Goal: Task Accomplishment & Management: Complete application form

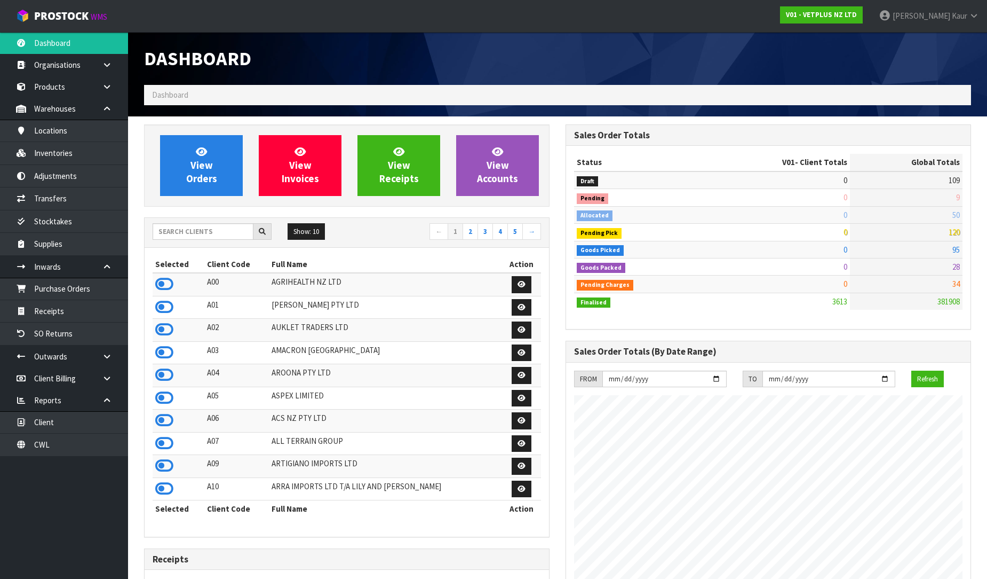
scroll to position [809, 422]
click at [191, 233] on input "text" at bounding box center [203, 231] width 101 height 17
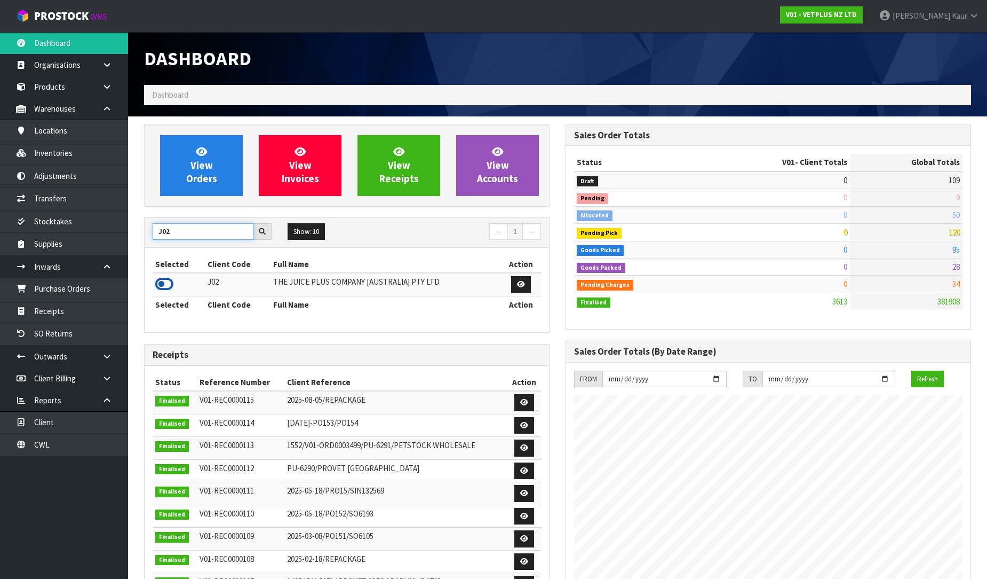
type input "J02"
click at [164, 284] on icon at bounding box center [164, 284] width 18 height 16
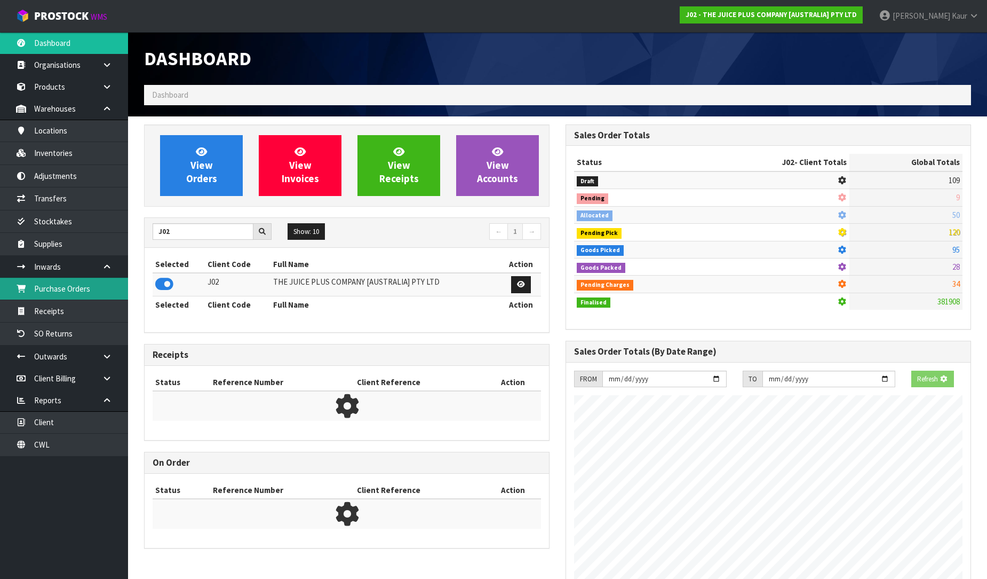
click at [106, 297] on link "Purchase Orders" at bounding box center [64, 289] width 128 height 22
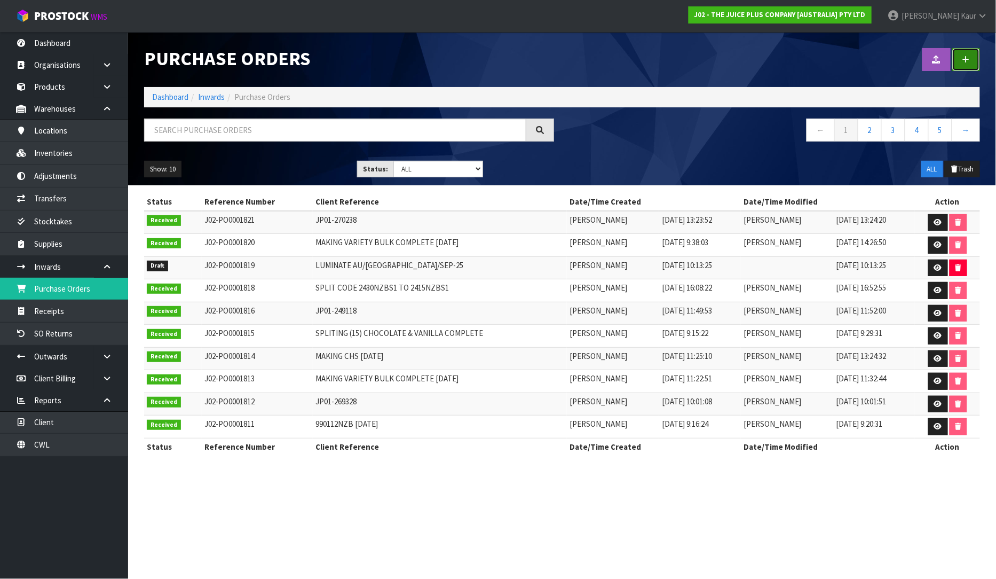
click at [972, 56] on link at bounding box center [966, 59] width 28 height 23
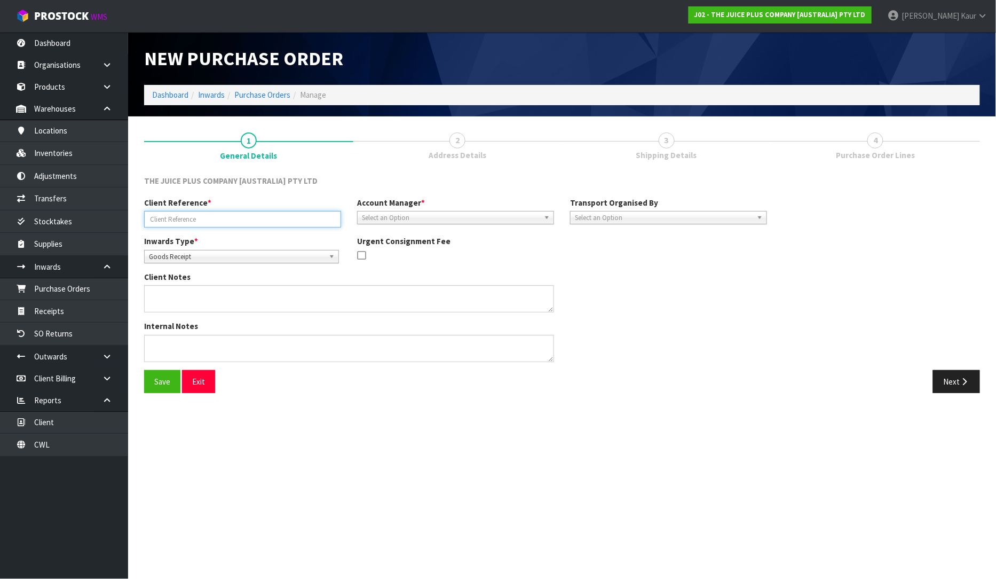
click at [220, 212] on input "text" at bounding box center [242, 219] width 197 height 17
paste input "NZ126"
type input "NZ126"
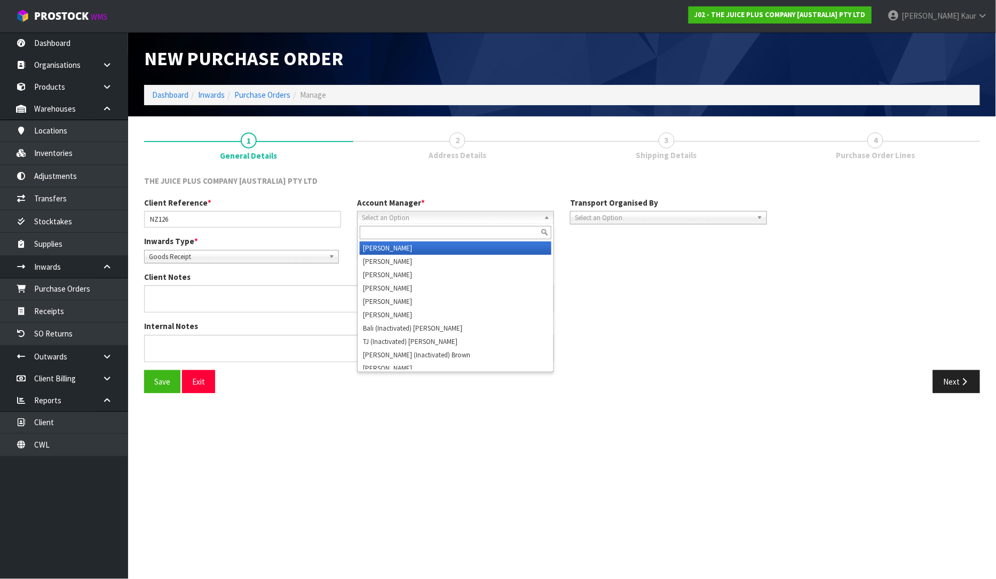
click at [384, 218] on span "Select an Option" at bounding box center [451, 217] width 178 height 13
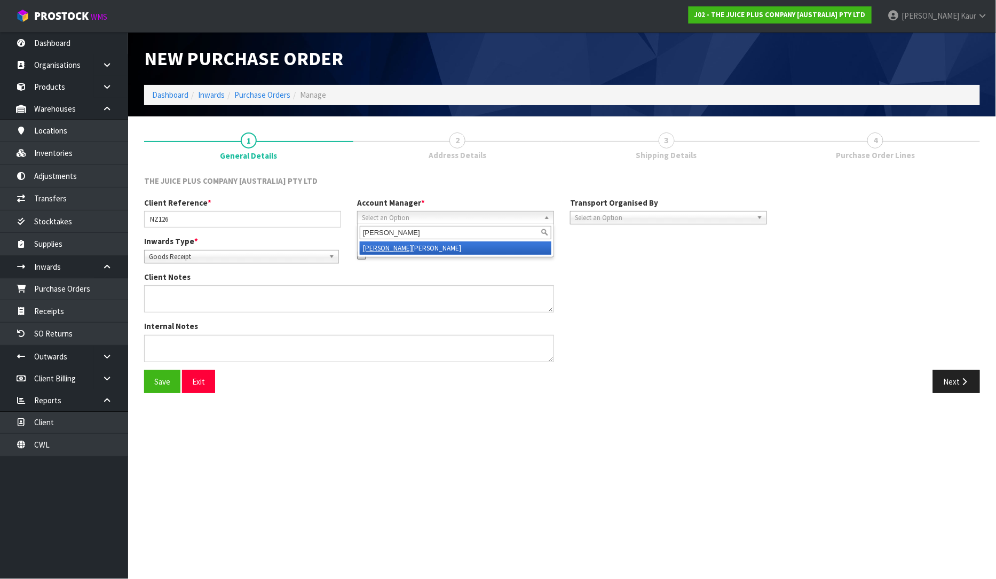
type input "[PERSON_NAME]"
click at [395, 249] on li "[PERSON_NAME]" at bounding box center [456, 247] width 192 height 13
click at [702, 216] on span "Select an Option" at bounding box center [664, 217] width 178 height 13
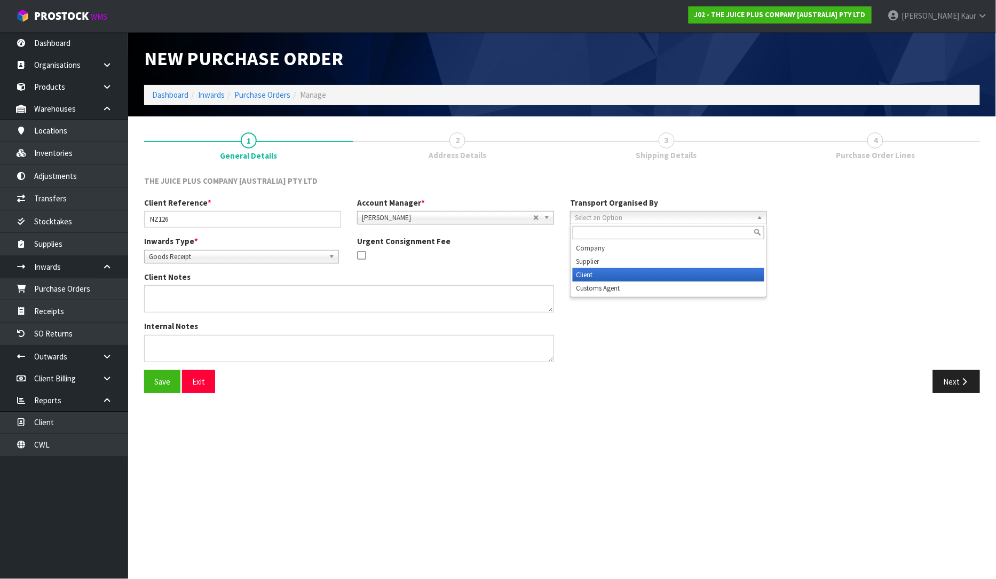
click at [670, 273] on li "Client" at bounding box center [669, 274] width 192 height 13
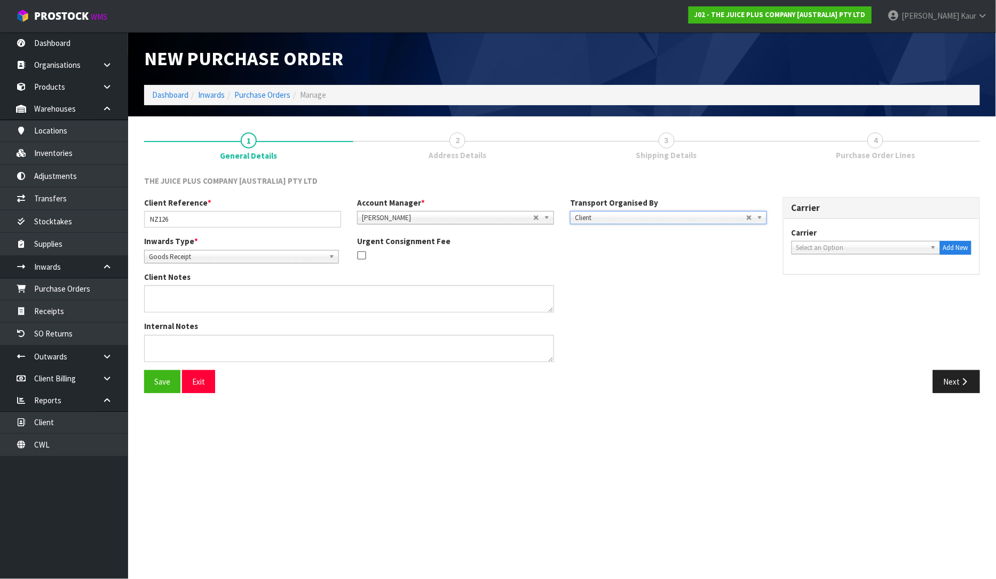
click at [809, 249] on span "Select an Option" at bounding box center [861, 247] width 130 height 13
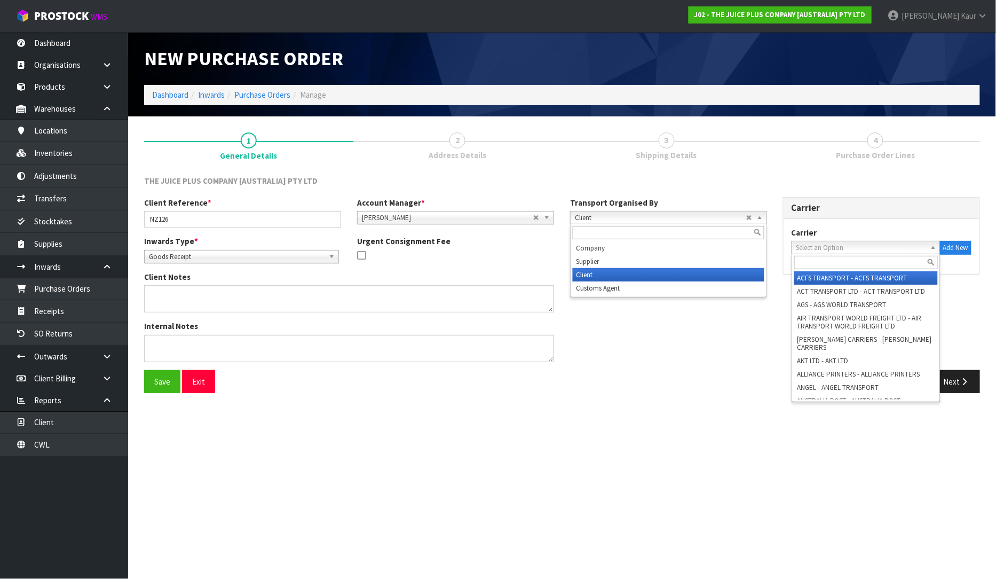
click at [684, 216] on span "Client" at bounding box center [660, 217] width 171 height 13
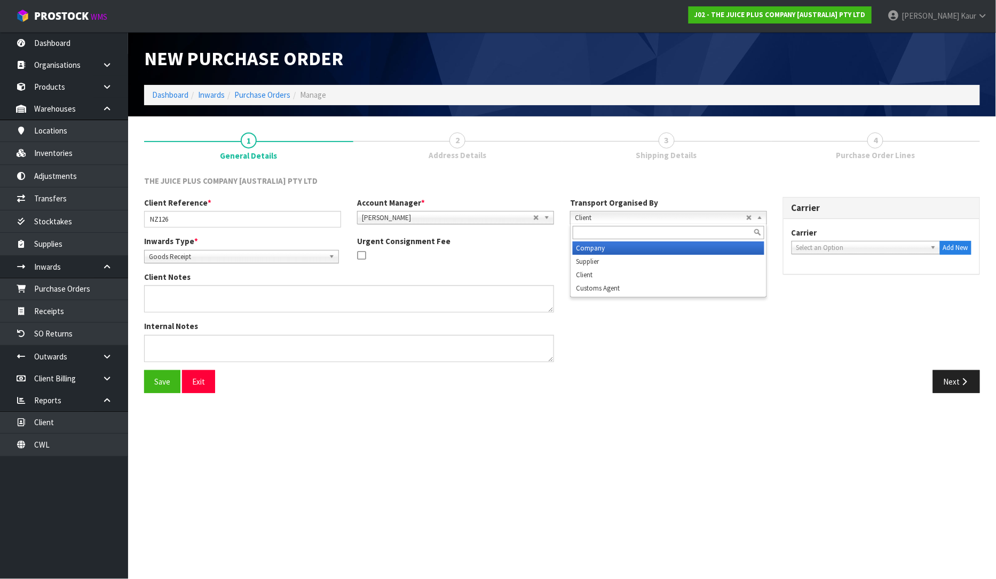
click at [670, 244] on li "Company" at bounding box center [669, 247] width 192 height 13
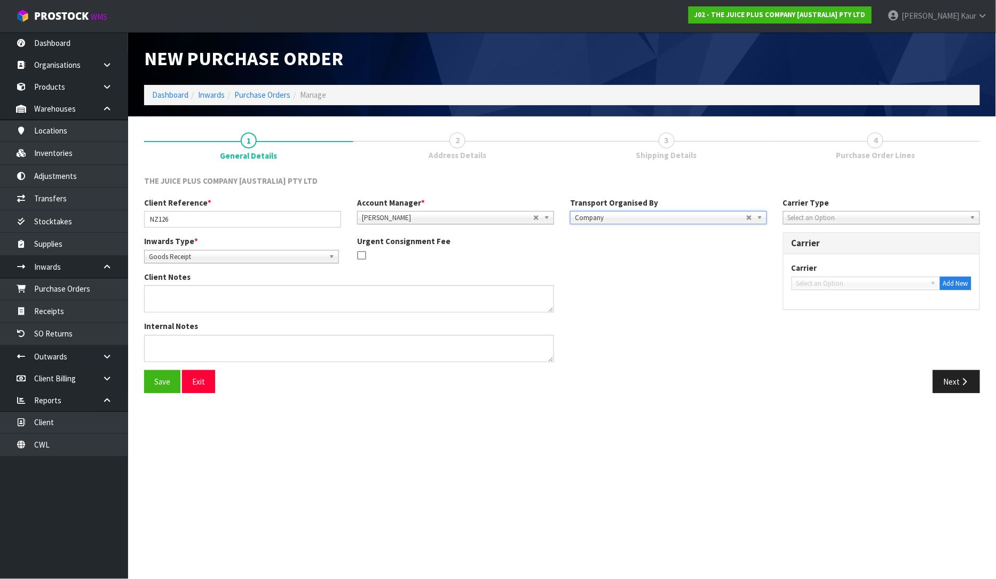
click at [868, 220] on span "Select an Option" at bounding box center [877, 217] width 178 height 13
click at [824, 263] on li "Bulk" at bounding box center [882, 261] width 192 height 13
click at [824, 286] on span "Select an Option" at bounding box center [861, 283] width 130 height 13
type input "c"
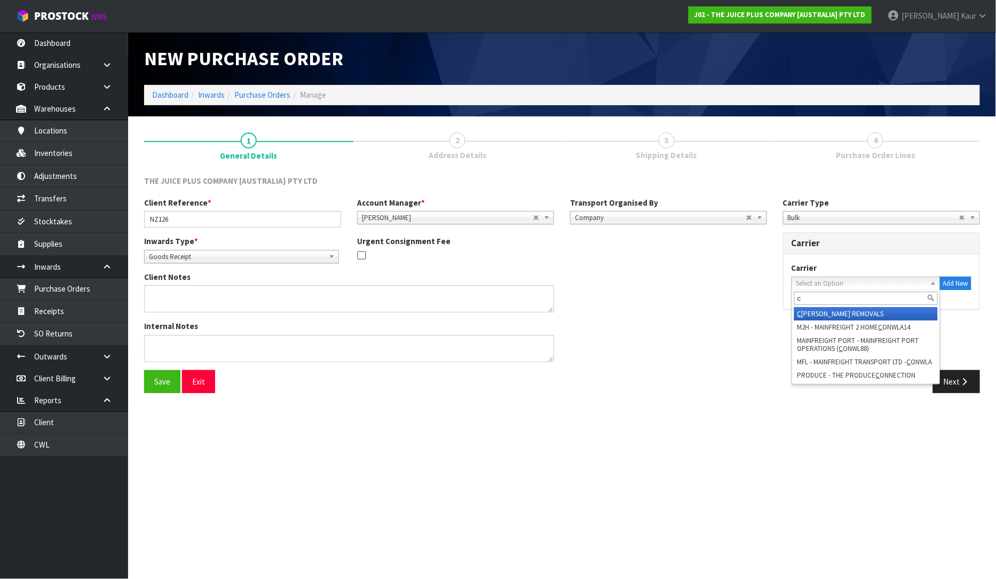
type input "c"
click at [814, 216] on span "Bulk" at bounding box center [873, 217] width 171 height 13
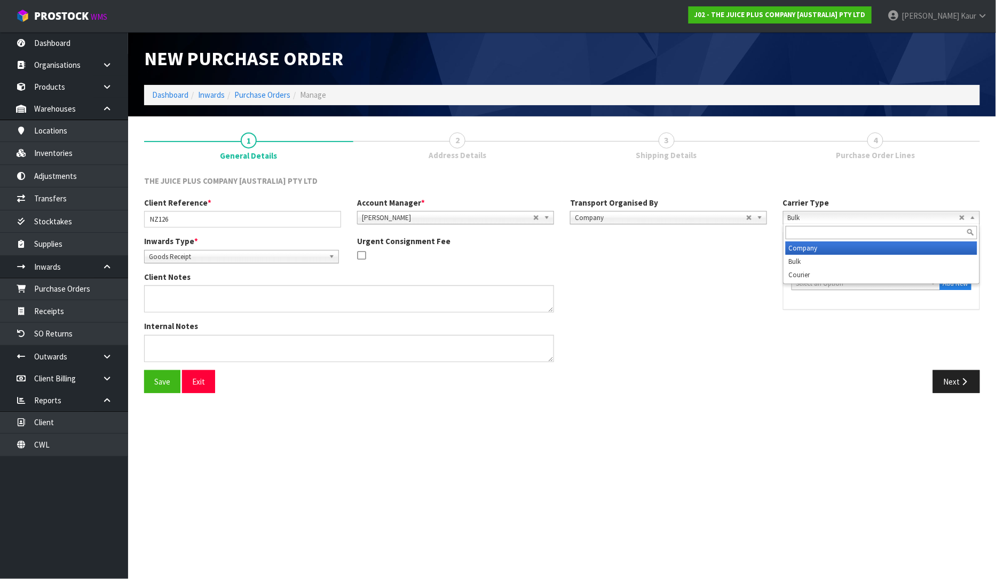
click at [805, 248] on li "Company" at bounding box center [882, 247] width 192 height 13
click at [812, 281] on span "Select an Option" at bounding box center [861, 283] width 130 height 13
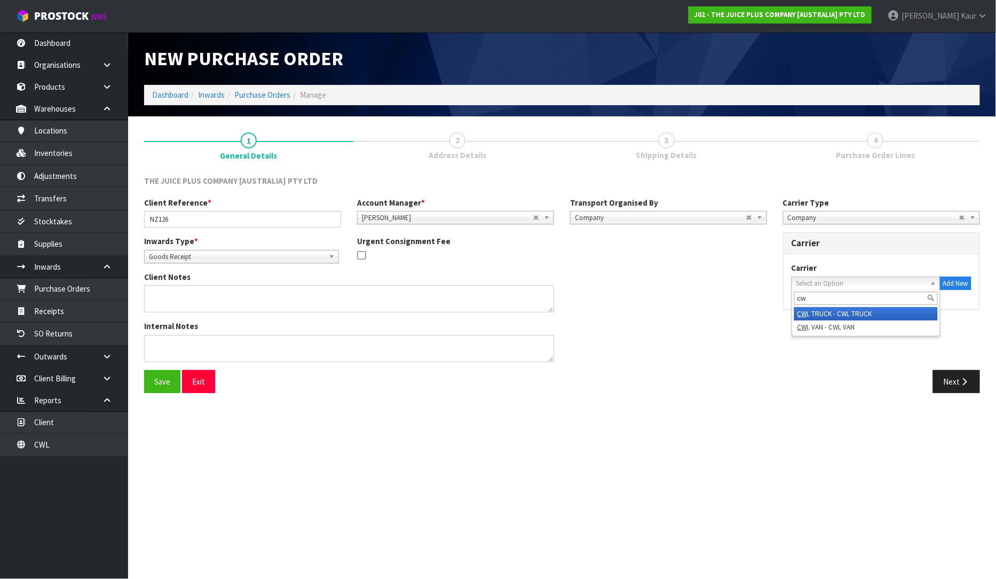
type input "cw"
click at [824, 315] on li "CW L TRUCK - CWL TRUCK" at bounding box center [866, 313] width 144 height 13
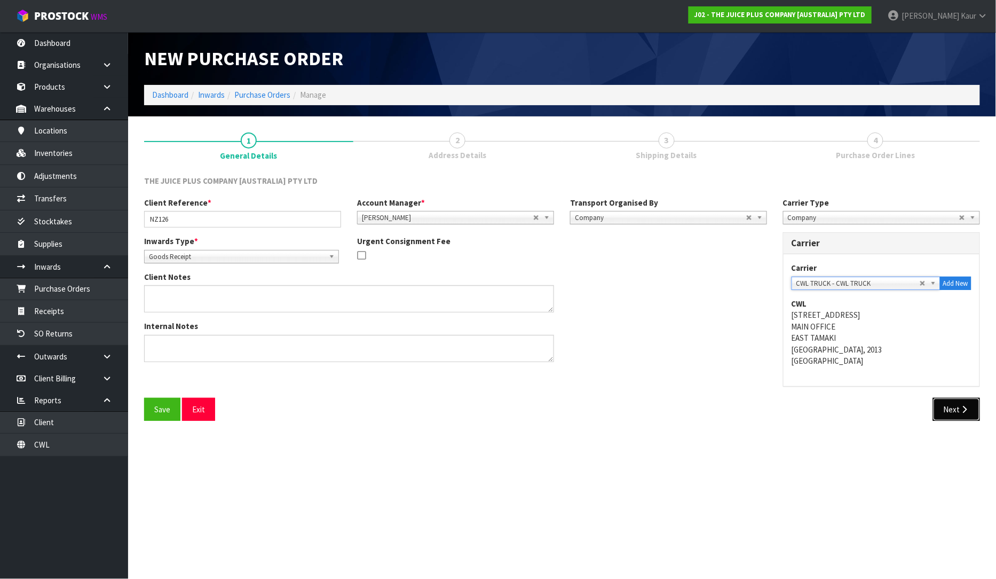
click at [952, 413] on button "Next" at bounding box center [956, 409] width 47 height 23
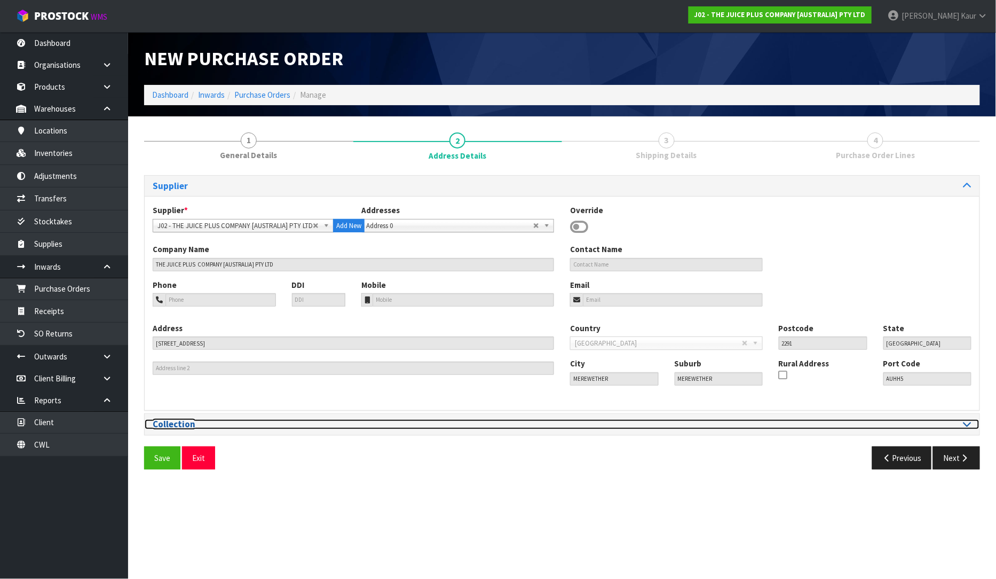
click at [968, 425] on icon at bounding box center [967, 423] width 8 height 9
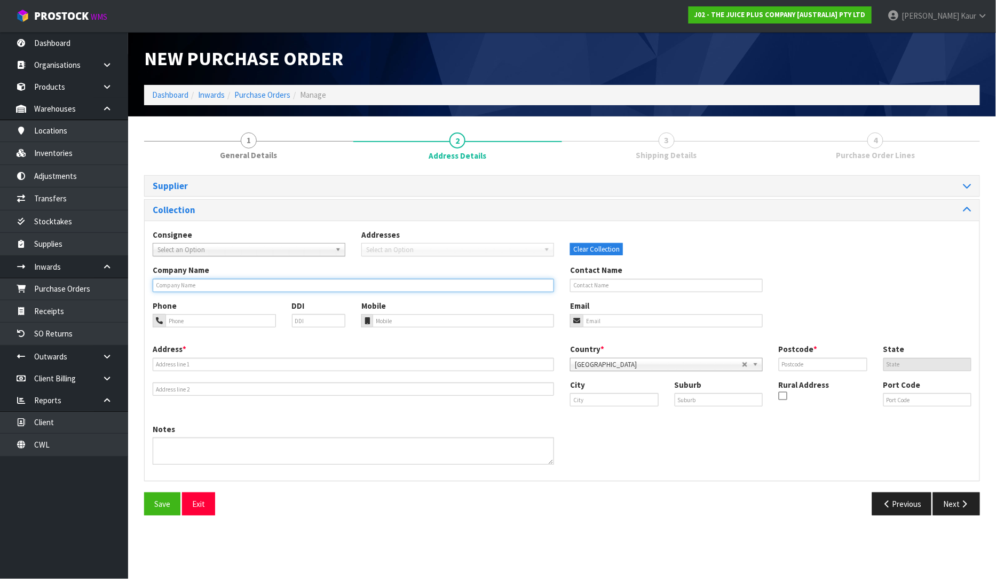
click at [172, 281] on input "text" at bounding box center [353, 285] width 401 height 13
paste input "VANGUARD LOGISTICS SERVICES (NZ) LTD"
type input "VANGUARD LOGISTICS SERVICES (NZ) LTD"
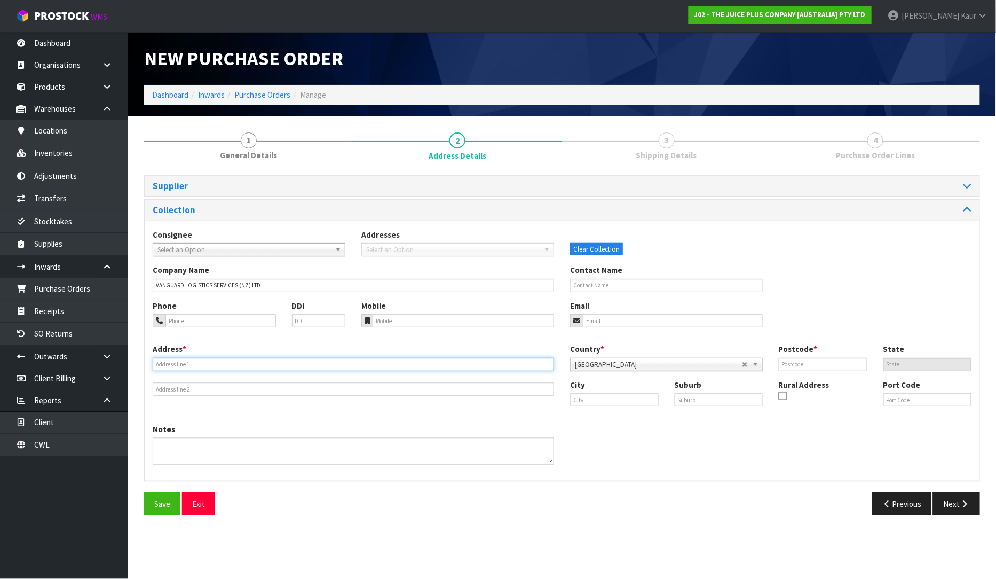
click at [184, 368] on input "text" at bounding box center [353, 364] width 401 height 13
paste input "[STREET_ADDRESS]"
type input "[STREET_ADDRESS]"
click at [677, 401] on input "text" at bounding box center [719, 399] width 89 height 13
paste input "[GEOGRAPHIC_DATA]"
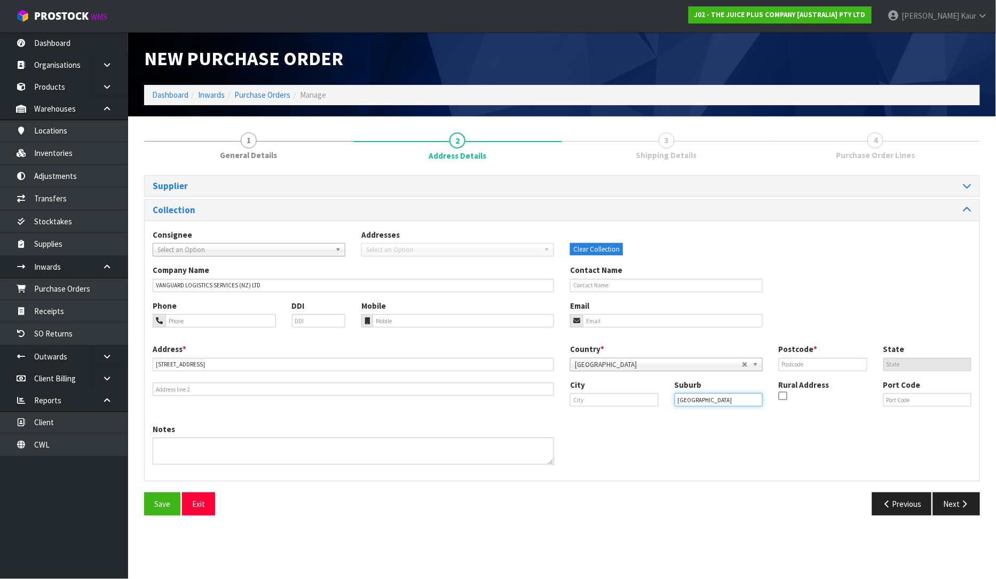
type input "[GEOGRAPHIC_DATA]"
click at [582, 402] on input "text" at bounding box center [614, 399] width 89 height 13
click at [620, 414] on link "Auc kland" at bounding box center [613, 417] width 84 height 14
type input "[GEOGRAPHIC_DATA]"
click at [802, 366] on input "text" at bounding box center [823, 364] width 89 height 13
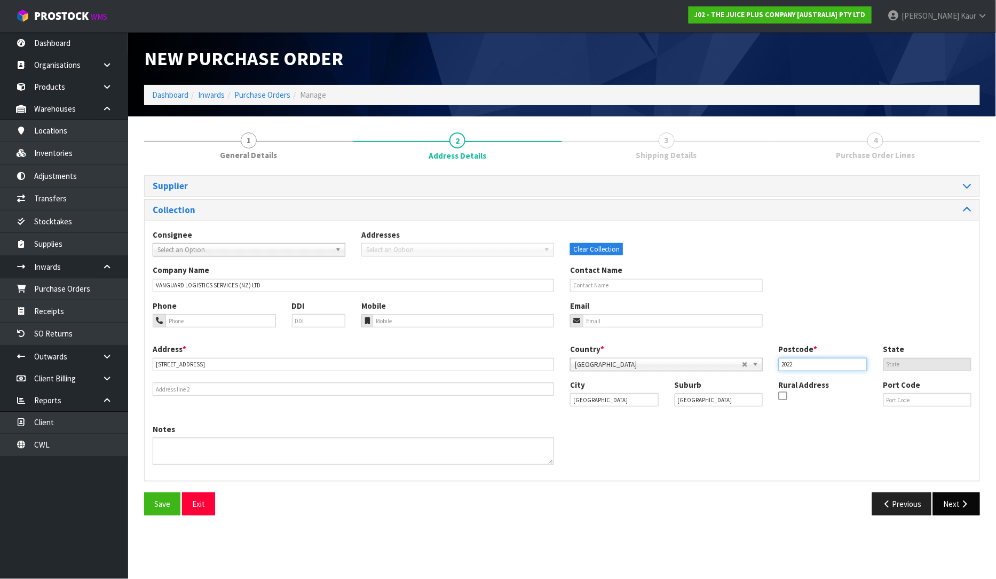
type input "2022"
click at [967, 495] on button "Next" at bounding box center [956, 503] width 47 height 23
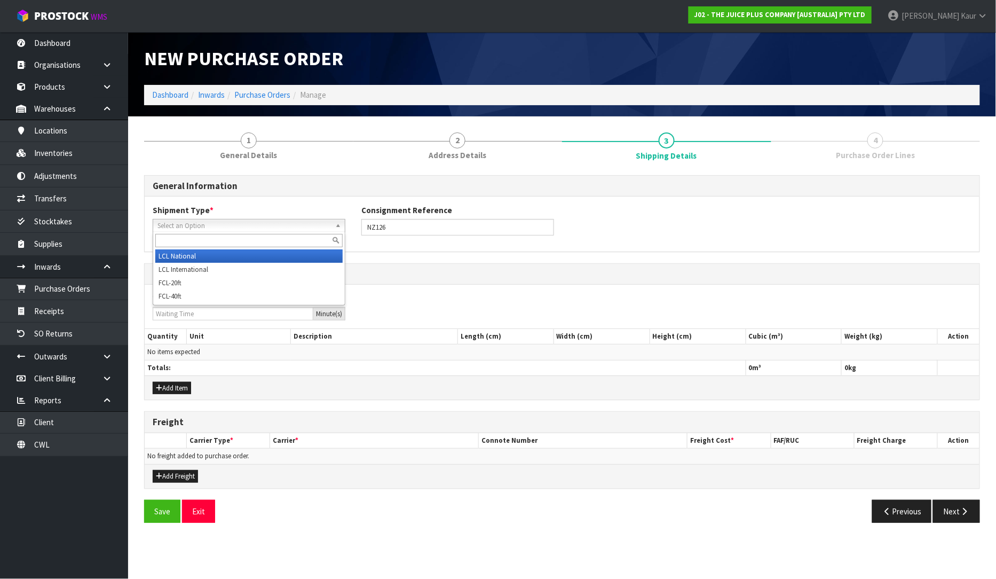
click at [201, 228] on span "Select an Option" at bounding box center [243, 225] width 173 height 13
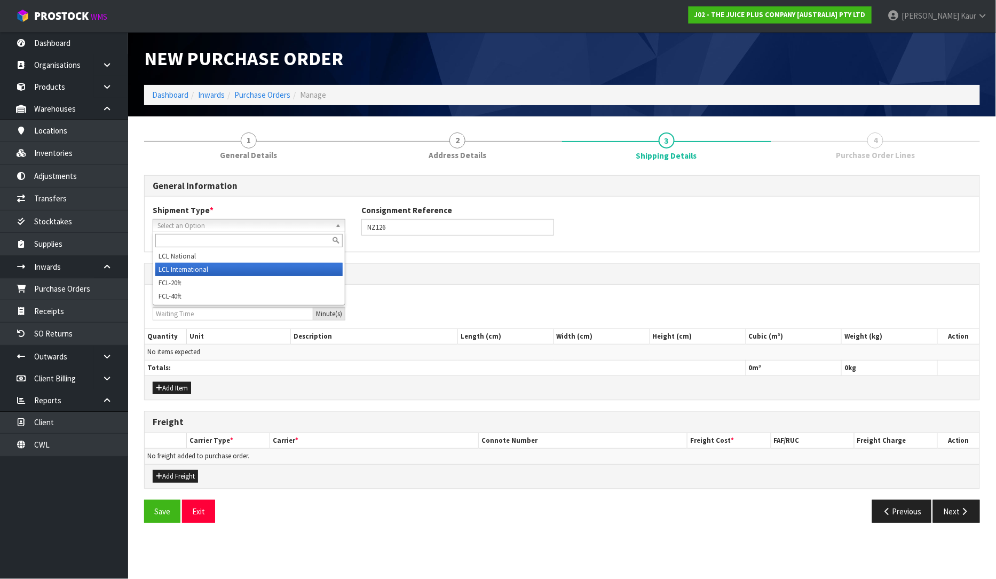
click at [195, 266] on li "LCL International" at bounding box center [248, 269] width 187 height 13
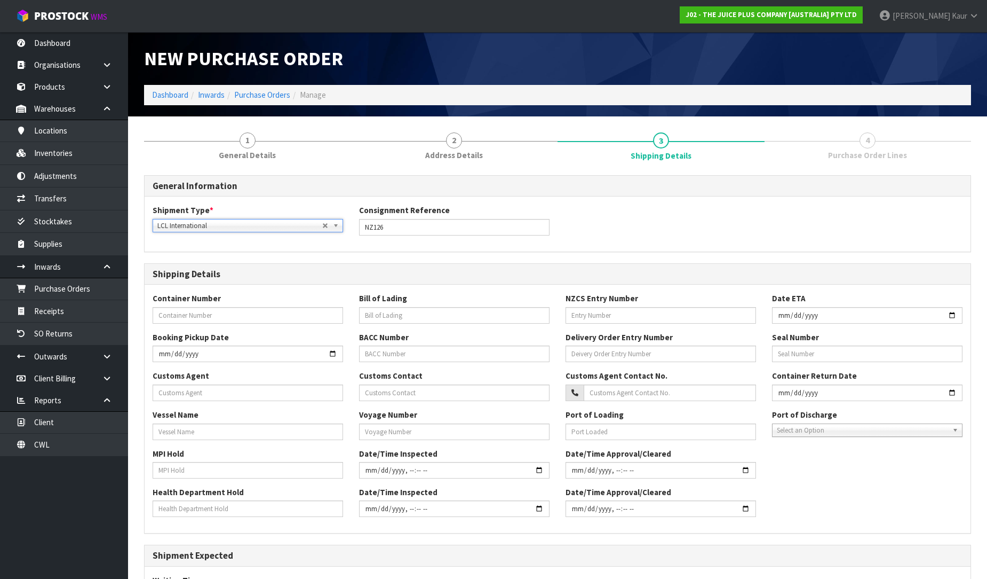
scroll to position [242, 0]
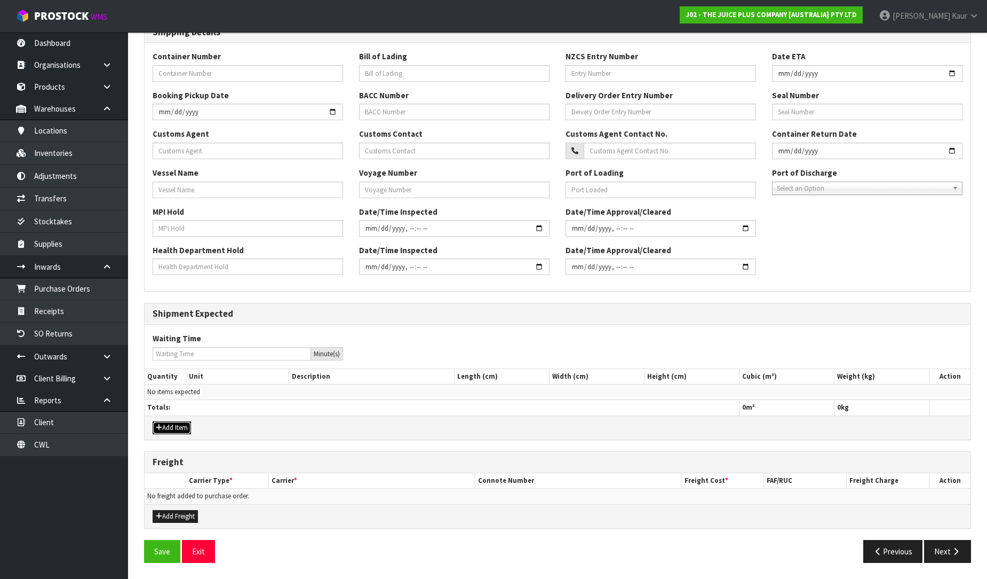
click at [182, 433] on button "Add Item" at bounding box center [172, 427] width 38 height 13
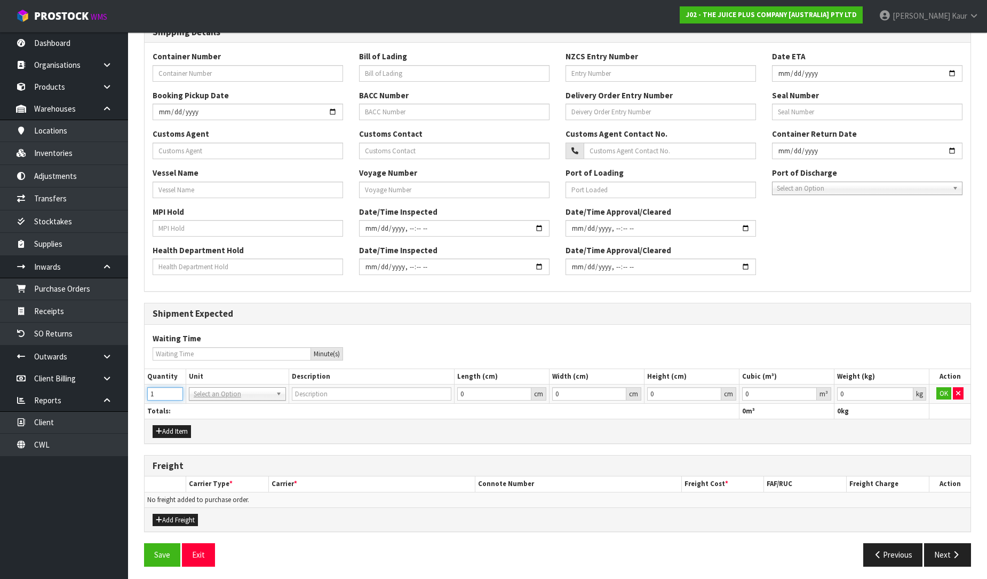
type input "1"
click at [177, 390] on input "1" at bounding box center [165, 393] width 36 height 13
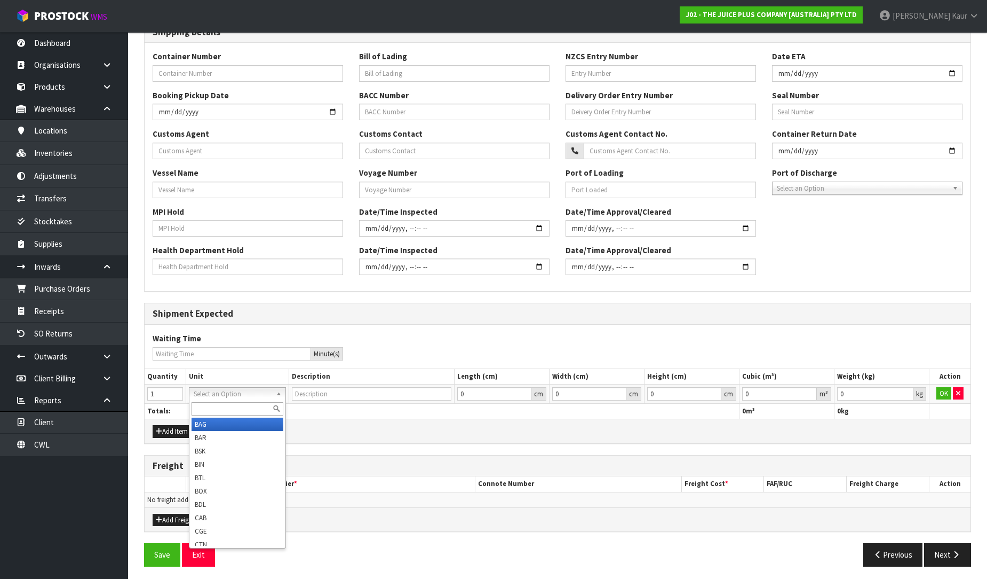
click at [203, 403] on input "text" at bounding box center [238, 408] width 92 height 13
type input "plt"
type input "PALLET"
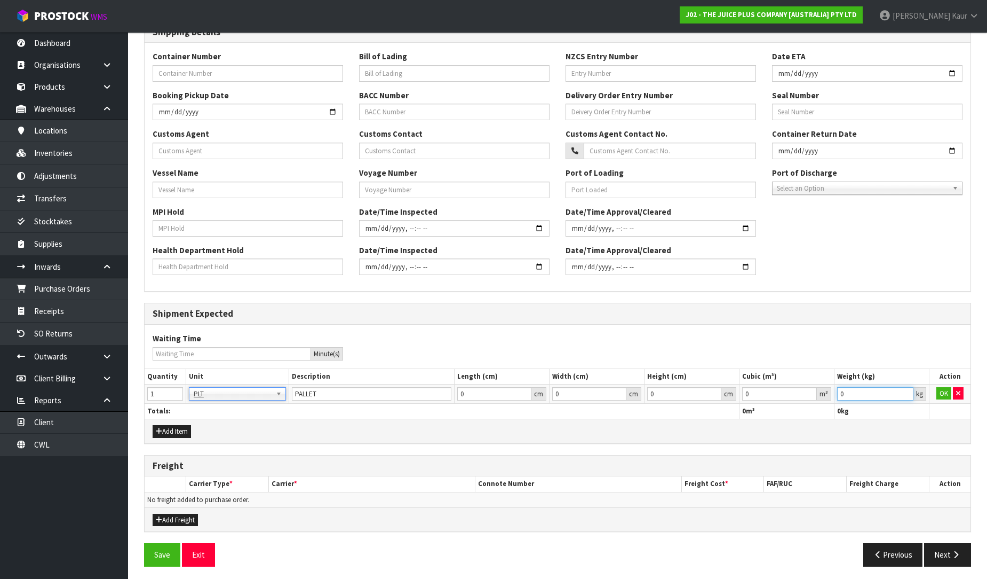
drag, startPoint x: 845, startPoint y: 392, endPoint x: 812, endPoint y: 392, distance: 32.6
click at [812, 392] on tr "1 BAG BAR BSK BIN BTL BOX BDL CAB CGE CTN CSE COI CRA CRT CBE CYL DRM JAR MTR P…" at bounding box center [558, 393] width 826 height 19
type input "300"
drag, startPoint x: 751, startPoint y: 395, endPoint x: 737, endPoint y: 392, distance: 15.2
click at [737, 392] on tr "1 BAG BAR BSK BIN BTL BOX BDL CAB CGE CTN CSE COI CRA CRT CBE CYL DRM JAR MTR P…" at bounding box center [558, 393] width 826 height 19
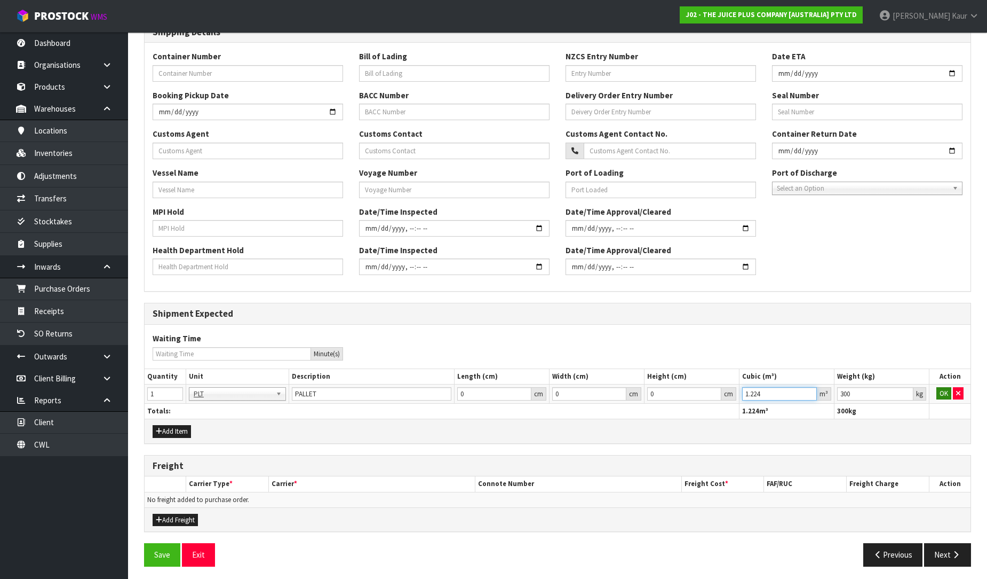
type input "1.224"
click at [949, 387] on button "OK" at bounding box center [944, 393] width 15 height 13
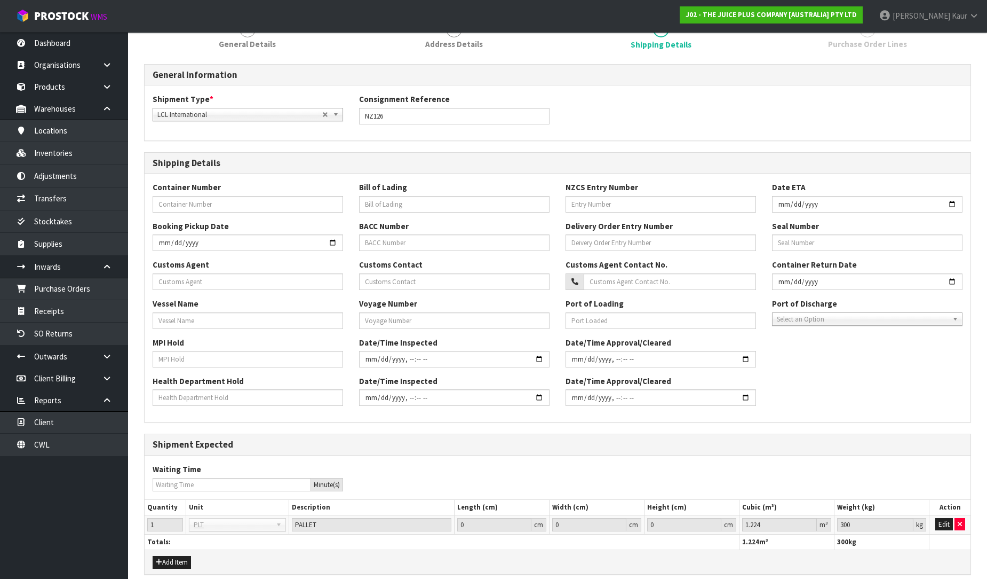
scroll to position [0, 0]
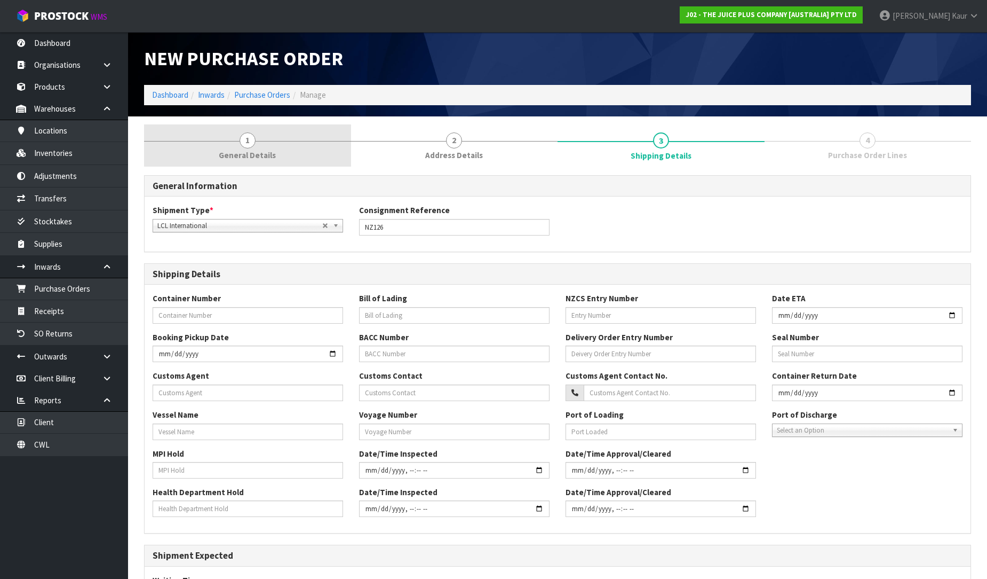
click at [236, 141] on link "1 General Details" at bounding box center [247, 145] width 207 height 42
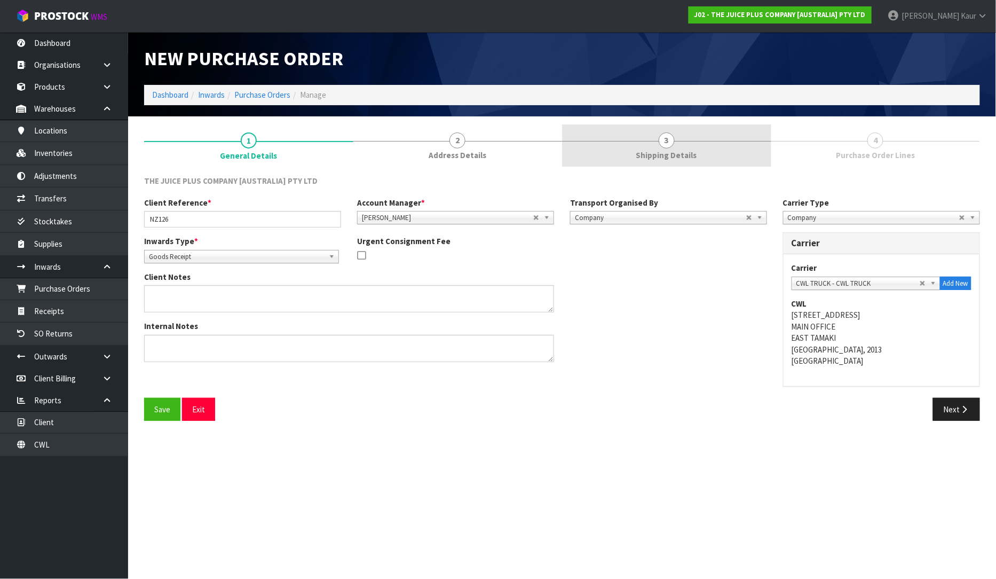
click at [697, 156] on link "3 Shipping Details" at bounding box center [666, 145] width 209 height 42
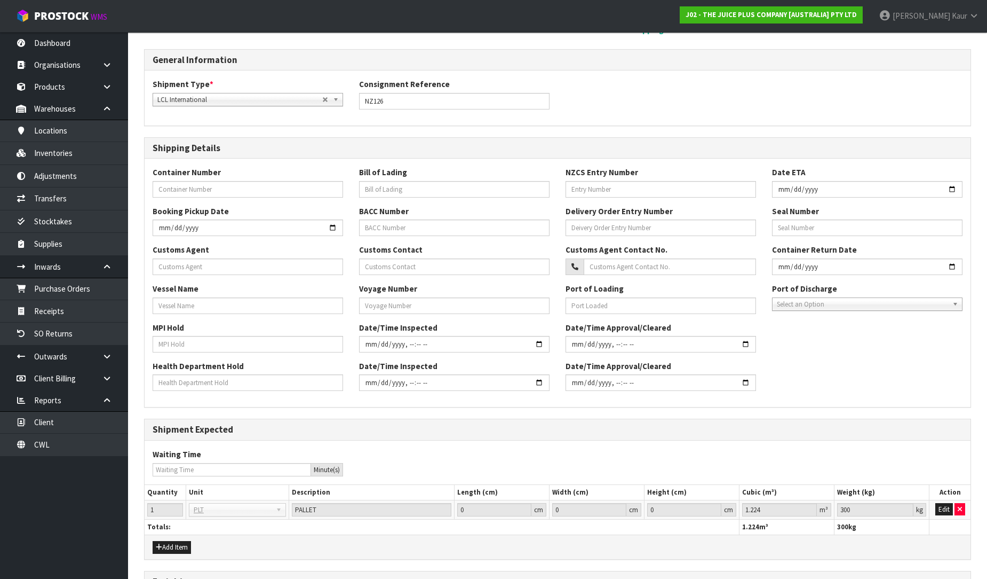
scroll to position [246, 0]
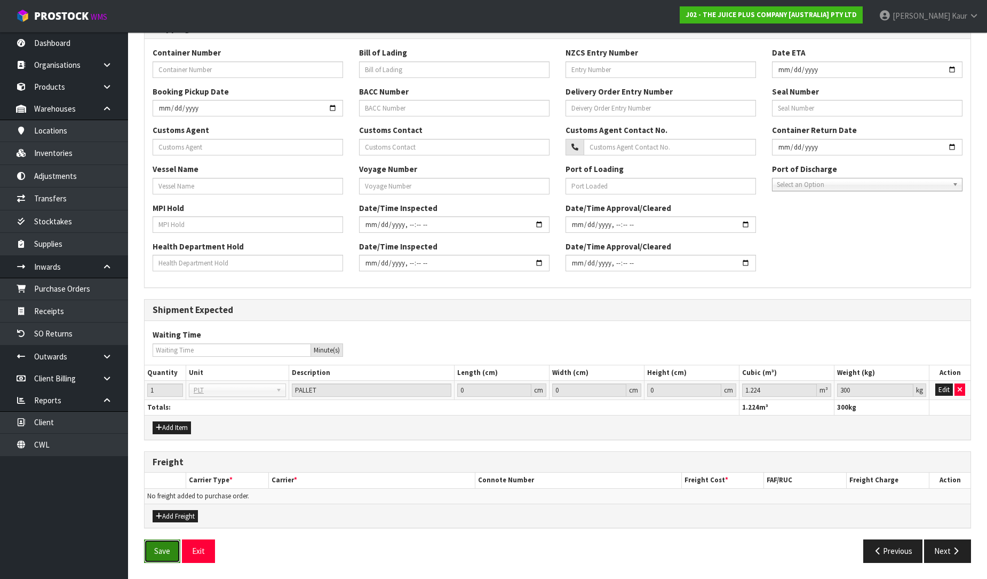
click at [163, 553] on button "Save" at bounding box center [162, 550] width 36 height 23
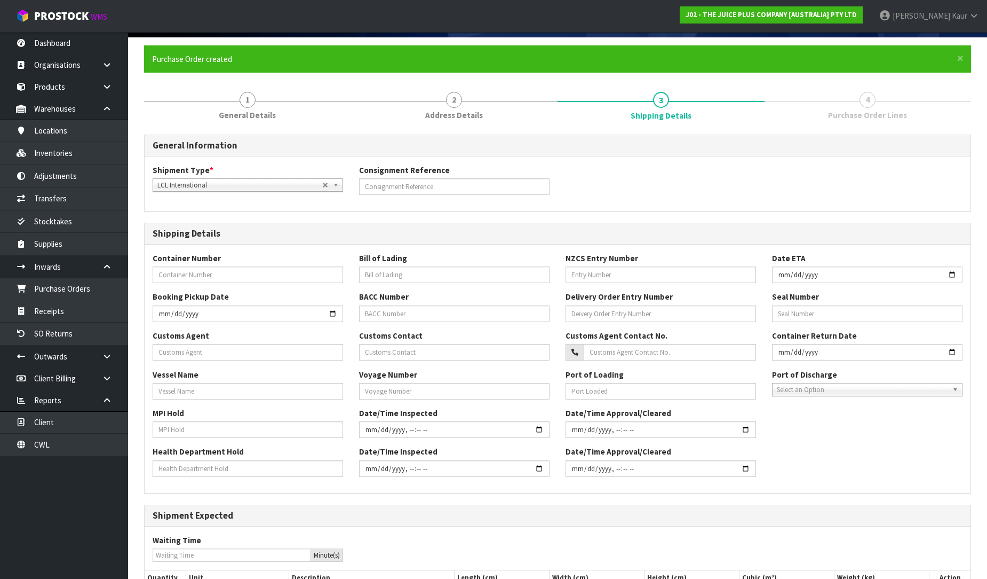
scroll to position [284, 0]
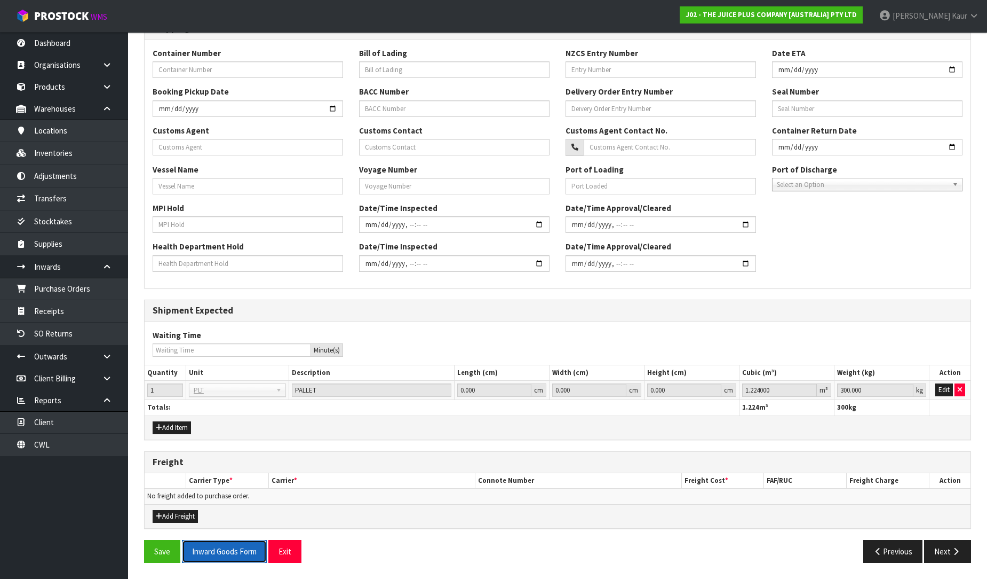
click at [232, 551] on button "Inward Goods Form" at bounding box center [224, 551] width 85 height 23
click at [78, 444] on link "CWL" at bounding box center [64, 444] width 128 height 22
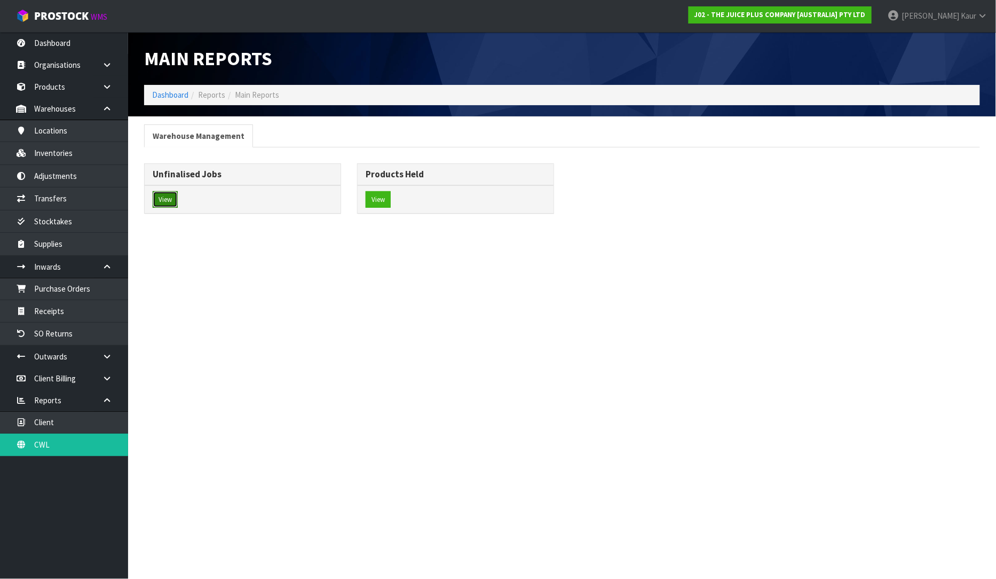
click at [164, 195] on button "View" at bounding box center [165, 199] width 25 height 17
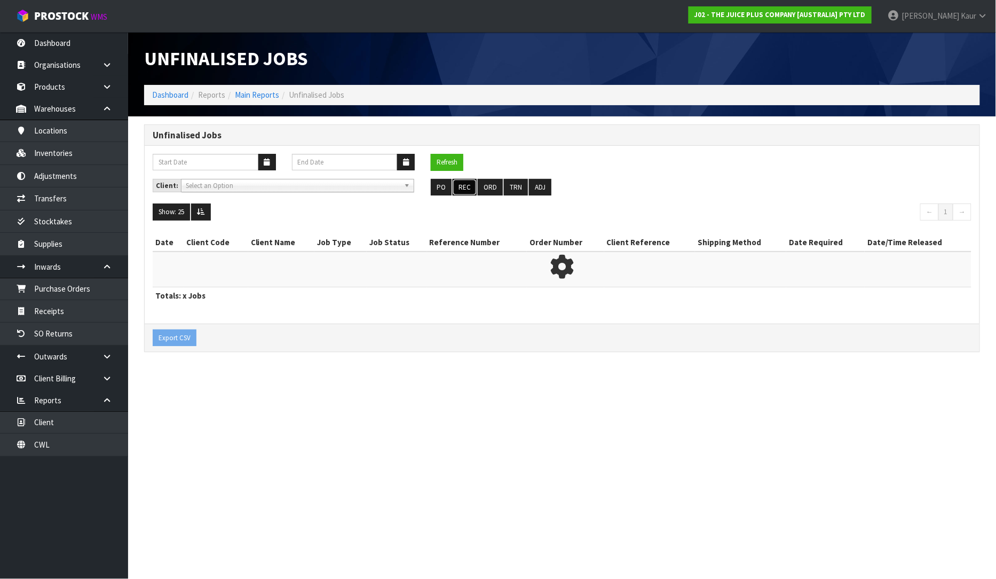
click at [463, 185] on button "REC" at bounding box center [465, 187] width 24 height 17
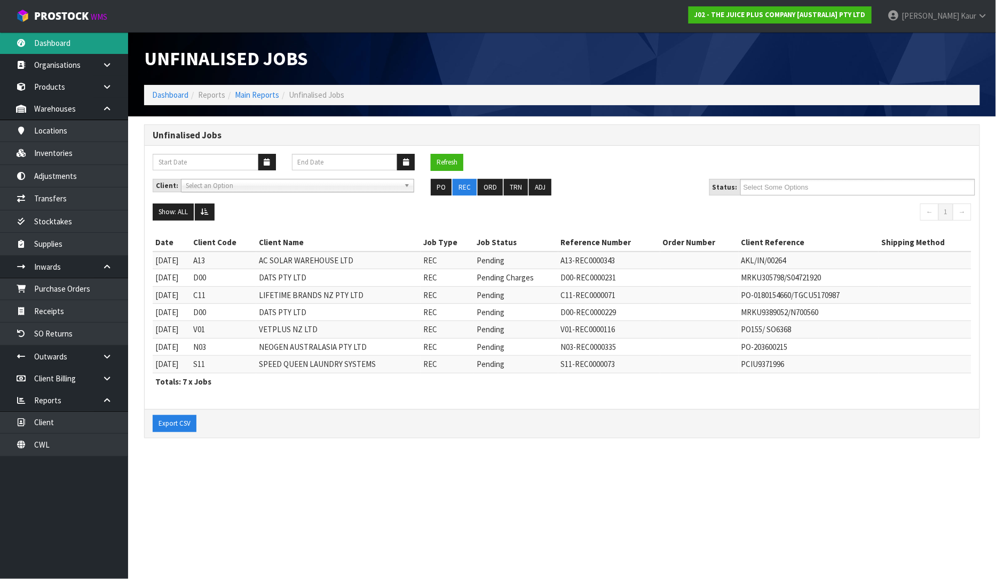
click at [82, 37] on link "Dashboard" at bounding box center [64, 43] width 128 height 22
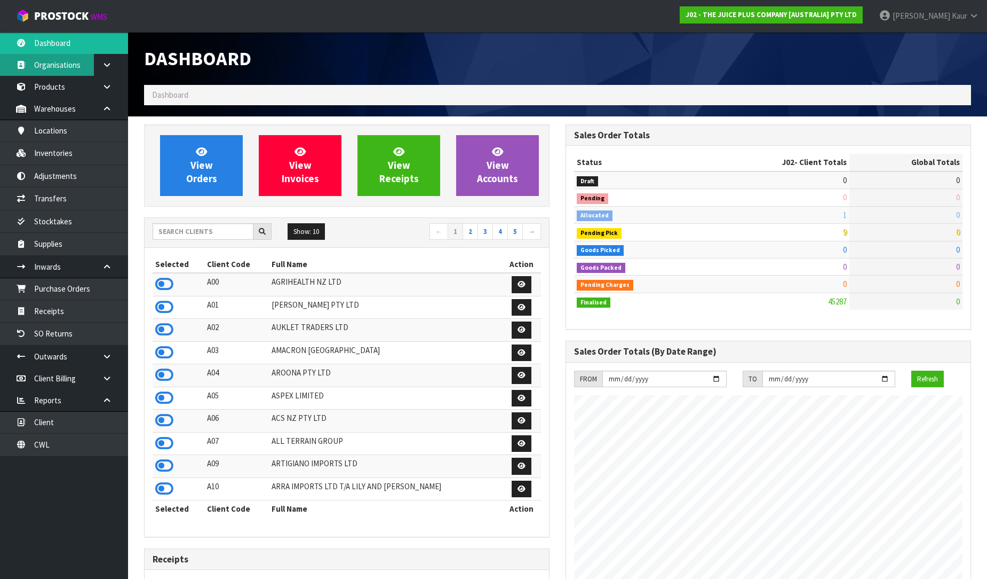
scroll to position [809, 422]
click at [188, 230] on input "text" at bounding box center [203, 231] width 101 height 17
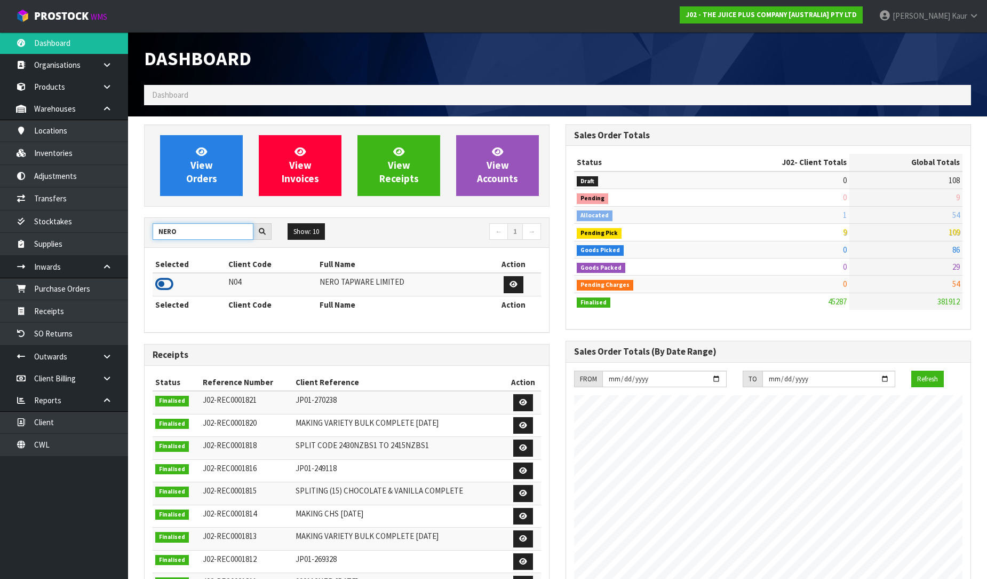
type input "NERO"
click at [166, 281] on icon at bounding box center [164, 284] width 18 height 16
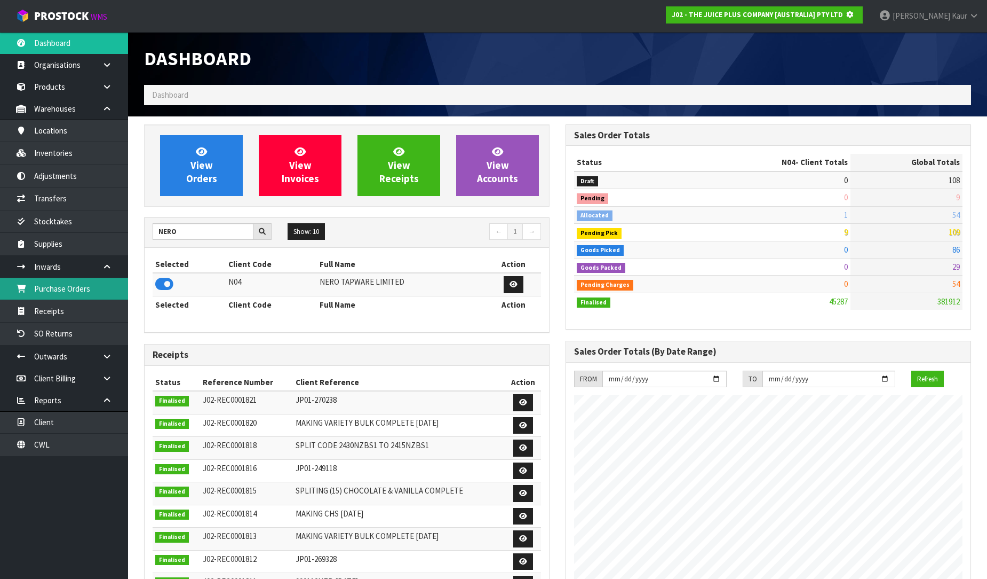
scroll to position [666, 422]
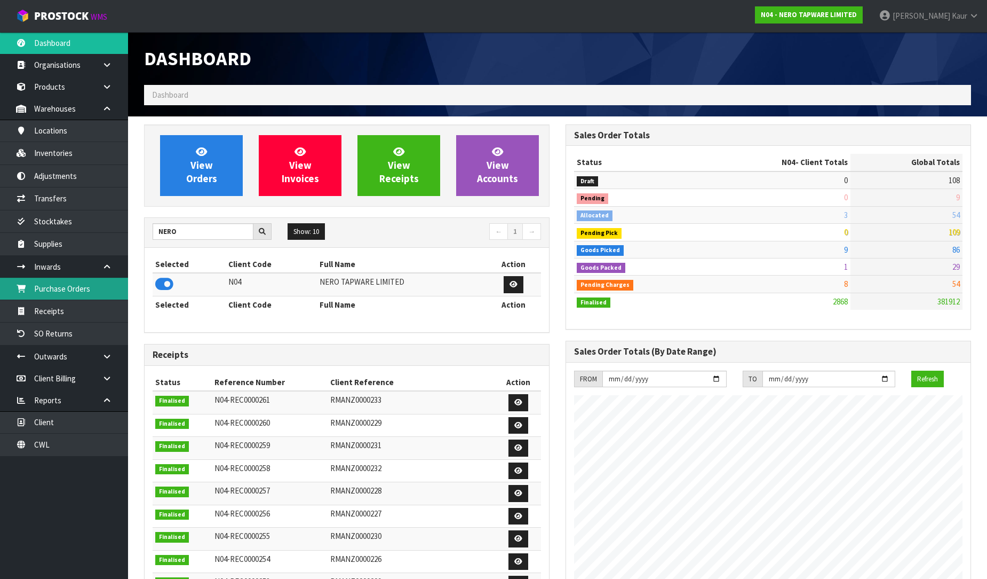
click at [98, 284] on link "Purchase Orders" at bounding box center [64, 289] width 128 height 22
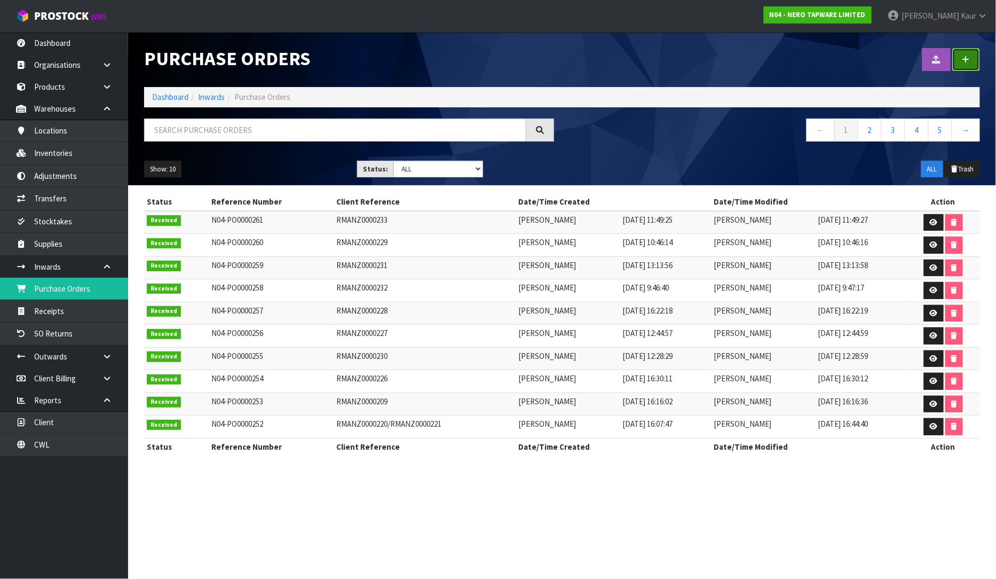
click at [967, 53] on link at bounding box center [966, 59] width 28 height 23
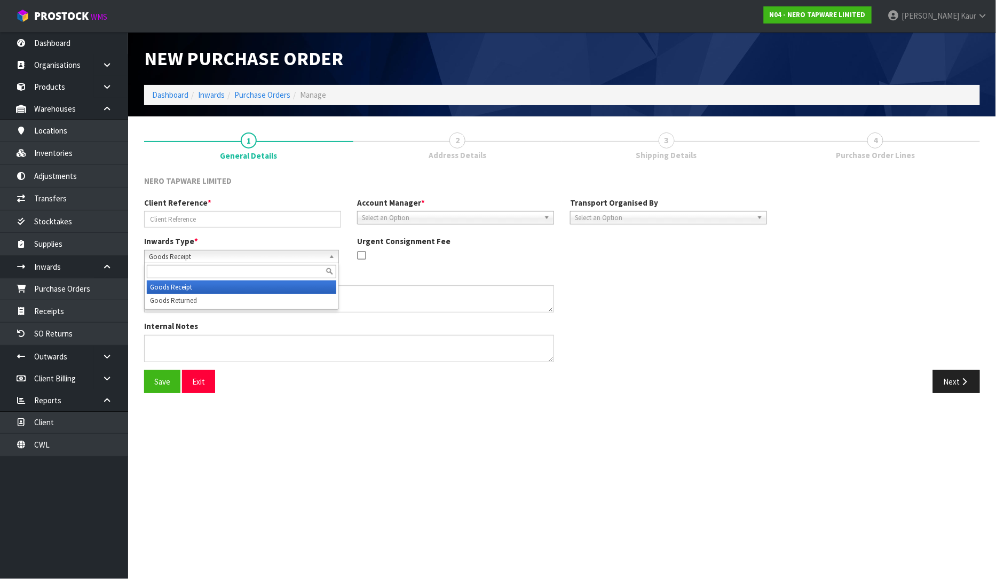
click at [219, 262] on div "Goods Receipt Goods Receipt Goods Returned" at bounding box center [241, 256] width 195 height 13
click at [208, 302] on li "Goods Returned" at bounding box center [241, 300] width 189 height 13
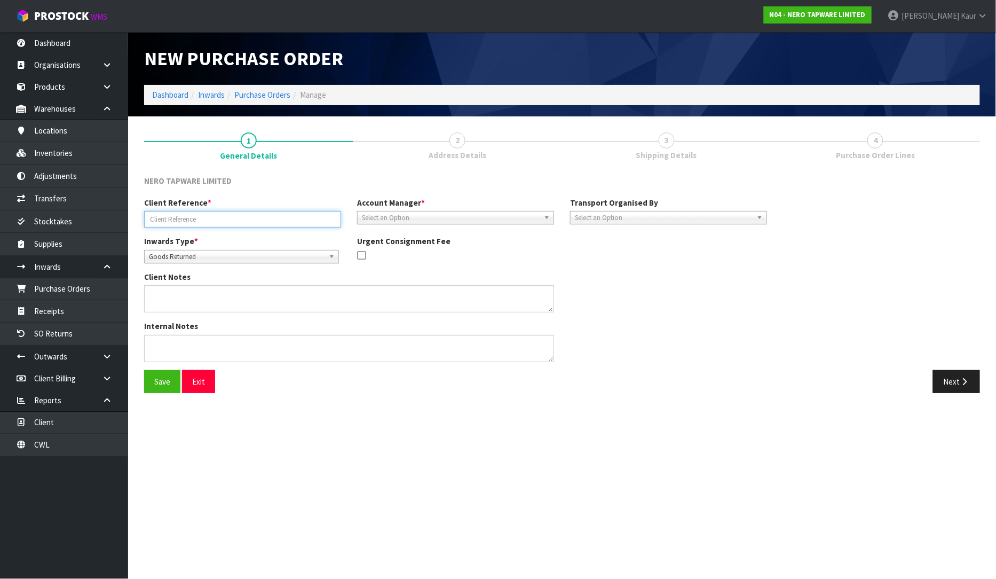
click at [208, 211] on input "text" at bounding box center [242, 219] width 197 height 17
type input "RMANZ0000236"
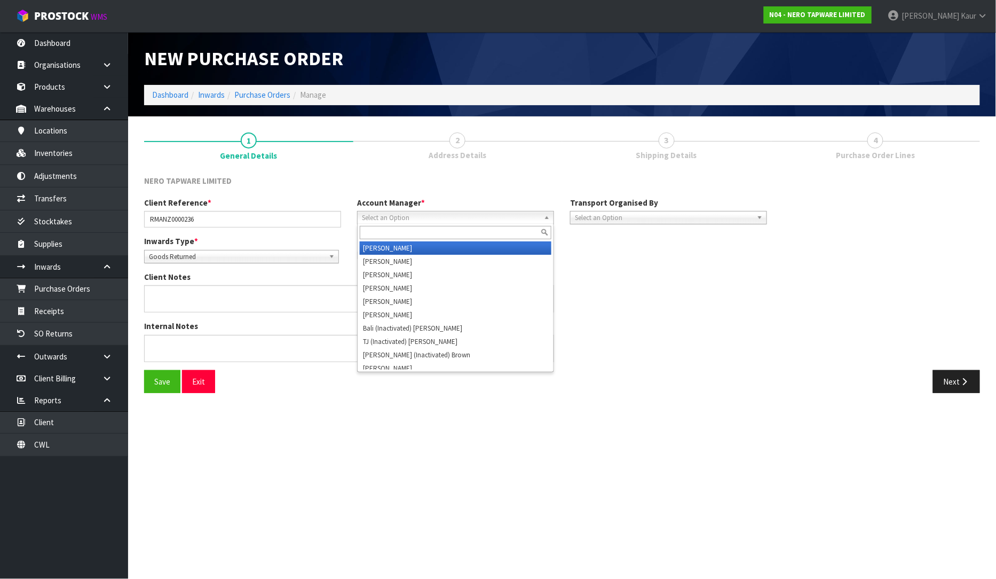
click at [377, 219] on span "Select an Option" at bounding box center [451, 217] width 178 height 13
type input "V"
click at [379, 246] on li "V [PERSON_NAME]" at bounding box center [456, 247] width 192 height 13
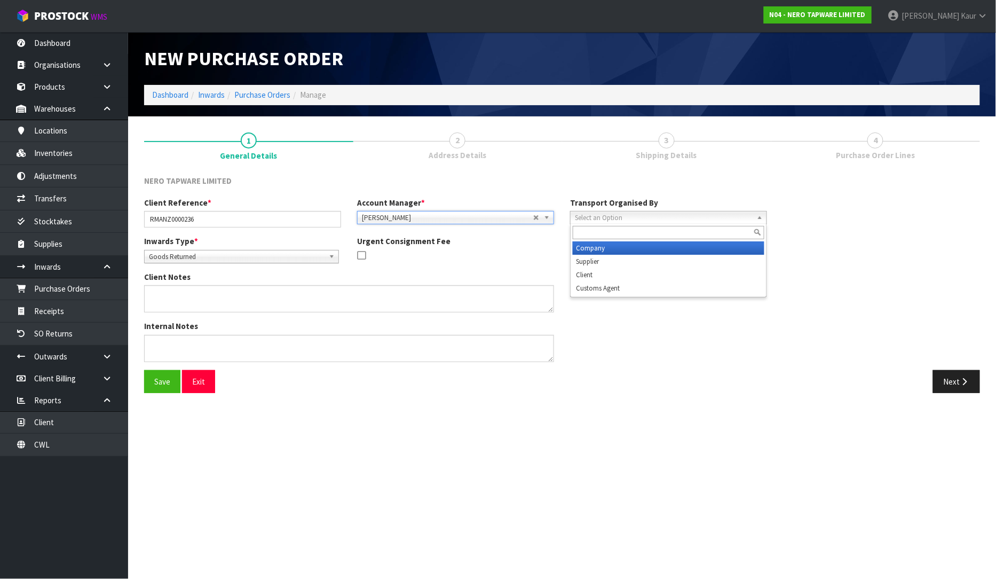
click at [607, 222] on span "Select an Option" at bounding box center [664, 217] width 178 height 13
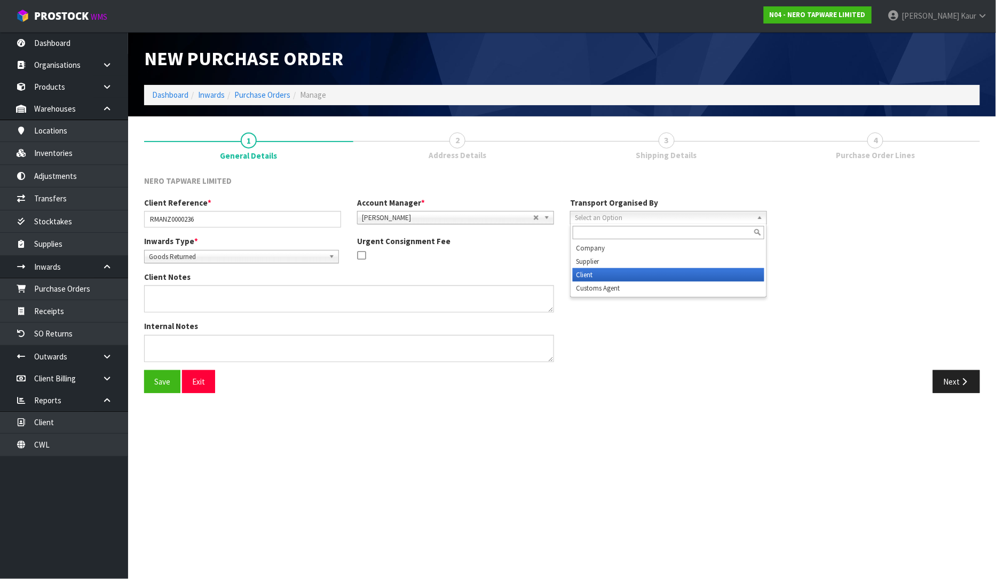
click at [605, 274] on li "Client" at bounding box center [669, 274] width 192 height 13
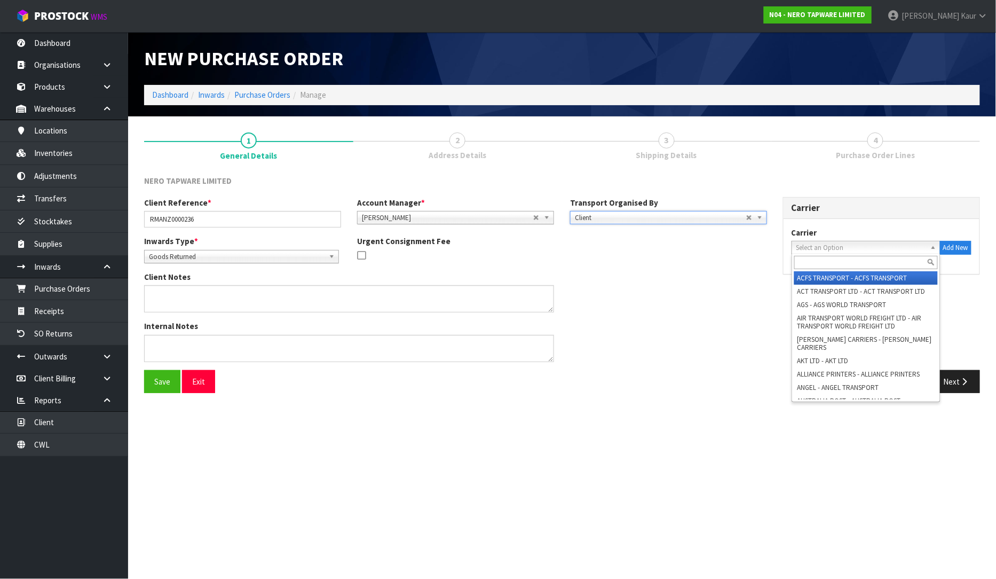
click at [830, 244] on span "Select an Option" at bounding box center [861, 247] width 130 height 13
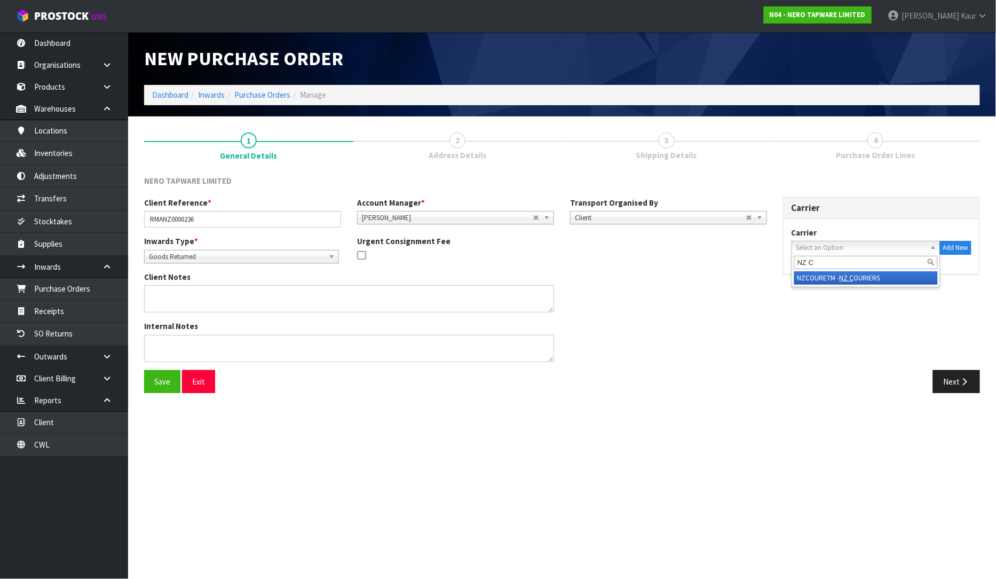
type input "NZ C"
click at [841, 270] on div "NZ C" at bounding box center [866, 263] width 148 height 18
click at [841, 274] on em "NZ C" at bounding box center [847, 277] width 14 height 9
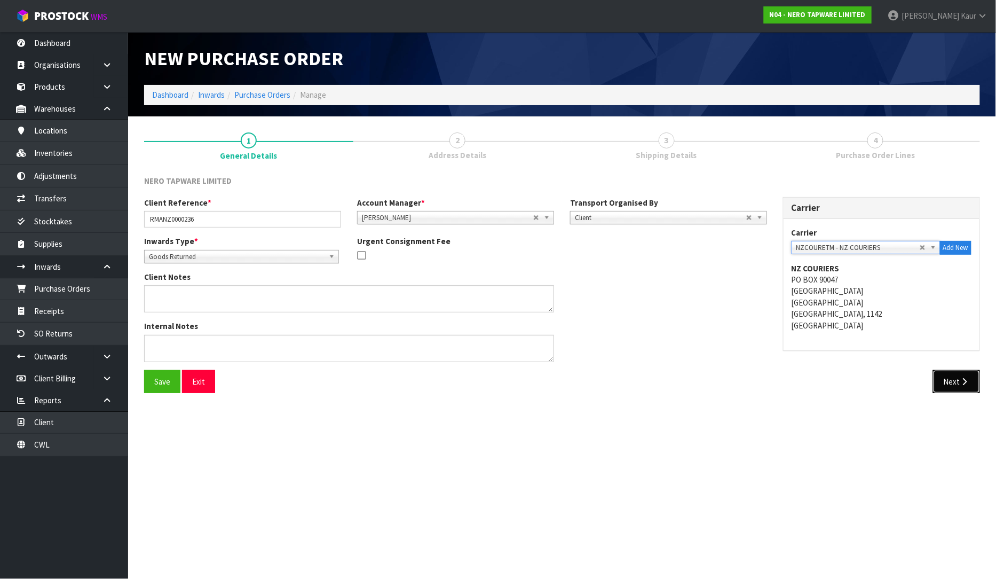
click at [971, 389] on button "Next" at bounding box center [956, 381] width 47 height 23
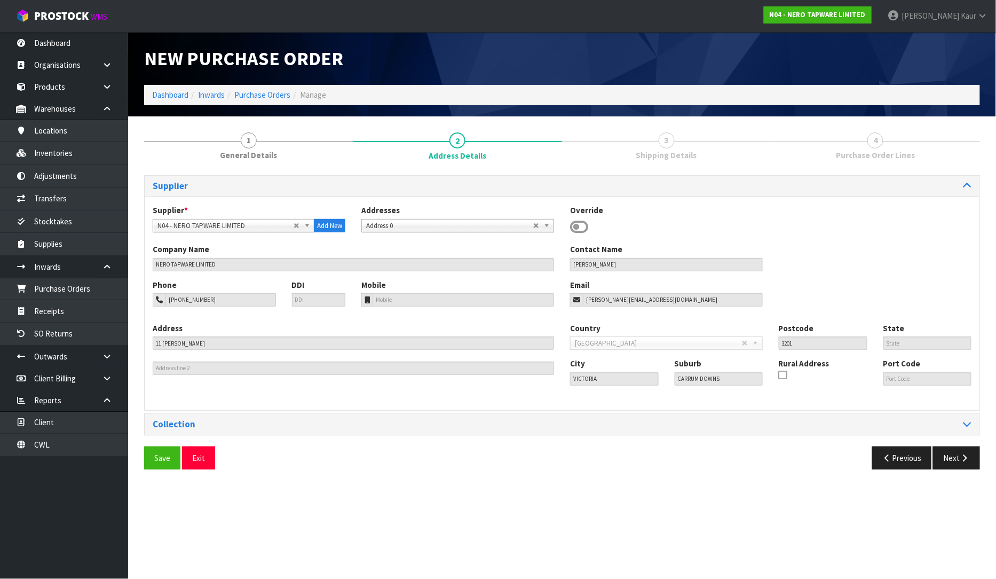
click at [971, 413] on div "Supplier Supplier * A00 - AGRIHEALTH NZ LTD A01 - [PERSON_NAME] PTY LTD A02 - A…" at bounding box center [562, 305] width 836 height 260
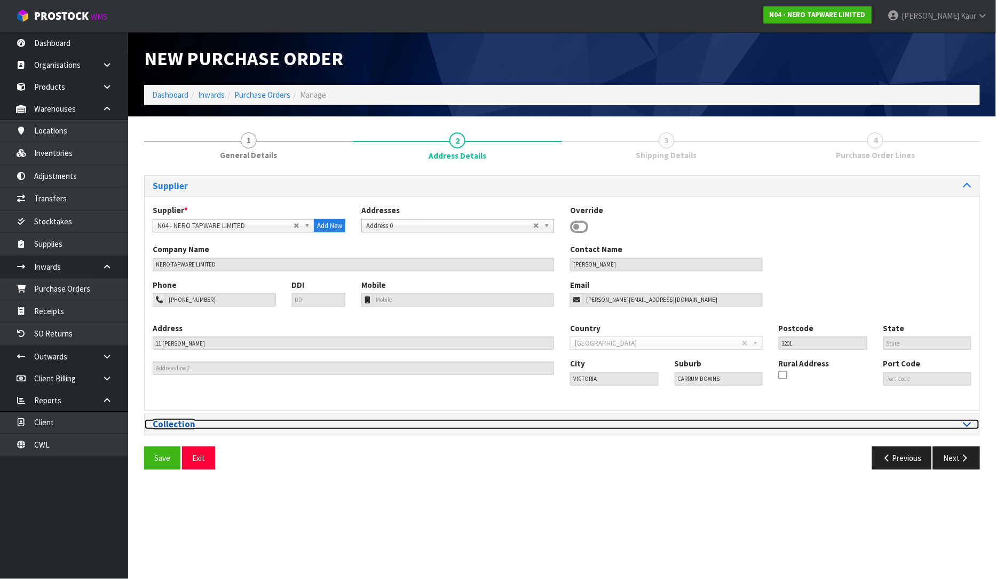
click at [969, 419] on icon at bounding box center [967, 423] width 8 height 9
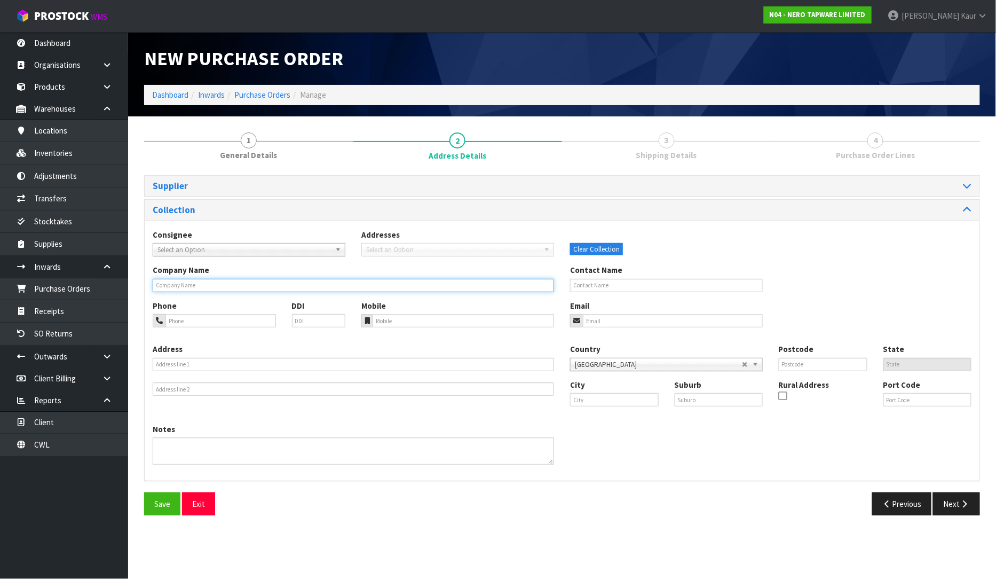
click at [192, 288] on input "text" at bounding box center [353, 285] width 401 height 13
type input "MICO [GEOGRAPHIC_DATA]"
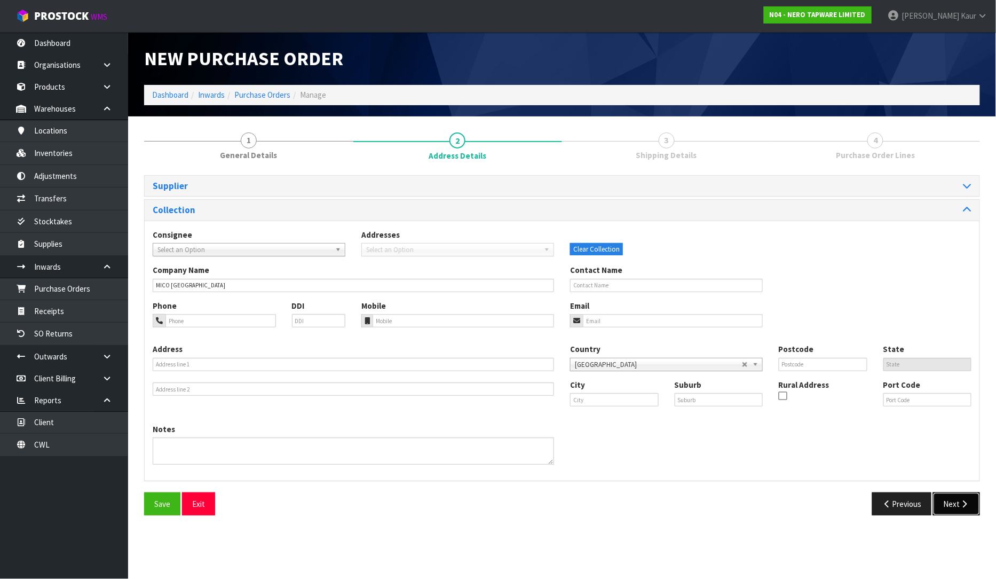
click at [954, 502] on button "Next" at bounding box center [956, 503] width 47 height 23
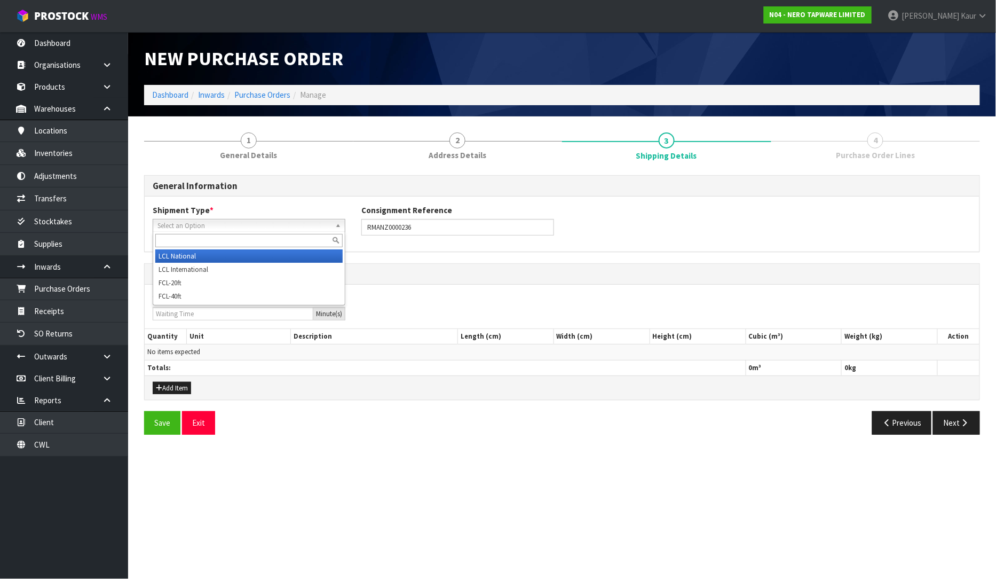
click at [232, 230] on span "Select an Option" at bounding box center [243, 225] width 173 height 13
click at [203, 252] on li "LCL National" at bounding box center [248, 255] width 187 height 13
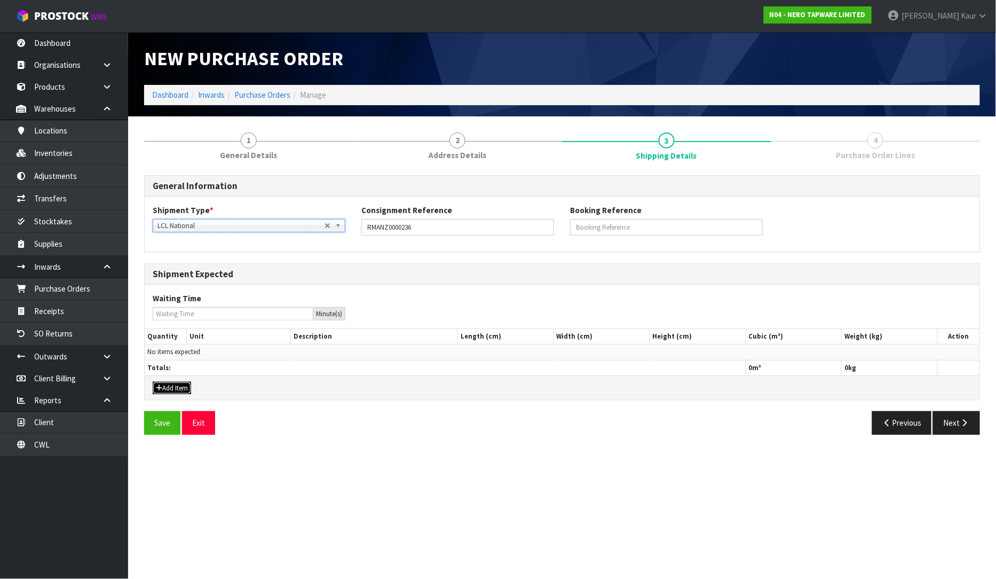
click at [174, 386] on button "Add Item" at bounding box center [172, 388] width 38 height 13
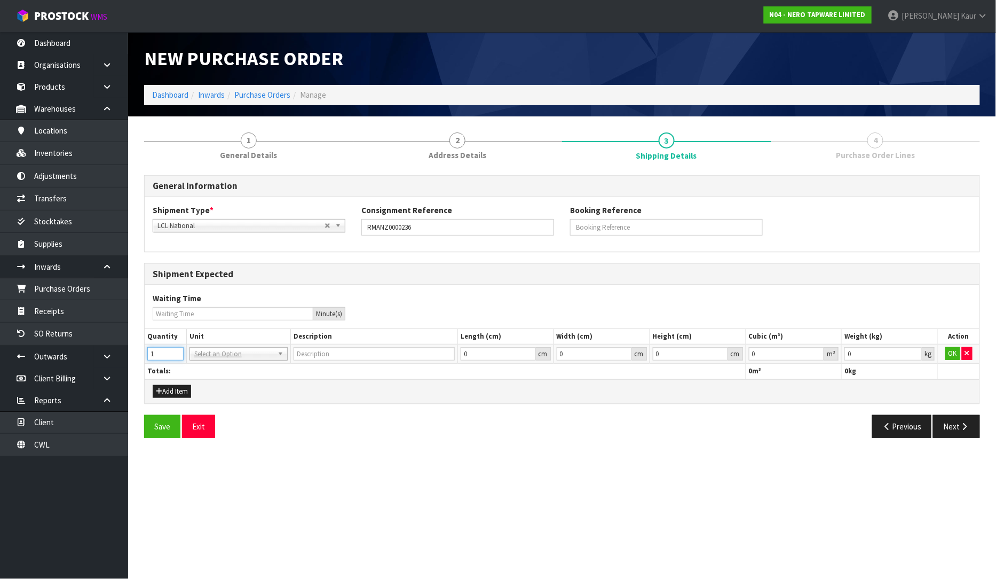
type input "1"
click at [176, 350] on input "1" at bounding box center [165, 353] width 36 height 13
click at [216, 370] on input "text" at bounding box center [238, 368] width 93 height 13
type input "CTN"
type input "CARTON"
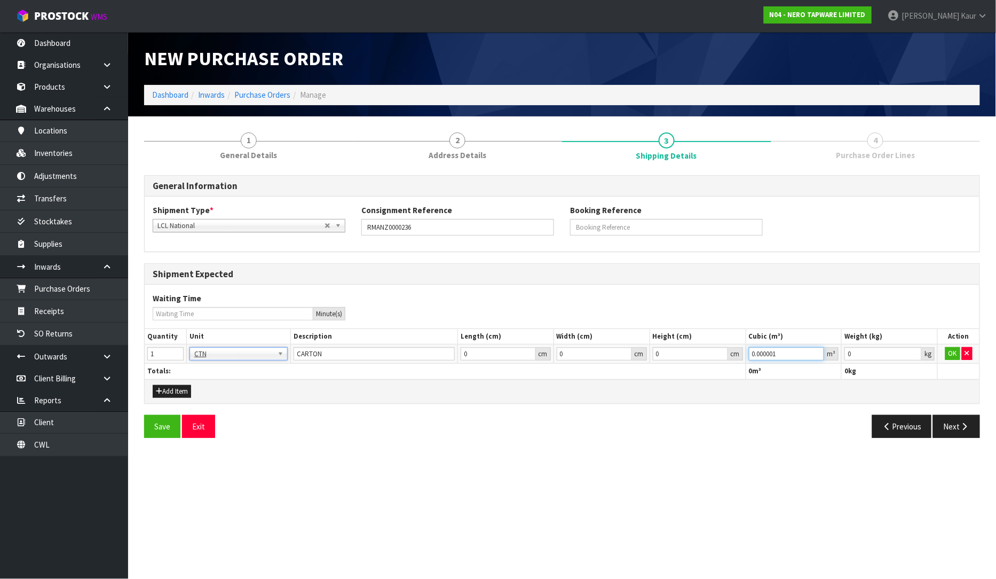
type input "0.000001"
click at [818, 351] on input "0.000001" at bounding box center [787, 353] width 76 height 13
type input "0.001"
click at [911, 352] on input "0.001" at bounding box center [882, 353] width 77 height 13
click at [953, 353] on button "OK" at bounding box center [952, 353] width 15 height 13
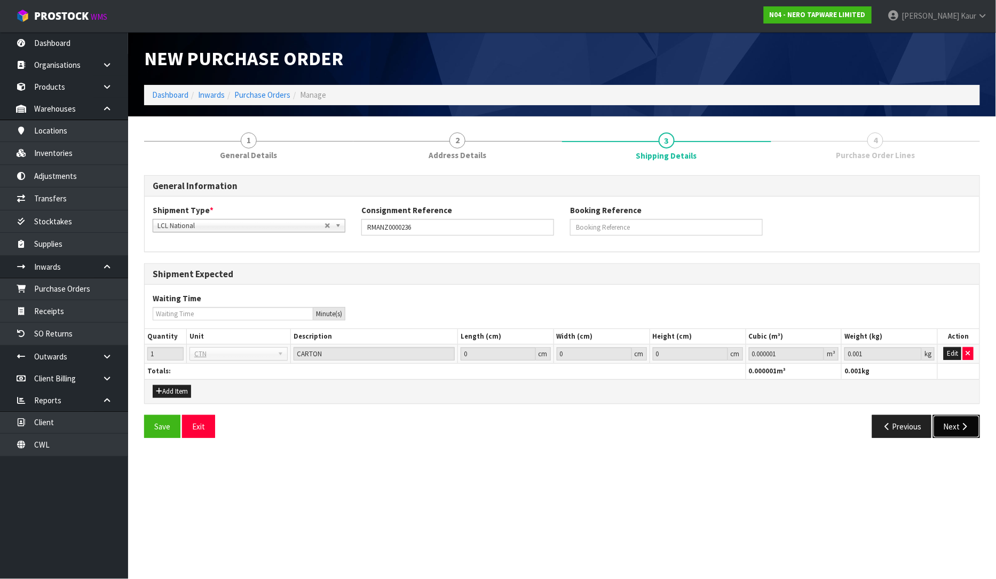
click at [954, 431] on button "Next" at bounding box center [956, 426] width 47 height 23
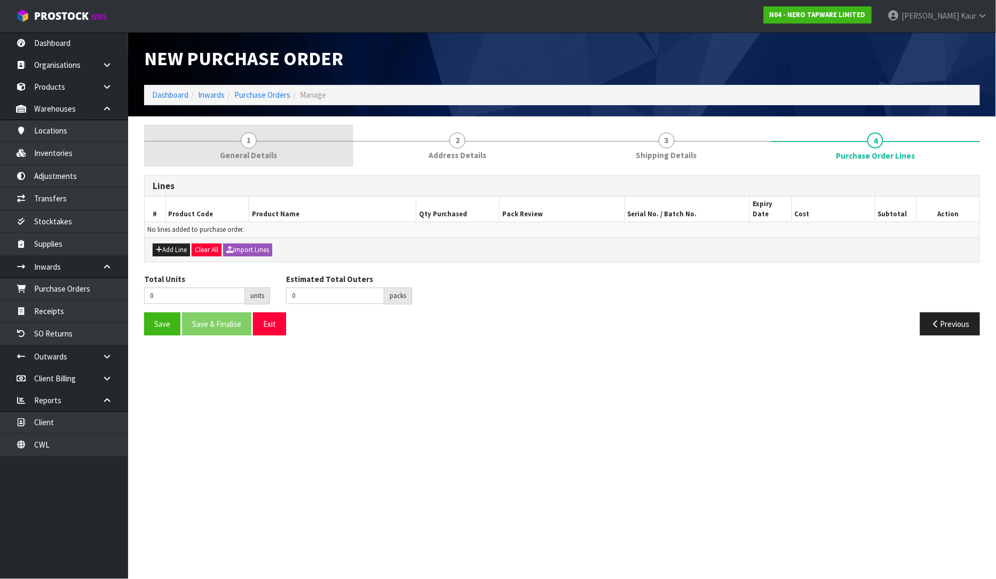
click at [238, 159] on span "General Details" at bounding box center [248, 154] width 57 height 11
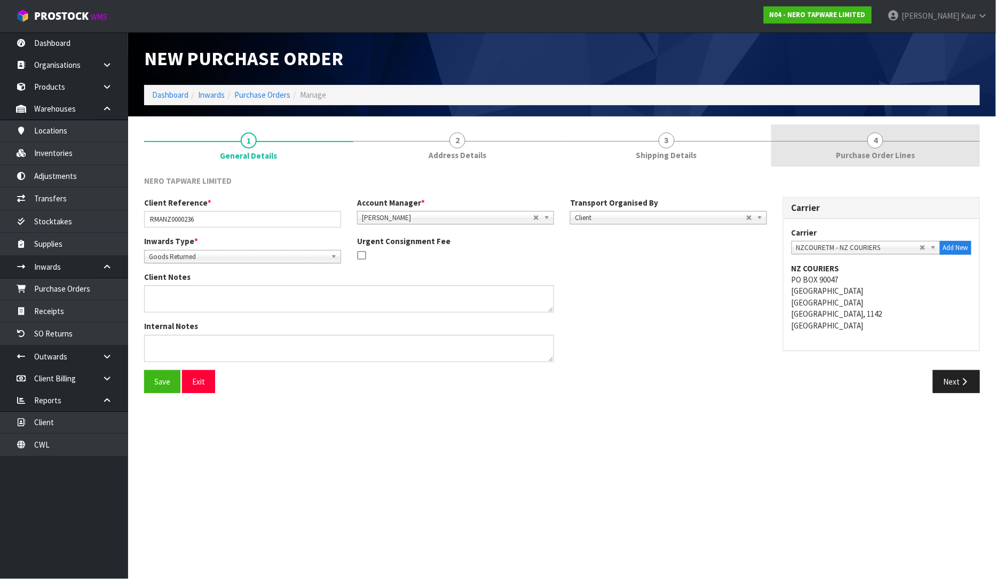
click at [858, 149] on span "Purchase Order Lines" at bounding box center [875, 154] width 79 height 11
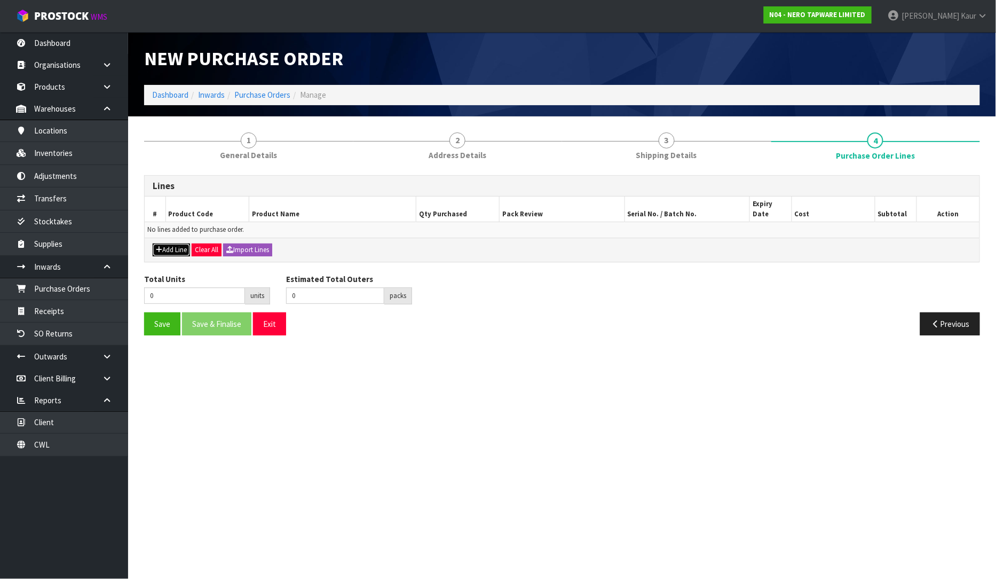
click at [172, 243] on button "Add Line" at bounding box center [171, 249] width 37 height 13
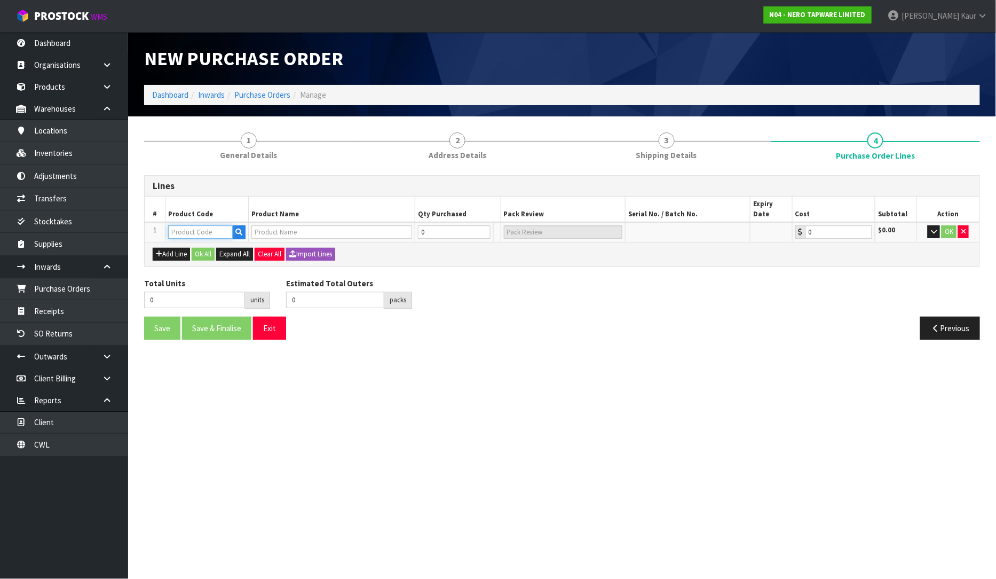
click at [179, 225] on input "text" at bounding box center [200, 231] width 65 height 13
click at [188, 225] on input "NR21107SCH" at bounding box center [200, 231] width 65 height 13
click at [191, 225] on input "NR21107SCH" at bounding box center [200, 231] width 65 height 13
type input "NR211707SCH"
type input "KARA KITCHEN SET SPOUT ONLY CHROME"
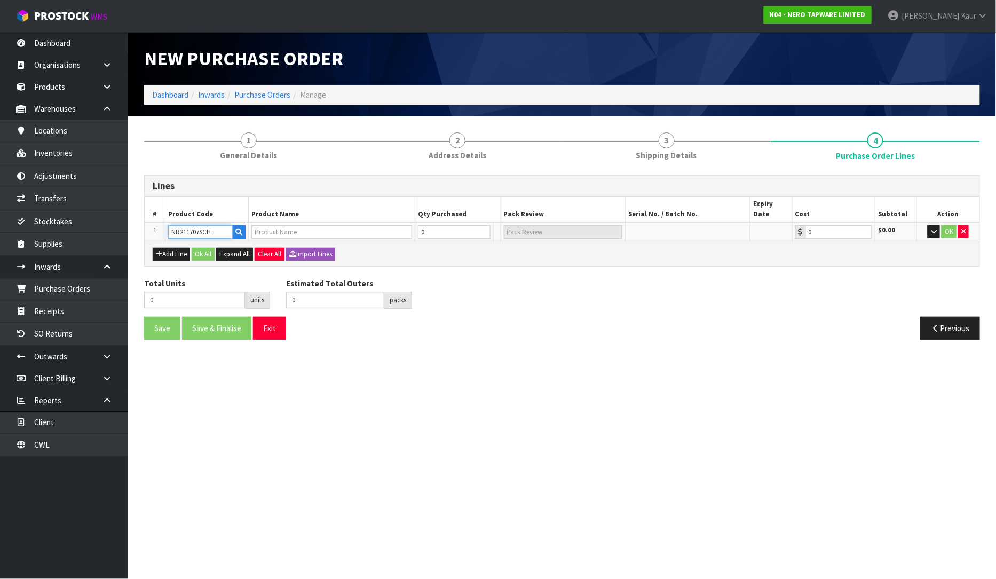
type input "0.00"
type input "NR211707SCH"
click at [424, 225] on input "0" at bounding box center [432, 231] width 47 height 13
type input "2"
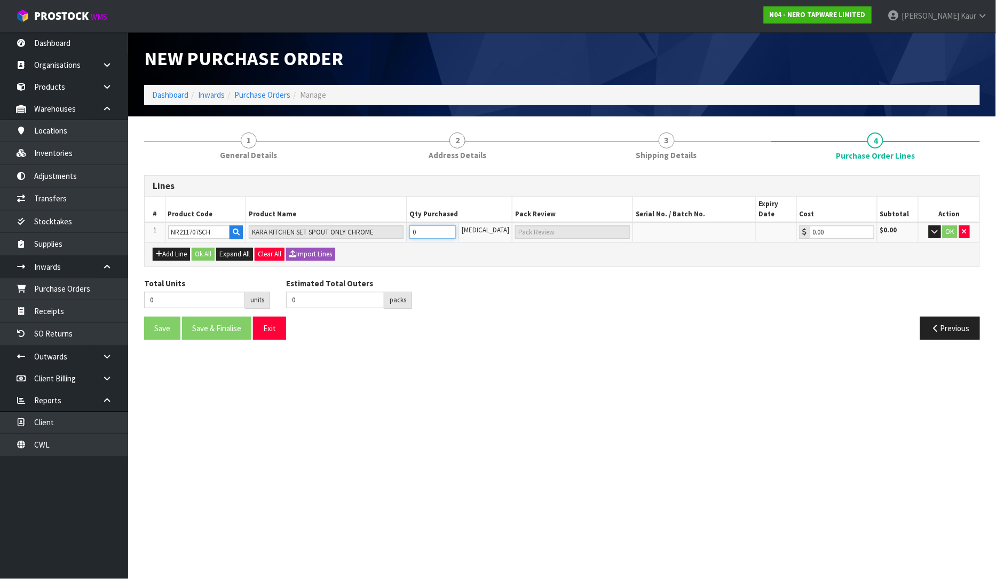
type input "2 [MEDICAL_DATA]"
type input "2"
click at [957, 222] on td "OK" at bounding box center [949, 232] width 61 height 20
click at [954, 225] on button "OK" at bounding box center [950, 231] width 15 height 13
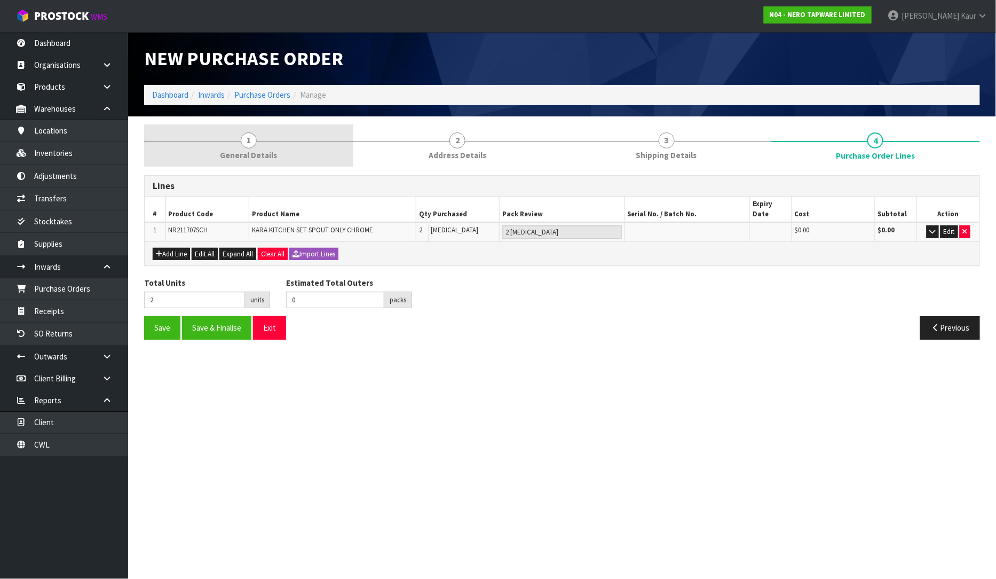
click at [252, 150] on span "General Details" at bounding box center [248, 154] width 57 height 11
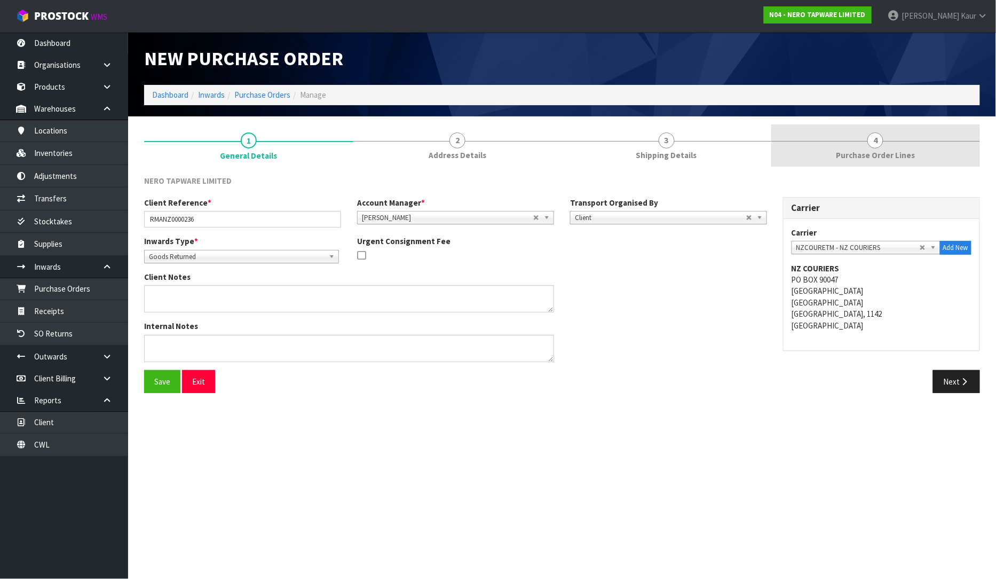
click at [881, 153] on span "Purchase Order Lines" at bounding box center [875, 154] width 79 height 11
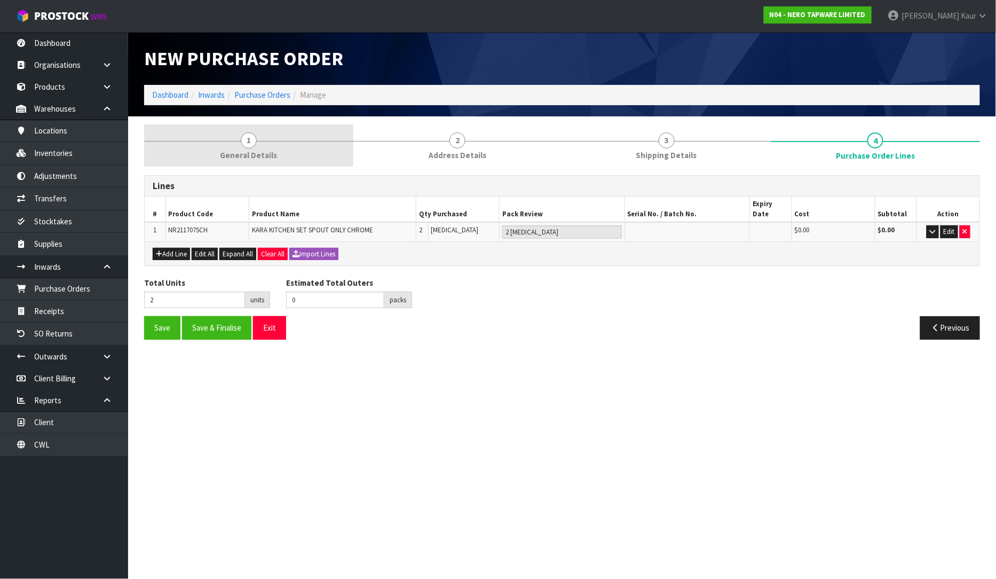
click at [236, 161] on span "General Details" at bounding box center [248, 154] width 57 height 11
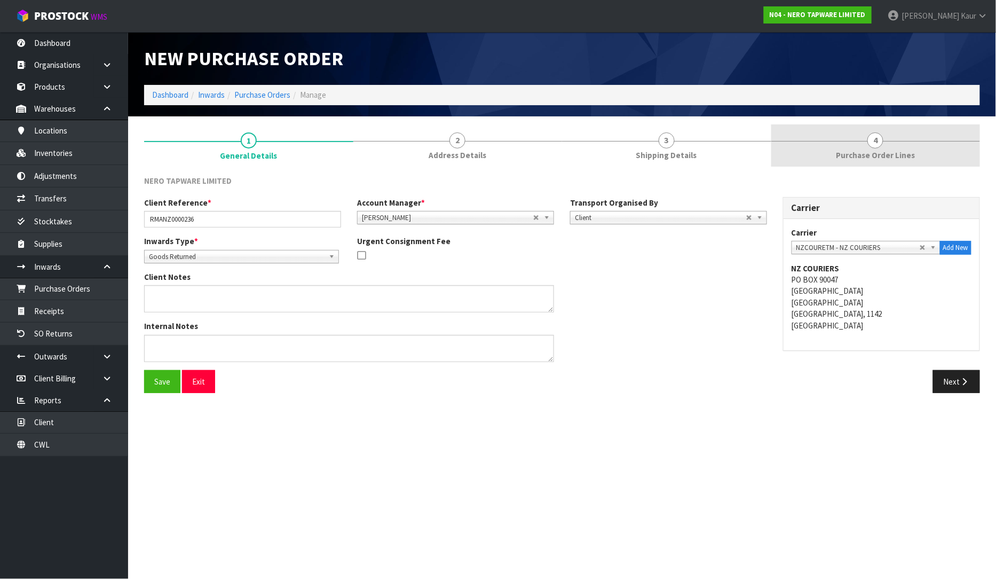
click at [898, 153] on span "Purchase Order Lines" at bounding box center [875, 154] width 79 height 11
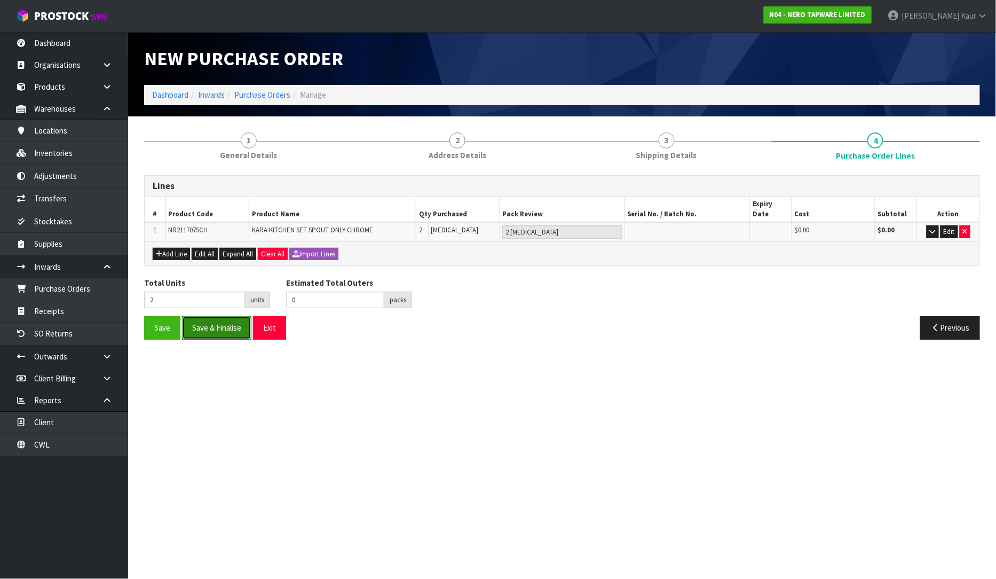
click at [235, 316] on button "Save & Finalise" at bounding box center [216, 327] width 69 height 23
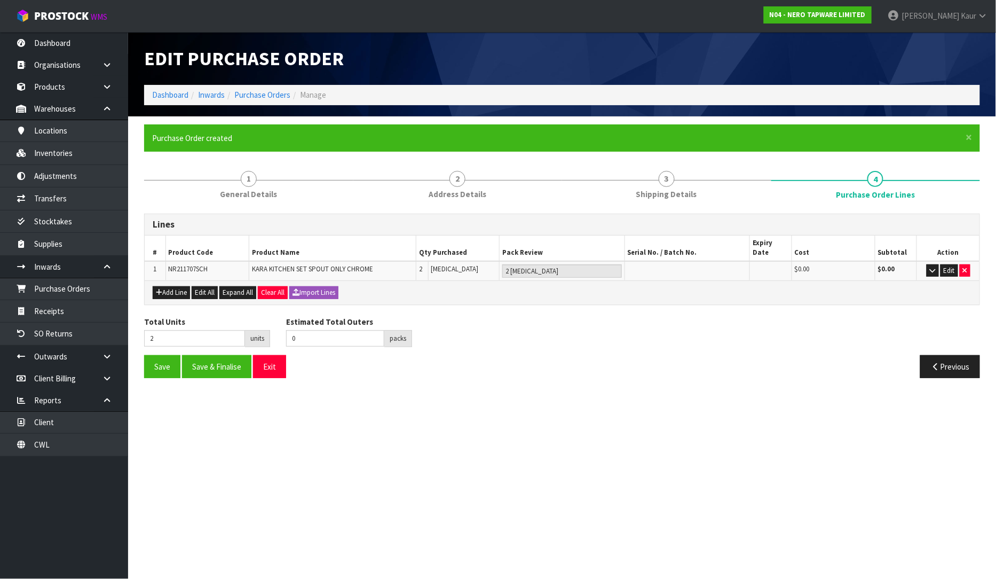
type input "0"
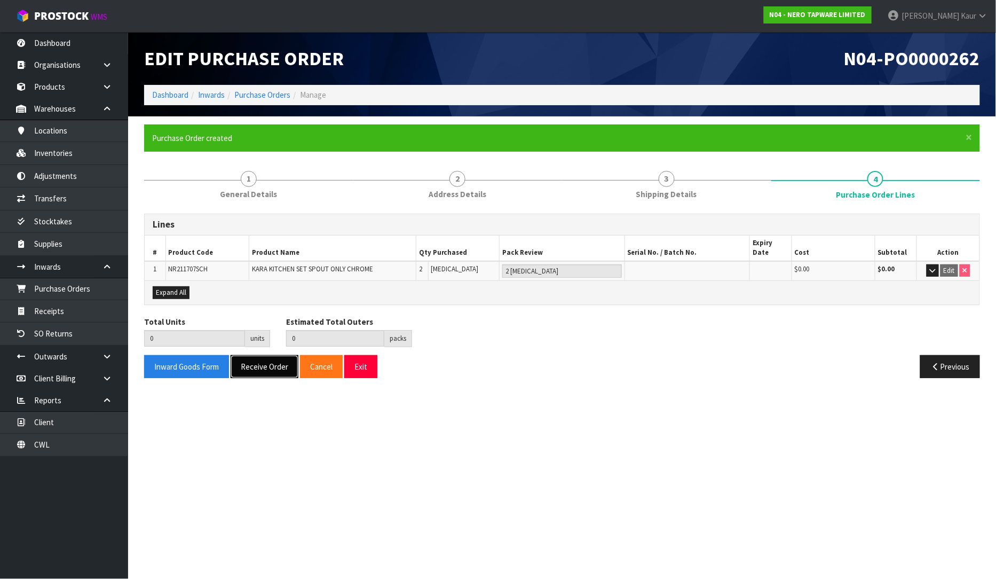
click at [286, 358] on button "Receive Order" at bounding box center [265, 366] width 68 height 23
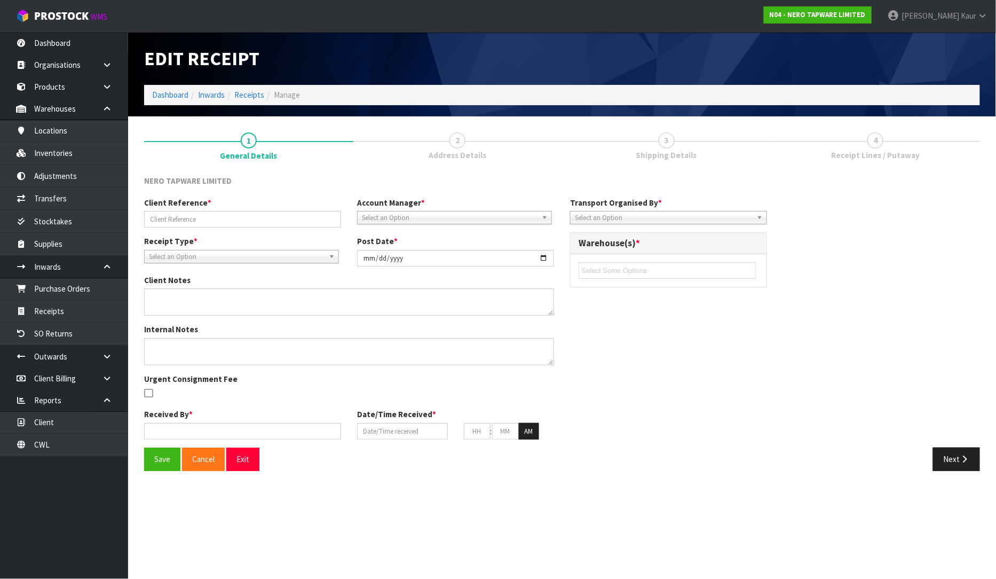
type input "RMANZ0000236"
type input "[DATE]"
type input "[PERSON_NAME]"
type input "[DATE]"
type input "01"
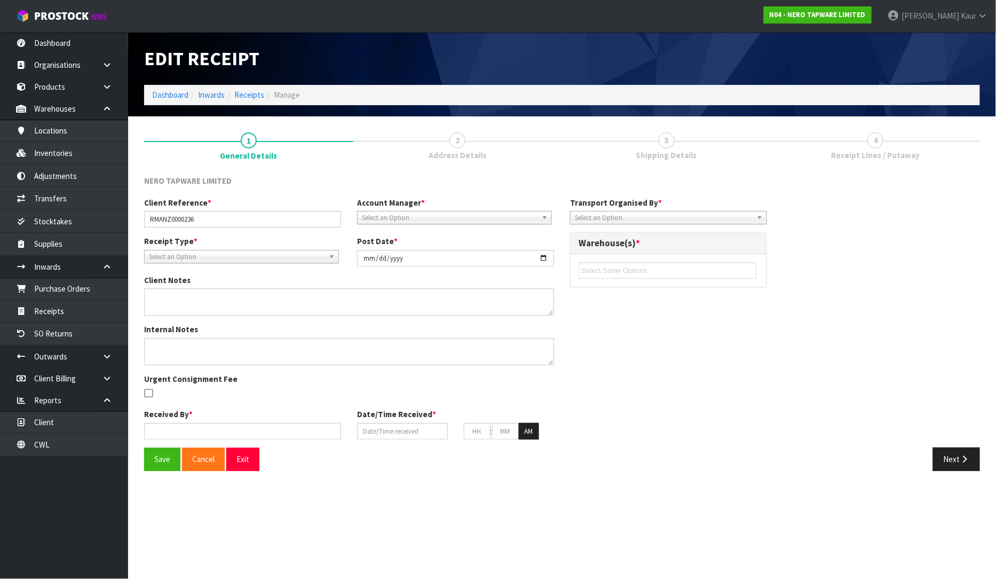
type input "11"
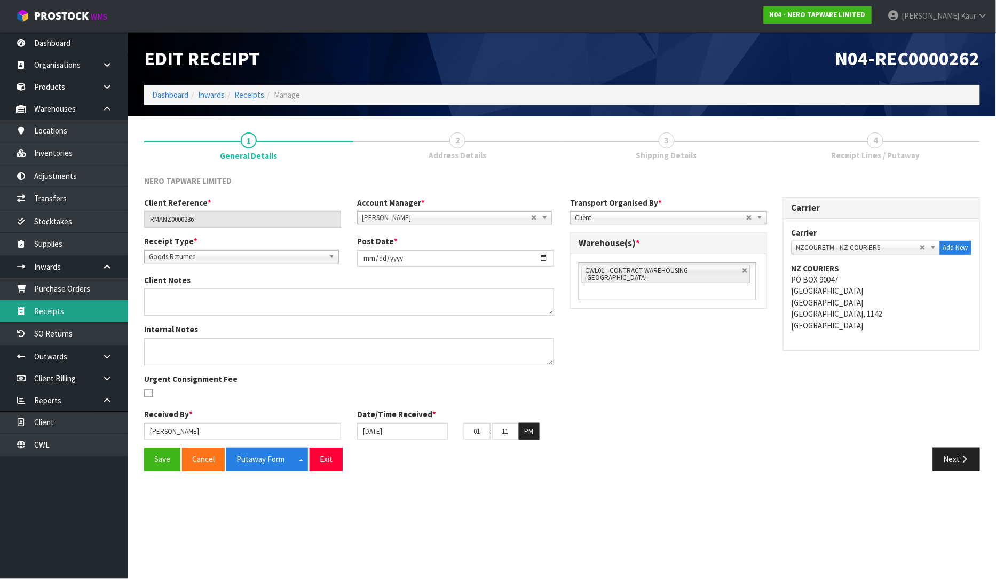
click at [62, 308] on link "Receipts" at bounding box center [64, 311] width 128 height 22
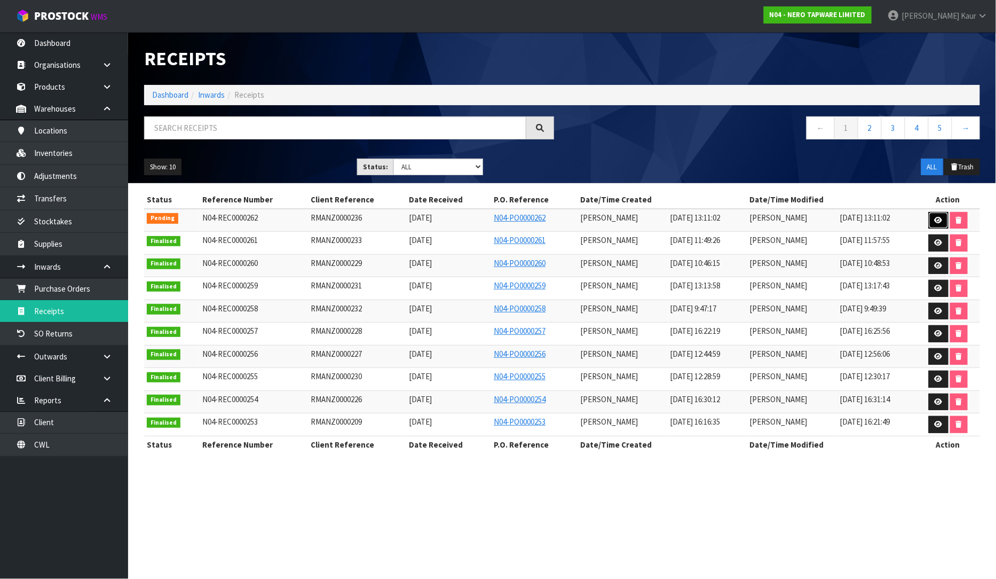
click at [938, 222] on icon at bounding box center [939, 220] width 8 height 7
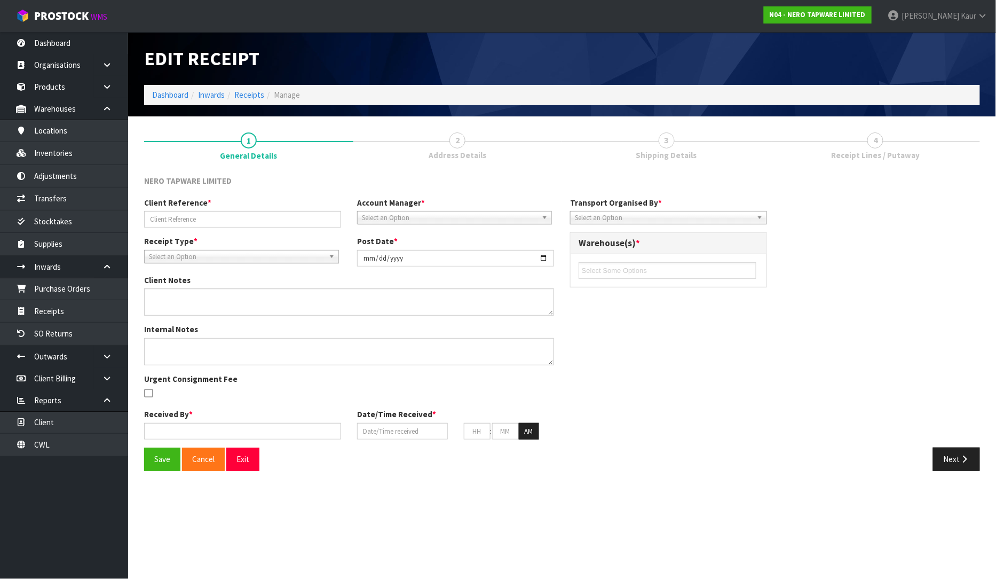
type input "RMANZ0000236"
type input "[DATE]"
type input "[PERSON_NAME]"
type input "[DATE]"
type input "01"
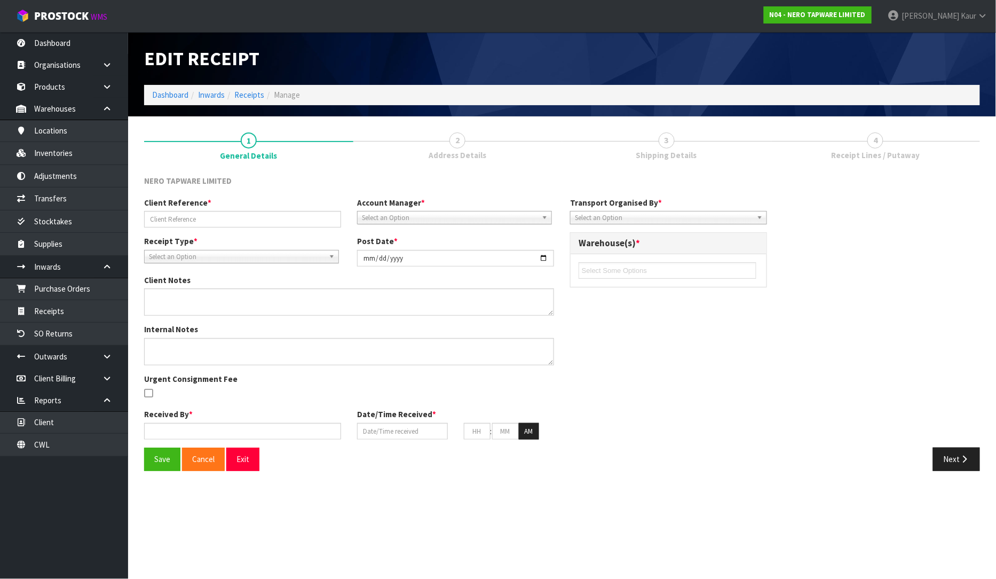
type input "11"
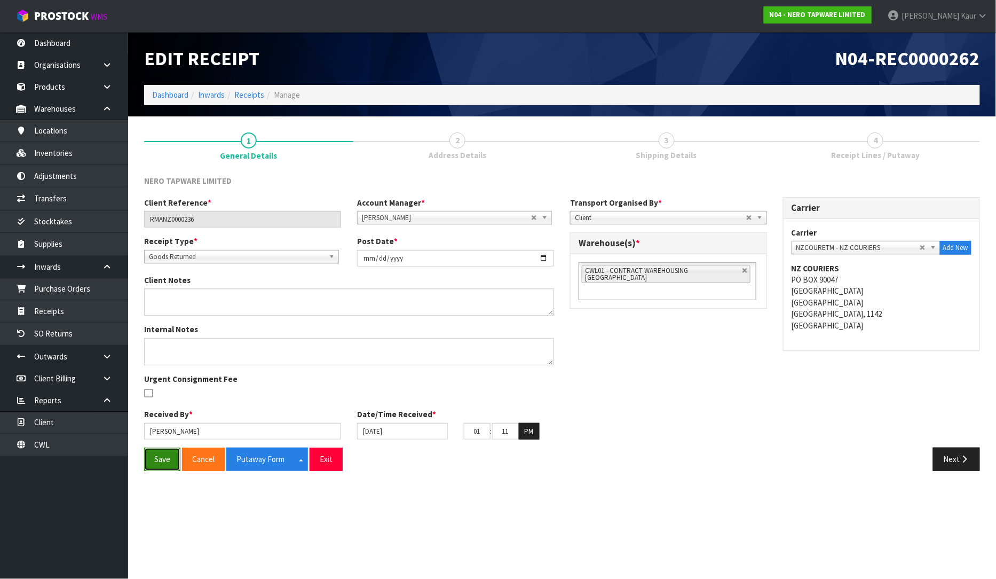
click at [176, 456] on button "Save" at bounding box center [162, 458] width 36 height 23
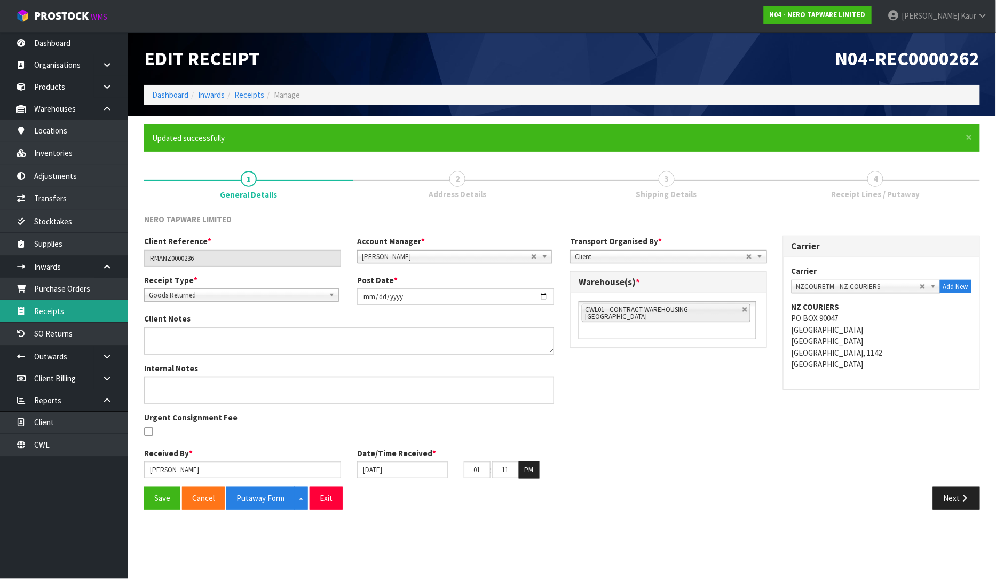
click at [100, 306] on link "Receipts" at bounding box center [64, 311] width 128 height 22
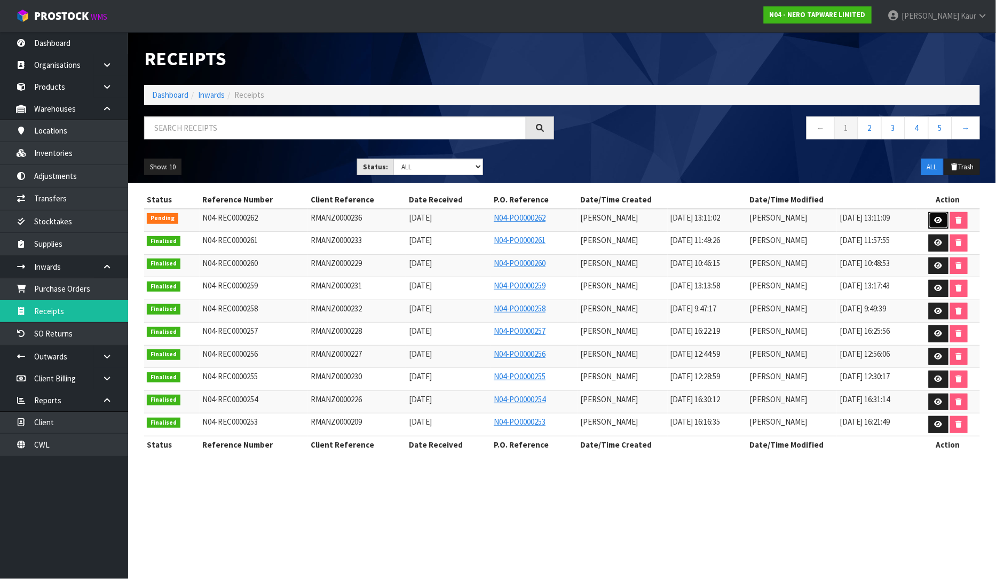
click at [942, 222] on icon at bounding box center [939, 220] width 8 height 7
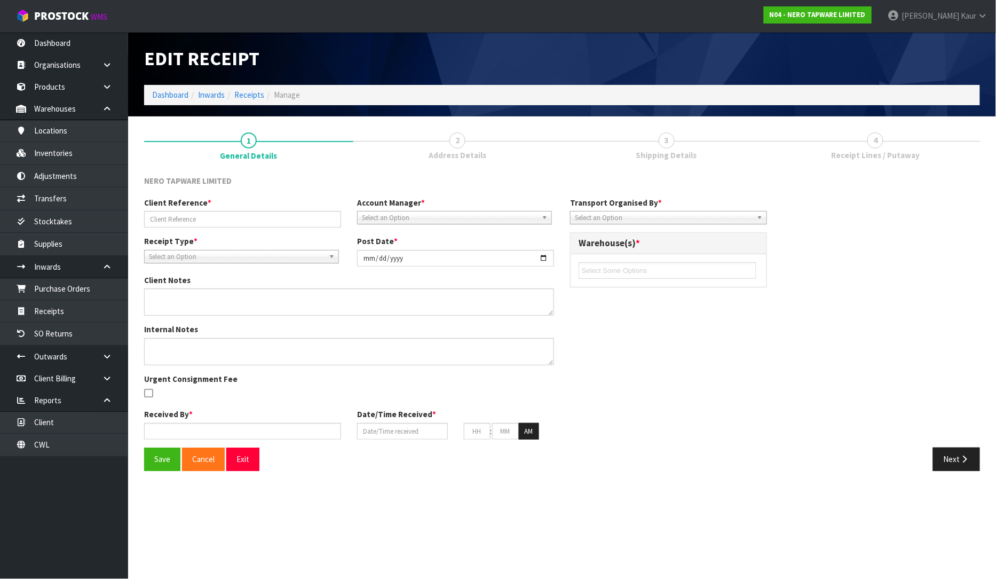
type input "RMANZ0000236"
type input "[DATE]"
type input "[PERSON_NAME]"
type input "[DATE]"
type input "01"
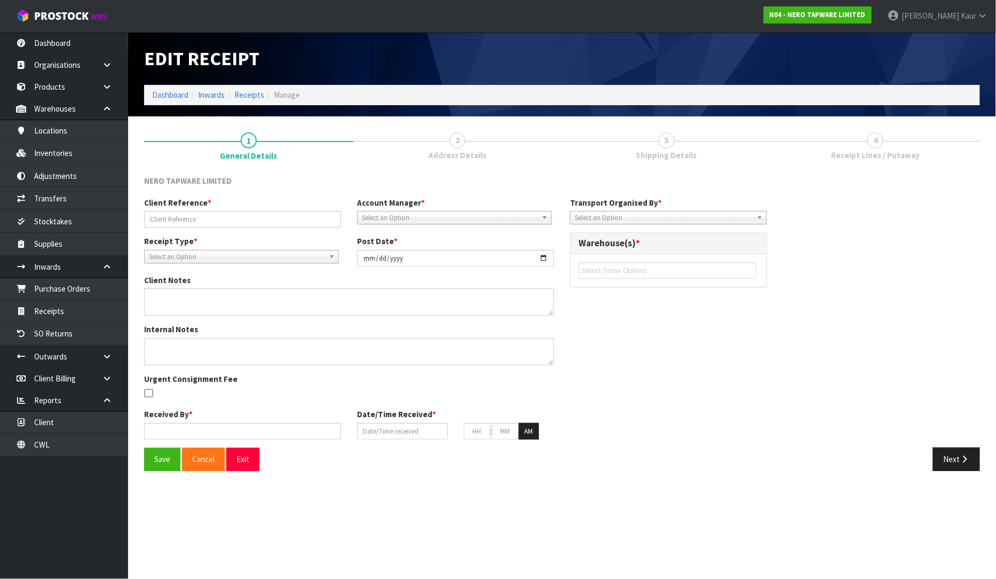
type input "11"
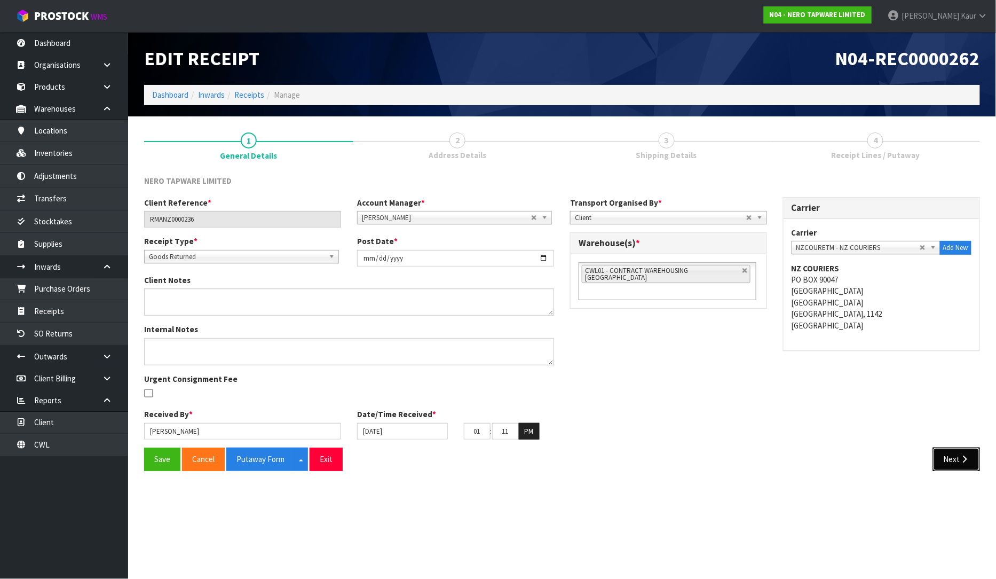
click at [947, 457] on button "Next" at bounding box center [956, 458] width 47 height 23
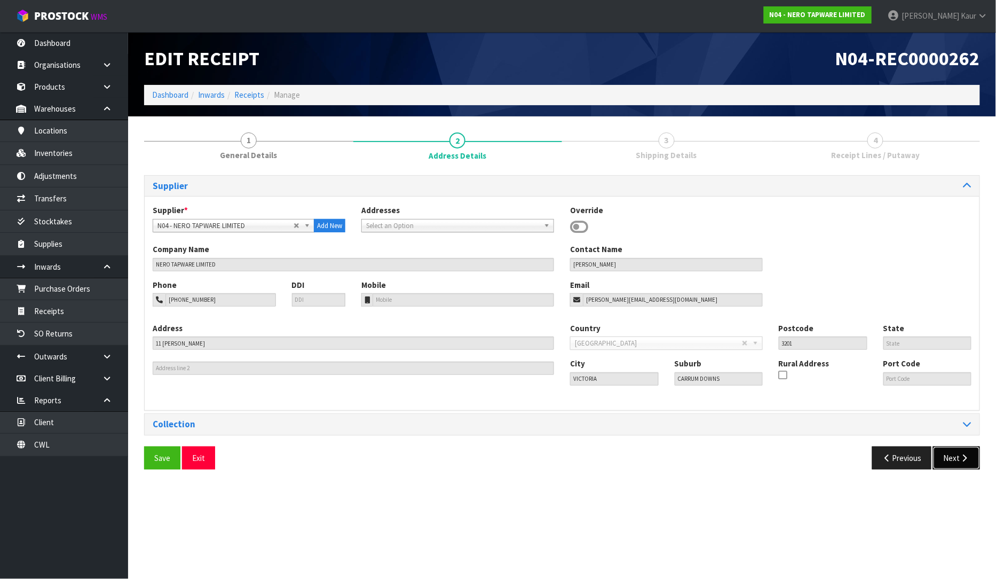
click at [964, 461] on icon "button" at bounding box center [965, 458] width 10 height 8
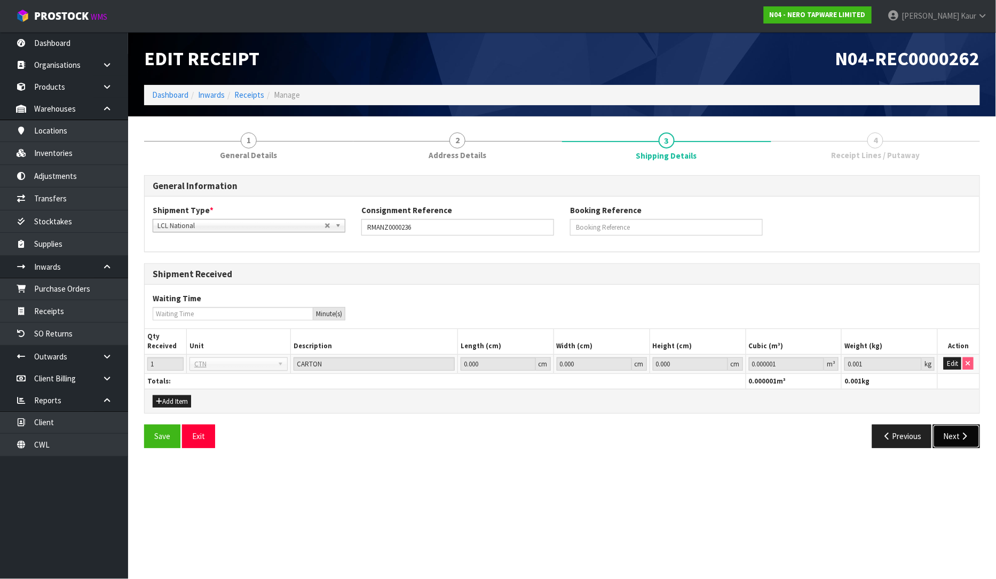
click at [951, 430] on button "Next" at bounding box center [956, 435] width 47 height 23
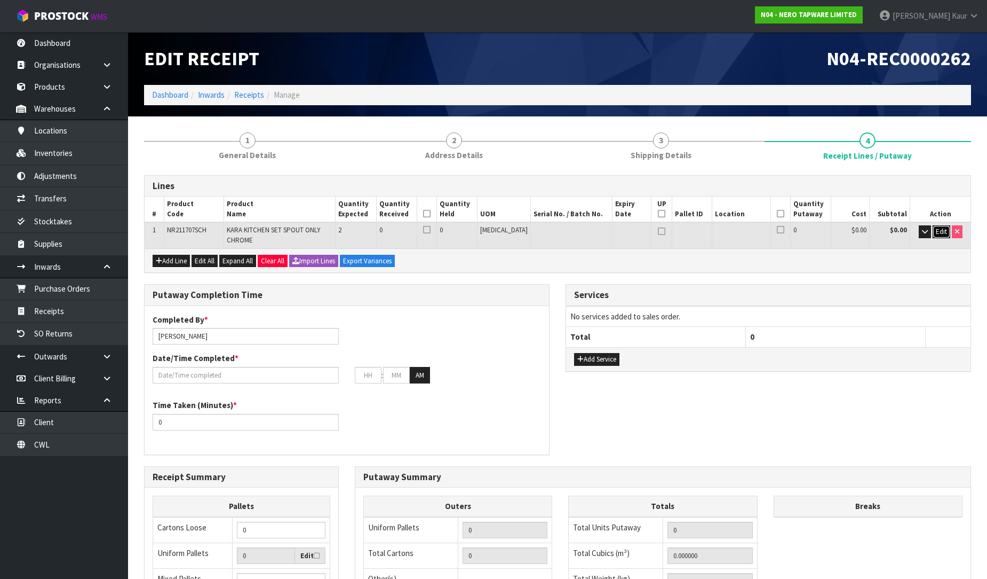
click at [934, 236] on button "Edit" at bounding box center [942, 231] width 18 height 13
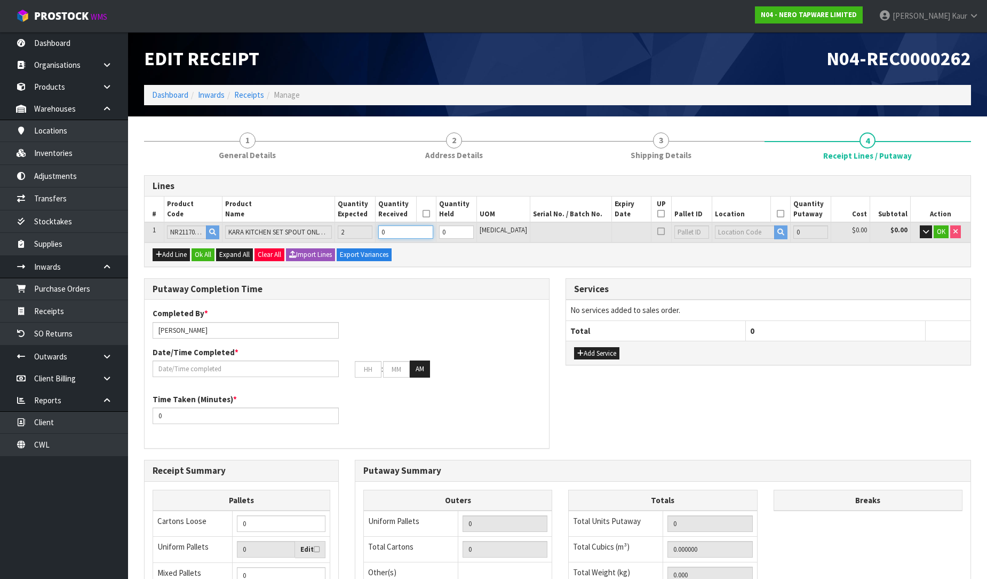
click at [412, 236] on input "0" at bounding box center [405, 231] width 54 height 13
type input "0.011396"
type input "1.7"
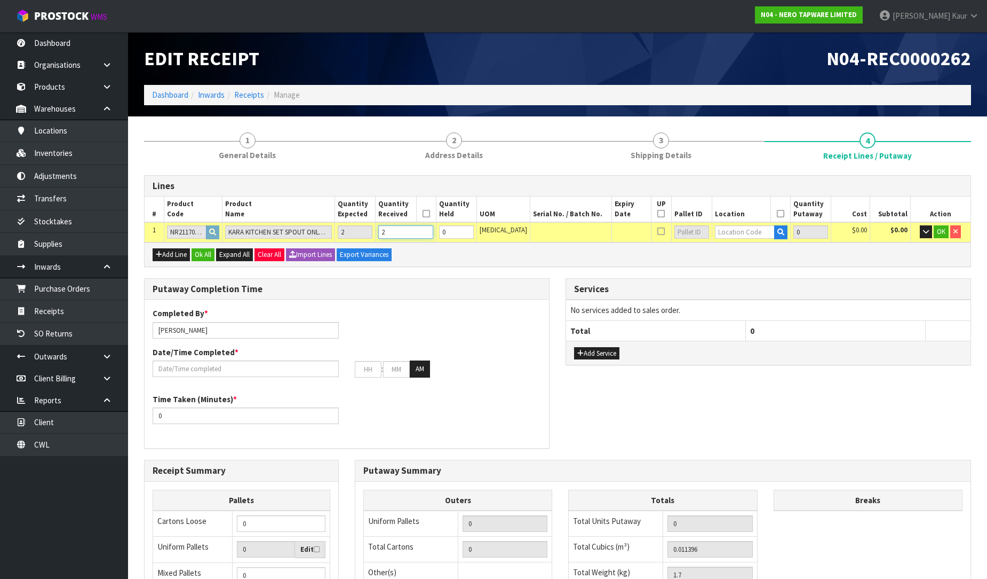
type input "2"
click at [732, 231] on input "text" at bounding box center [745, 231] width 60 height 13
type input "32-20-2"
click at [732, 262] on strong "32-20-2" at bounding box center [730, 264] width 28 height 10
type input "2"
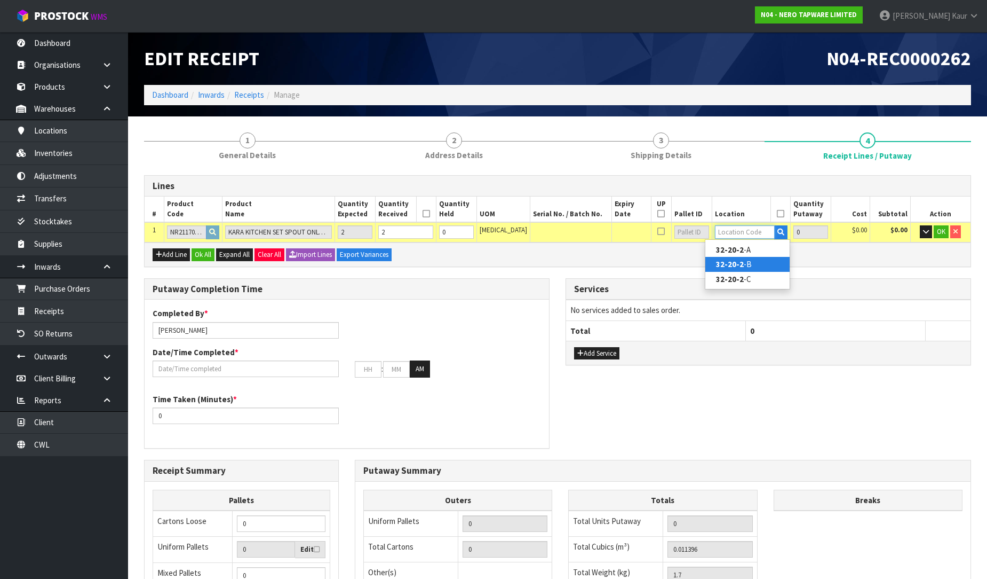
type input "32-20-2-B"
type input "2"
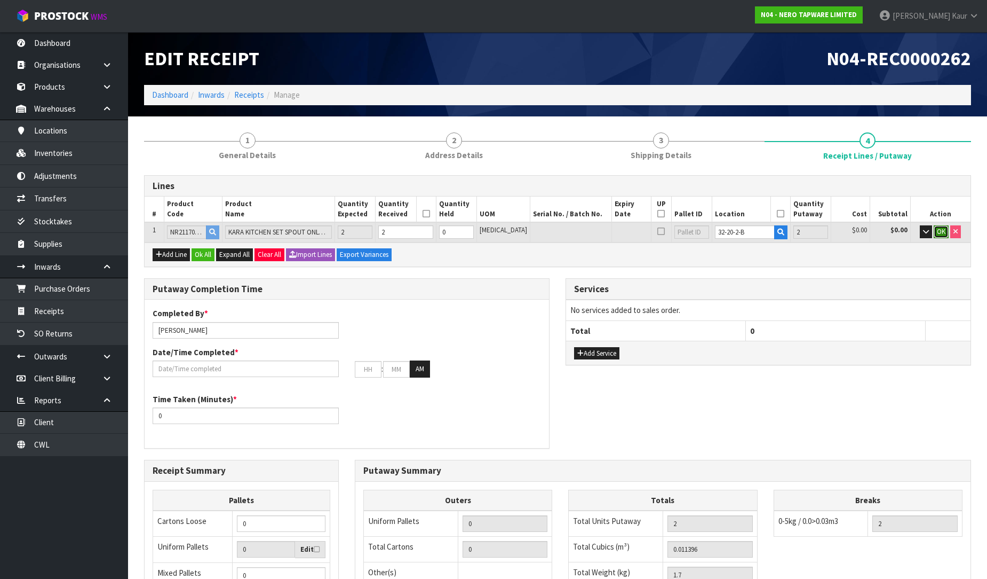
click at [943, 231] on span "OK" at bounding box center [941, 231] width 9 height 9
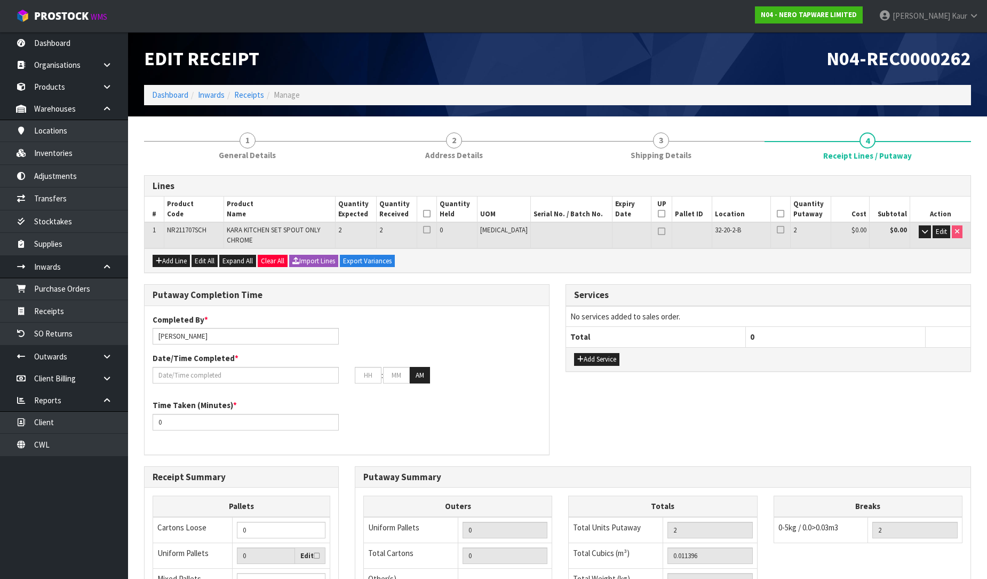
click at [437, 217] on th at bounding box center [427, 209] width 20 height 26
click at [437, 212] on th at bounding box center [427, 209] width 20 height 26
click at [431, 213] on icon at bounding box center [426, 213] width 7 height 1
click at [777, 214] on icon at bounding box center [780, 213] width 7 height 1
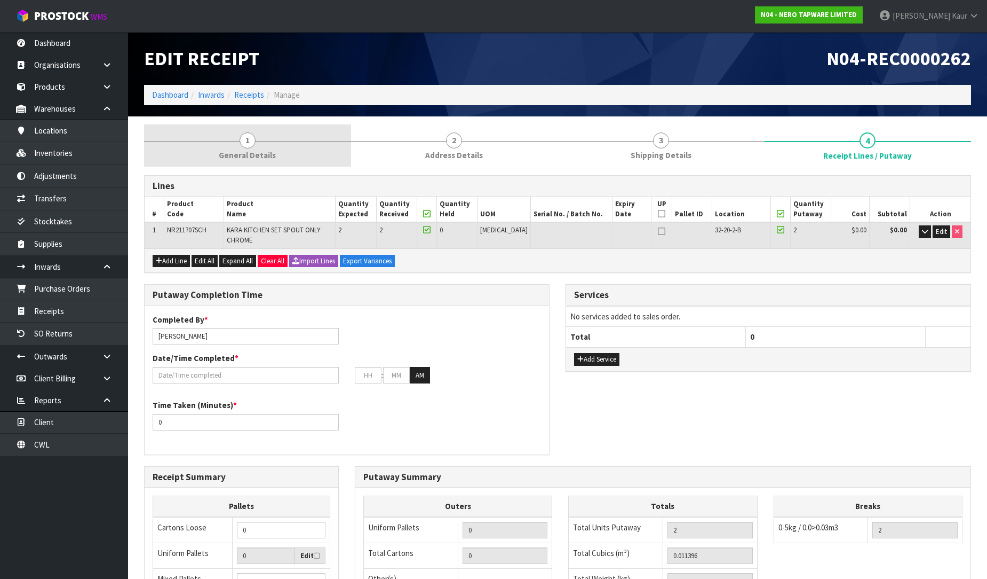
click at [234, 146] on link "1 General Details" at bounding box center [247, 145] width 207 height 42
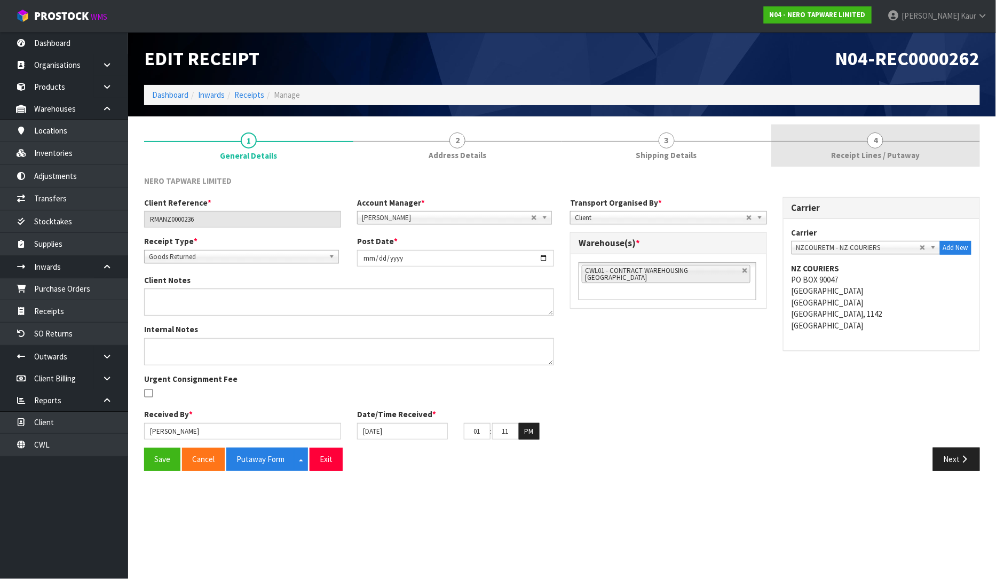
click at [882, 163] on link "4 Receipt Lines / Putaway" at bounding box center [875, 145] width 209 height 42
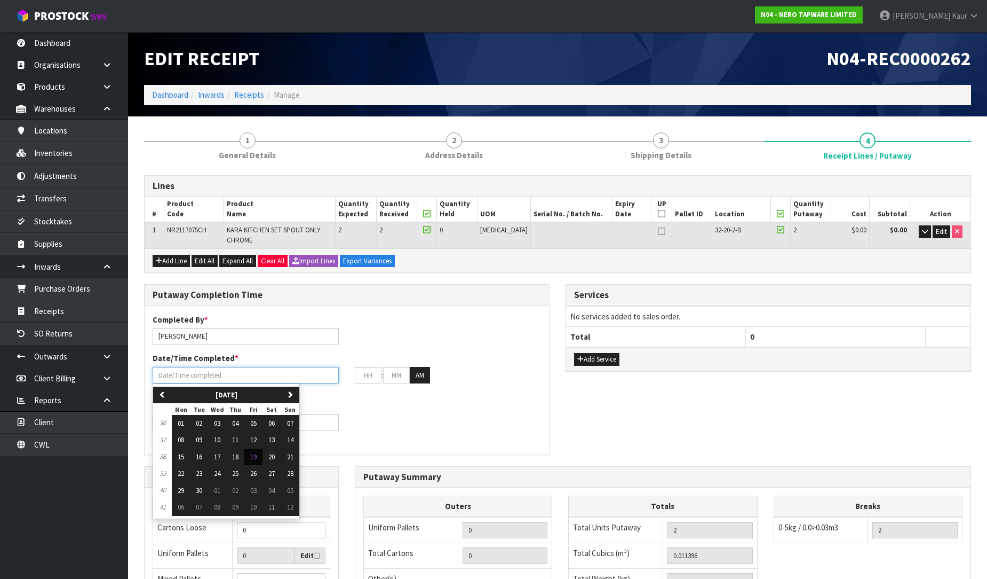
click at [166, 377] on input "text" at bounding box center [246, 375] width 186 height 17
click at [257, 462] on button "19" at bounding box center [253, 456] width 18 height 17
type input "[DATE]"
type input "12"
type input "00"
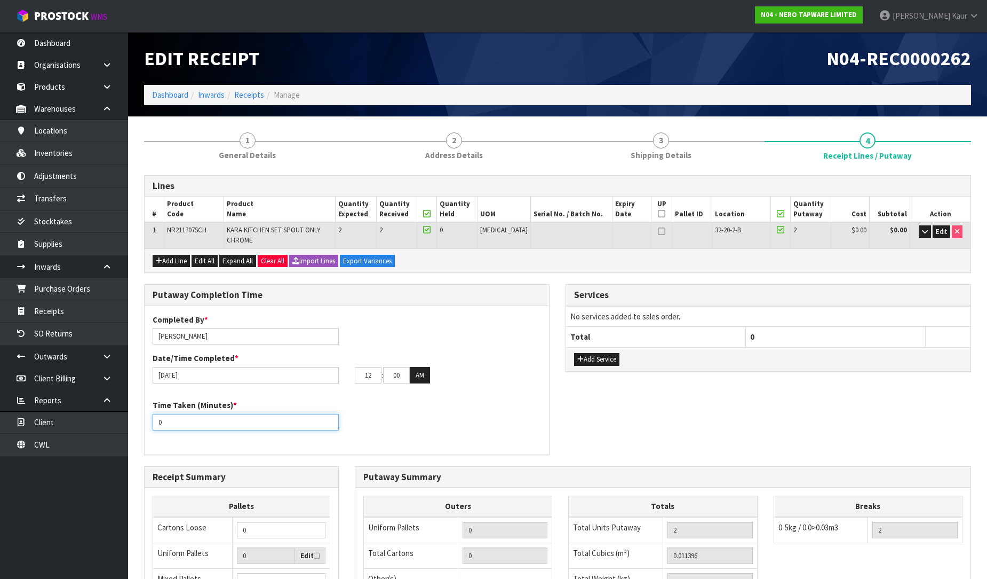
drag, startPoint x: 162, startPoint y: 420, endPoint x: 151, endPoint y: 424, distance: 11.3
click at [151, 424] on div "Time Taken (Minutes) * 0" at bounding box center [246, 414] width 202 height 30
type input "15"
drag, startPoint x: 374, startPoint y: 381, endPoint x: 361, endPoint y: 381, distance: 12.8
click at [361, 381] on input "12" at bounding box center [368, 375] width 27 height 17
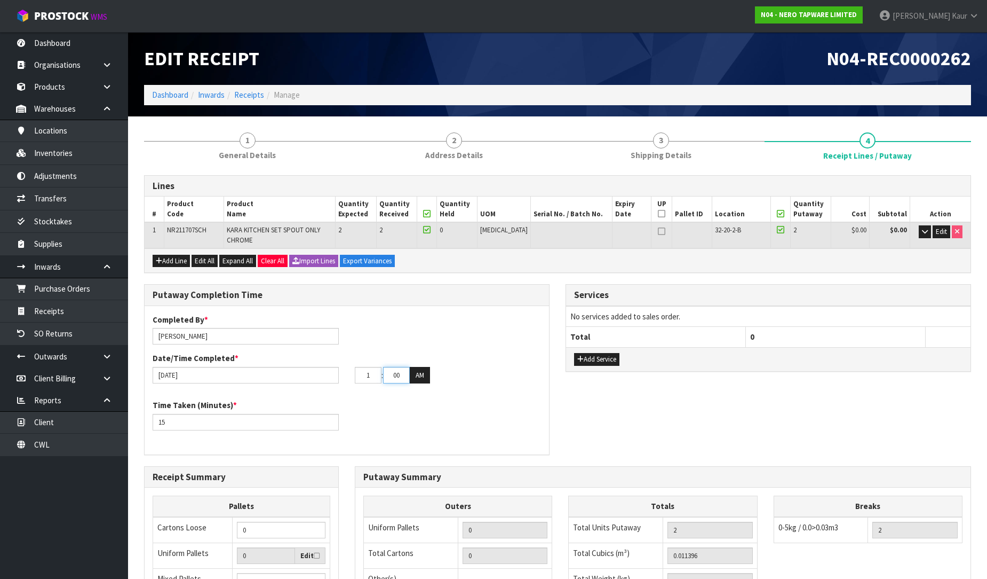
type input "01"
drag, startPoint x: 403, startPoint y: 375, endPoint x: 387, endPoint y: 376, distance: 15.5
click at [387, 376] on input "00" at bounding box center [396, 375] width 27 height 17
type input "14"
click at [417, 377] on button "AM" at bounding box center [420, 375] width 20 height 17
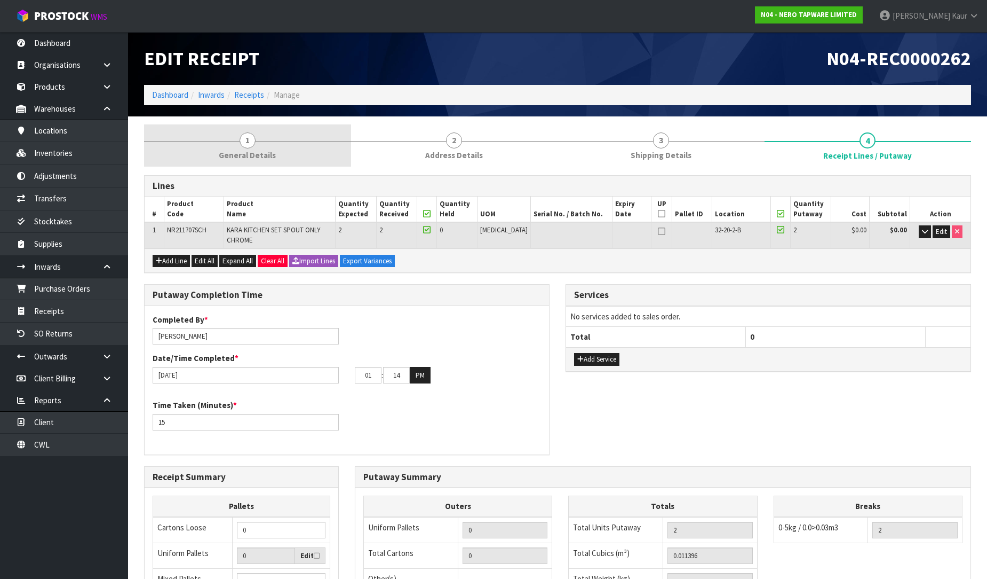
click at [242, 139] on span "1" at bounding box center [248, 140] width 16 height 16
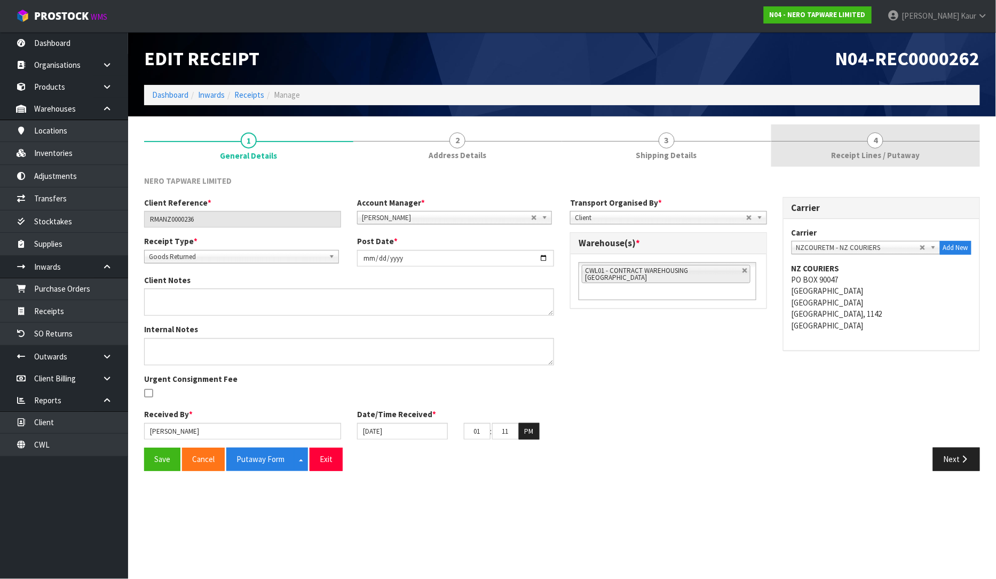
click at [898, 152] on span "Receipt Lines / Putaway" at bounding box center [875, 154] width 89 height 11
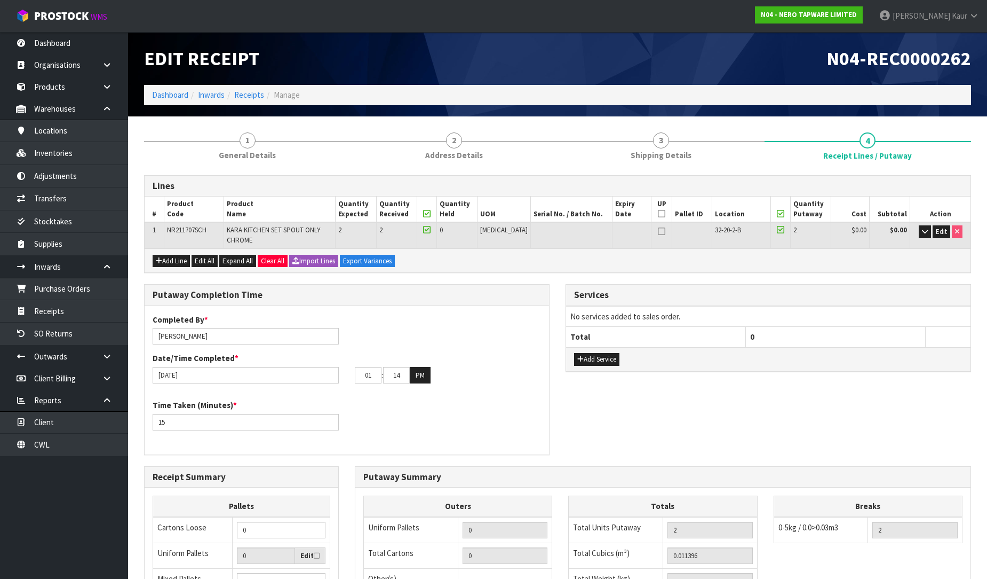
scroll to position [187, 0]
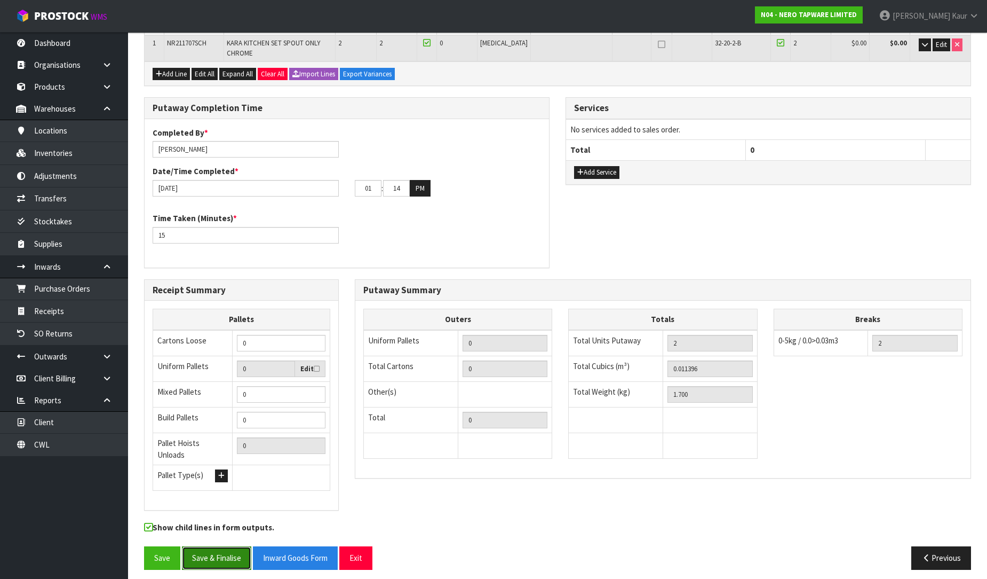
click at [230, 555] on button "Save & Finalise" at bounding box center [216, 557] width 69 height 23
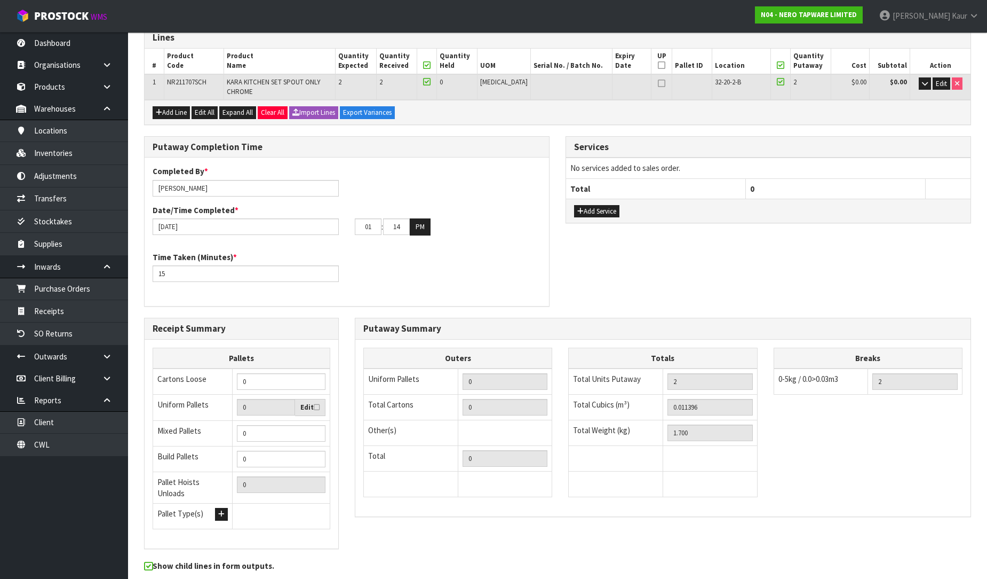
scroll to position [0, 0]
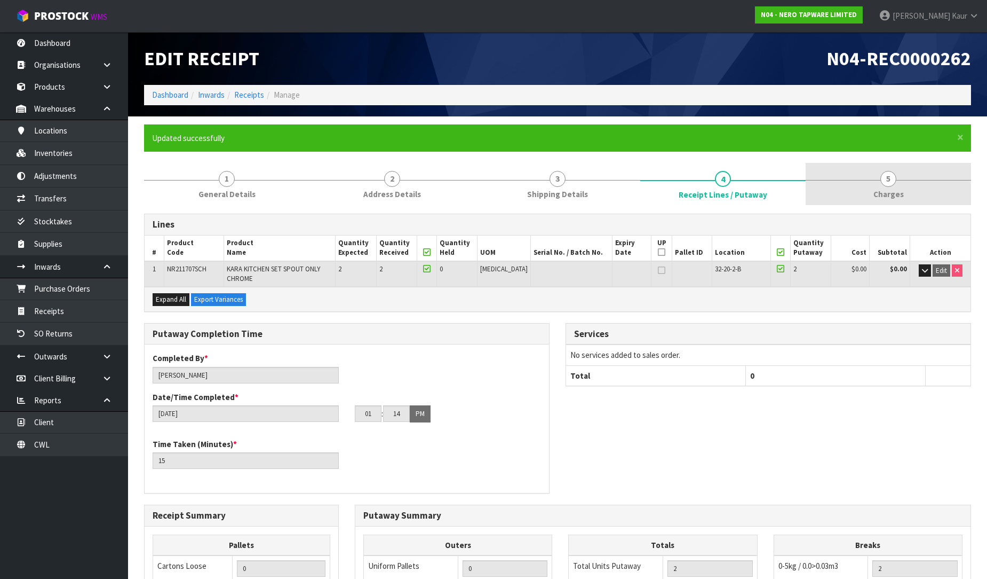
click at [881, 193] on span "Charges" at bounding box center [889, 193] width 30 height 11
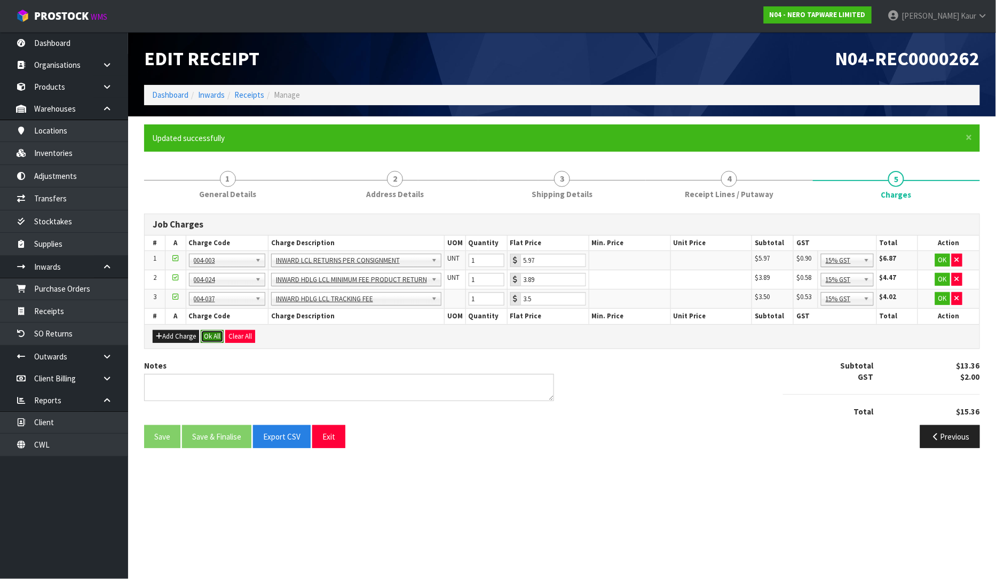
click at [213, 332] on button "Ok All" at bounding box center [212, 336] width 23 height 13
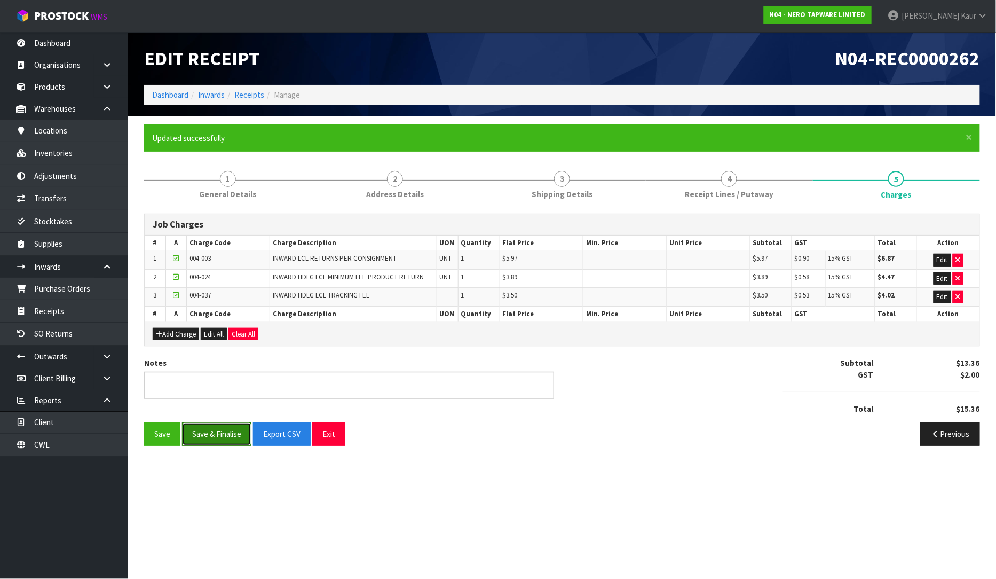
click at [215, 432] on button "Save & Finalise" at bounding box center [216, 433] width 69 height 23
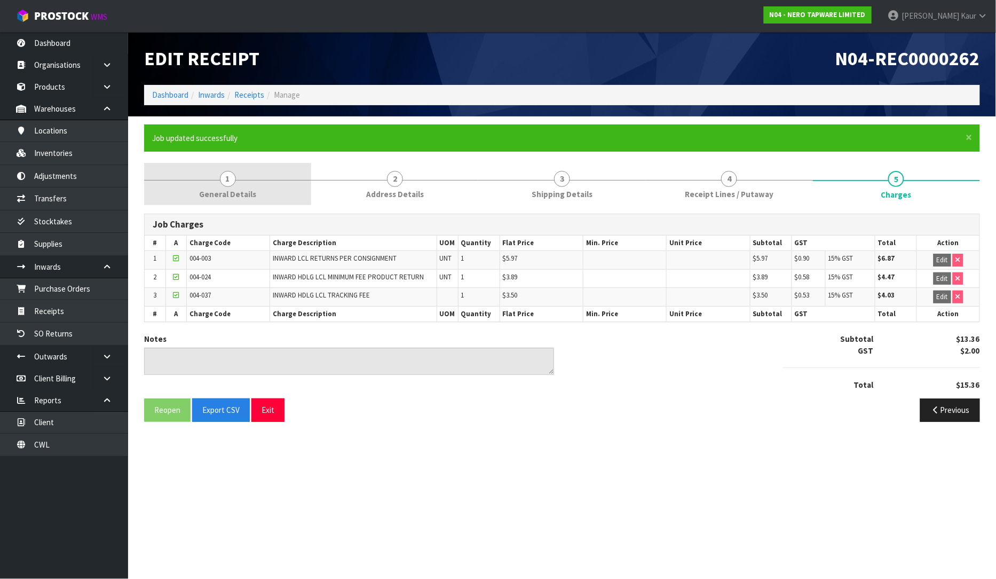
click at [262, 193] on link "1 General Details" at bounding box center [227, 184] width 167 height 42
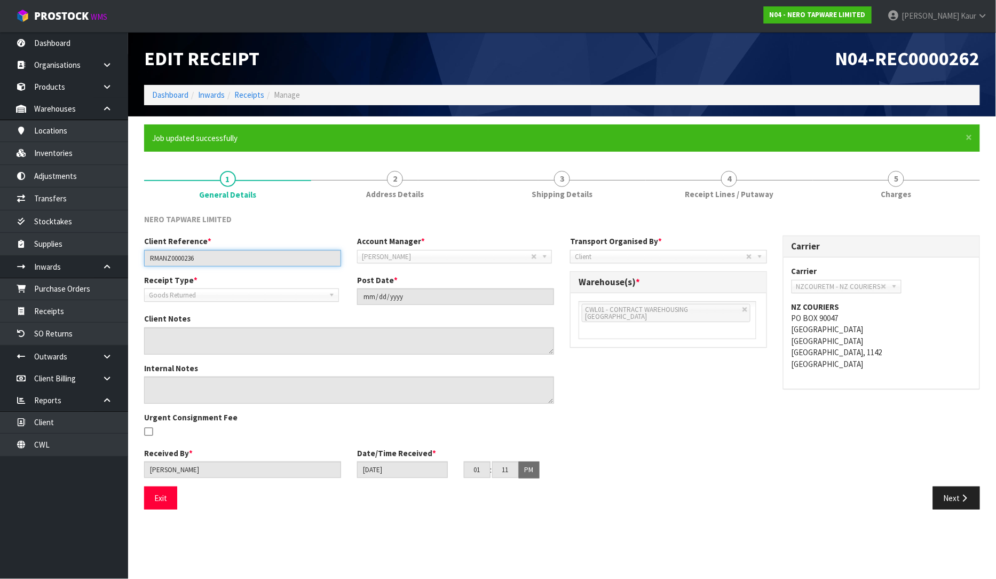
drag, startPoint x: 236, startPoint y: 258, endPoint x: 138, endPoint y: 259, distance: 98.2
click at [138, 259] on div "Client Reference * RMANZ0000236" at bounding box center [242, 250] width 213 height 30
drag, startPoint x: 687, startPoint y: 183, endPoint x: 677, endPoint y: 215, distance: 33.8
click at [687, 183] on link "4 Receipt Lines / Putaway" at bounding box center [729, 184] width 167 height 42
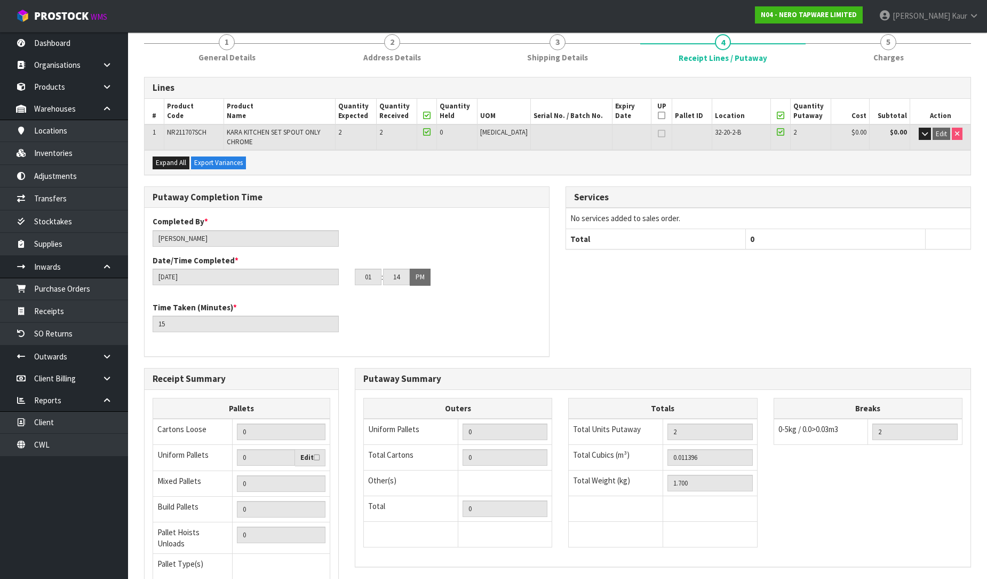
scroll to position [225, 0]
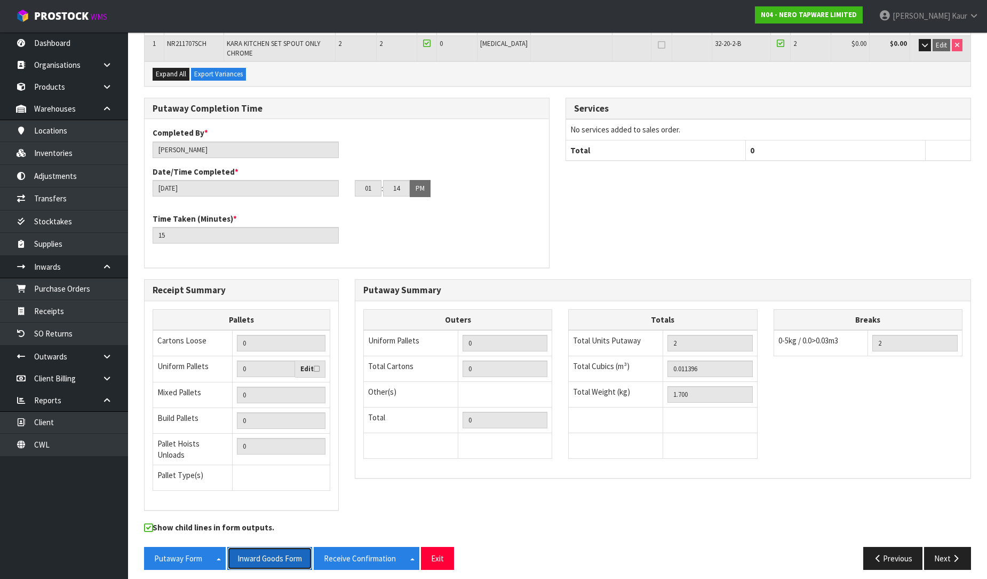
click at [248, 550] on button "Inward Goods Form" at bounding box center [269, 558] width 85 height 23
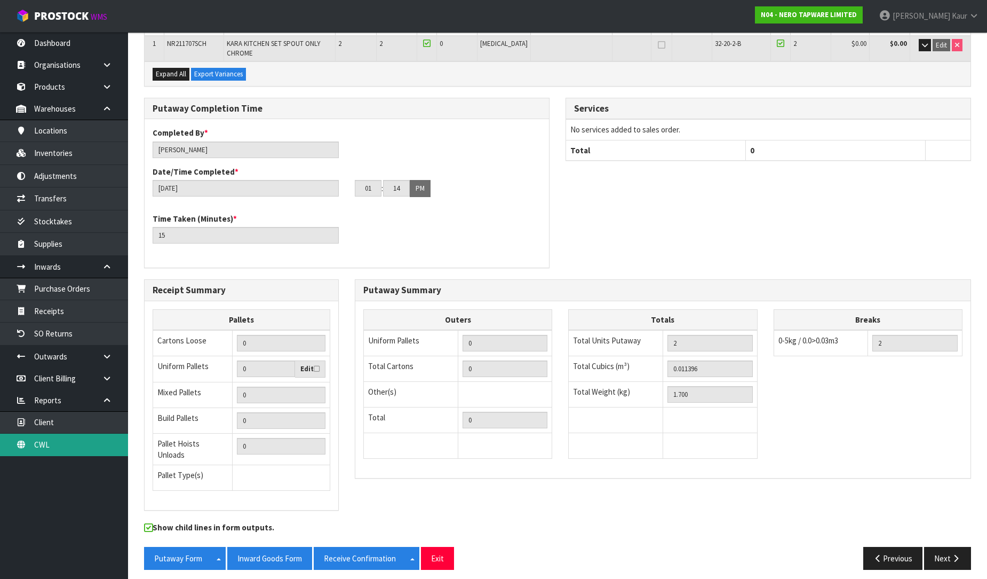
click at [59, 451] on link "CWL" at bounding box center [64, 444] width 128 height 22
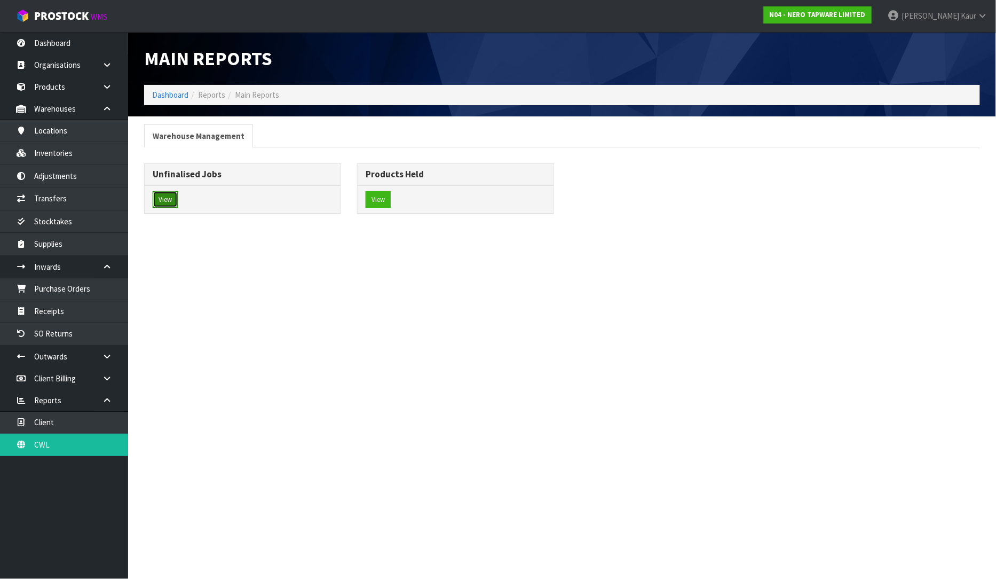
click at [171, 203] on button "View" at bounding box center [165, 199] width 25 height 17
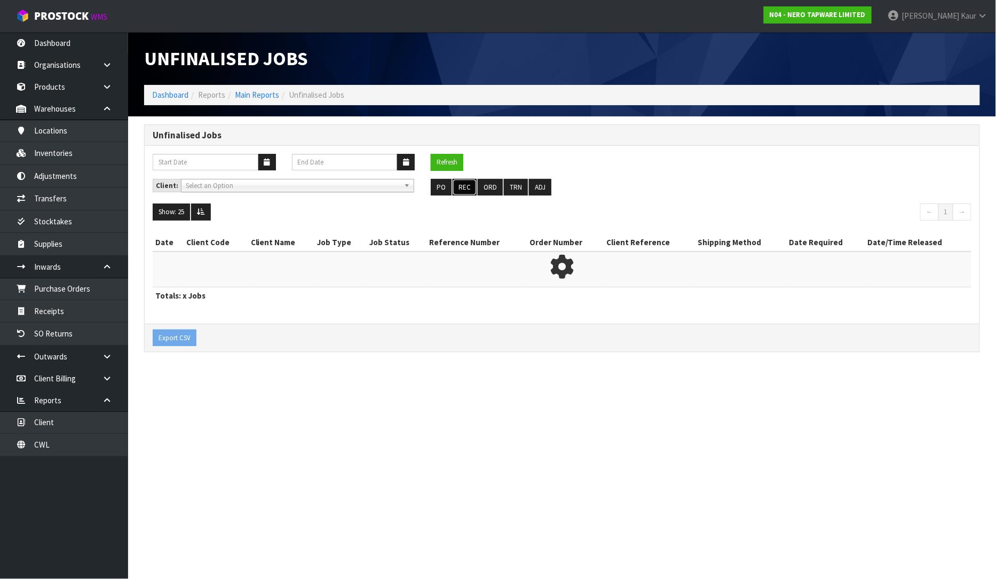
click at [465, 187] on button "REC" at bounding box center [465, 187] width 24 height 17
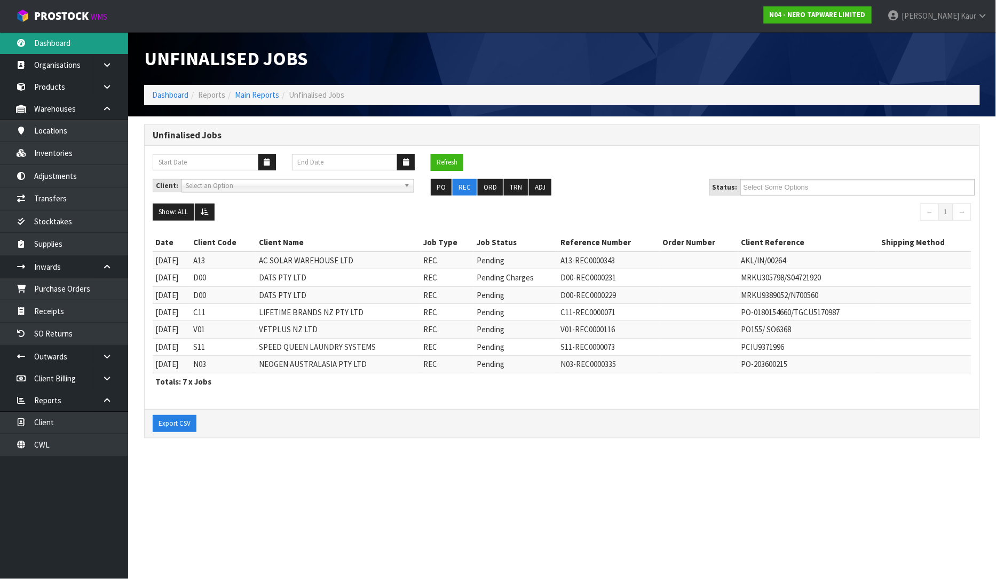
click at [87, 42] on link "Dashboard" at bounding box center [64, 43] width 128 height 22
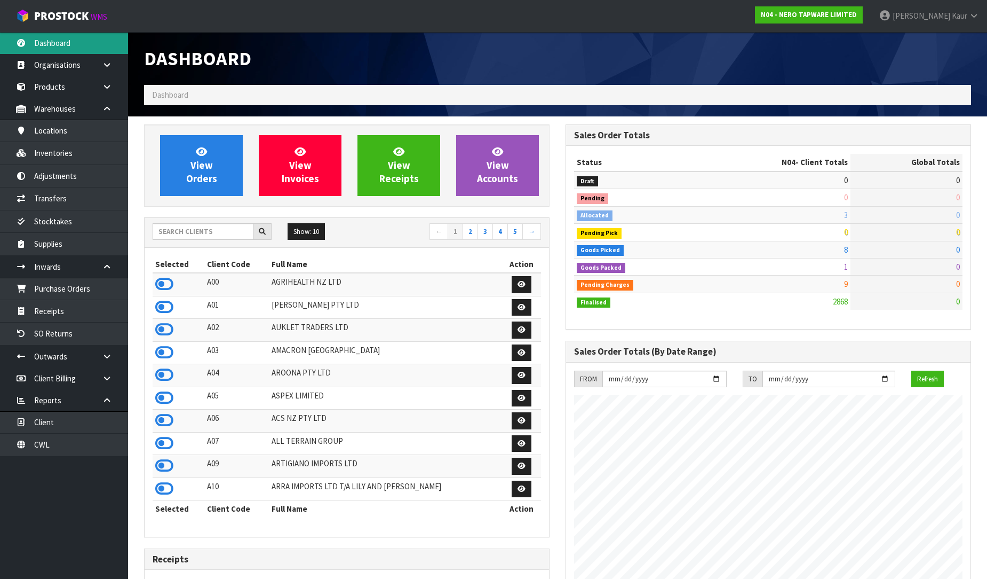
scroll to position [844, 422]
